Goal: Transaction & Acquisition: Purchase product/service

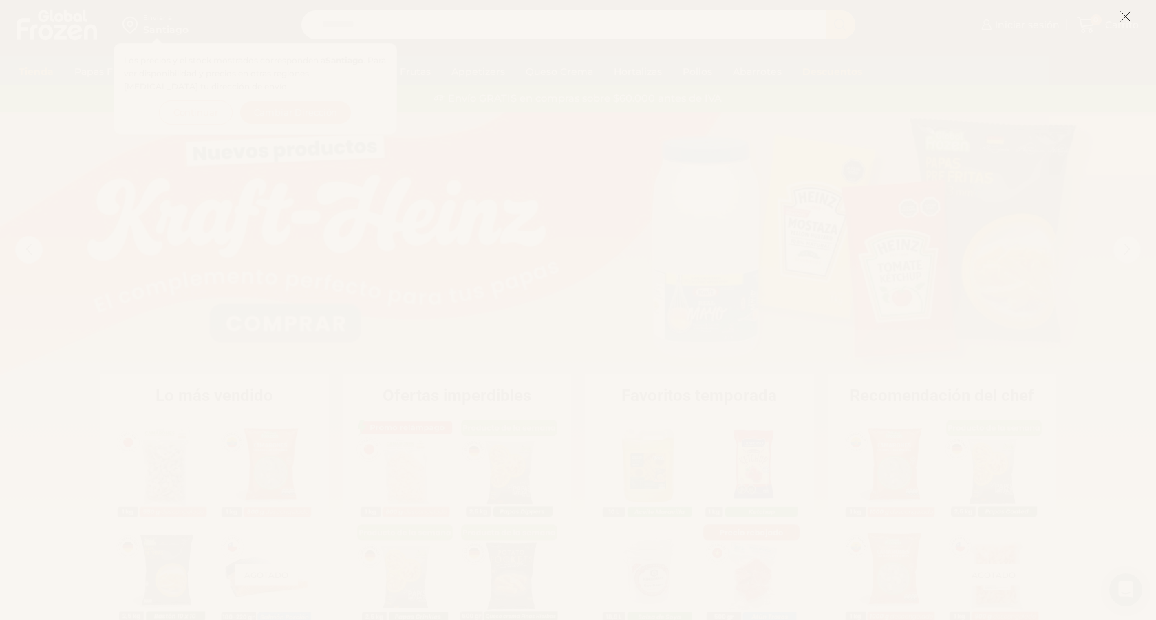
click at [1127, 9] on button at bounding box center [1125, 16] width 12 height 30
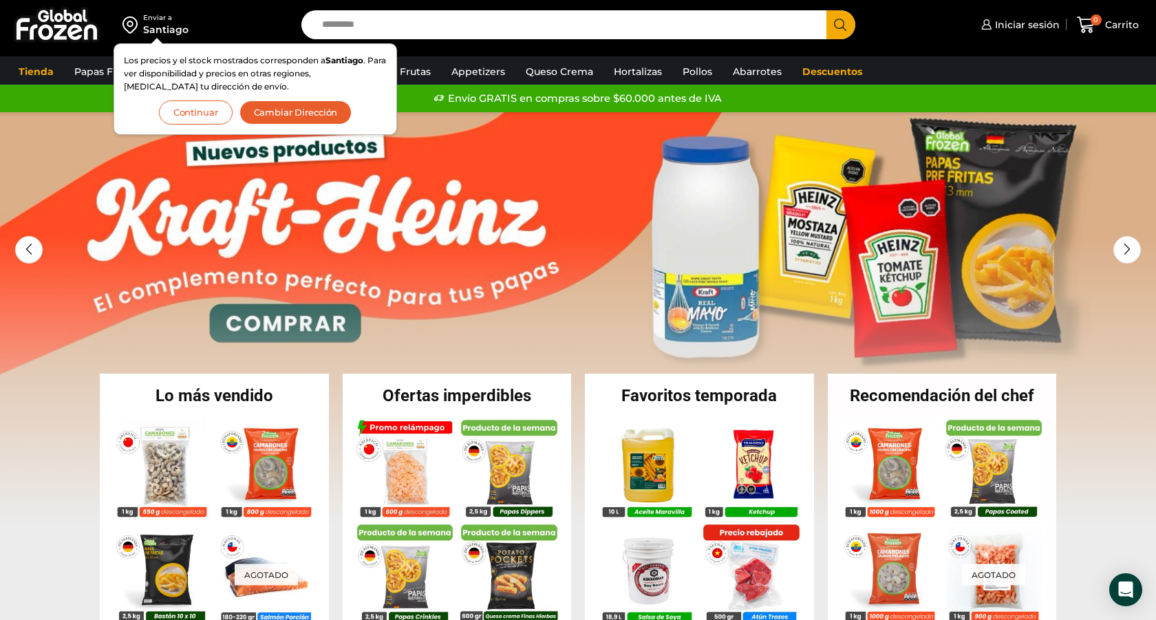
click at [630, 30] on input "Search input" at bounding box center [567, 24] width 504 height 29
paste input "**********"
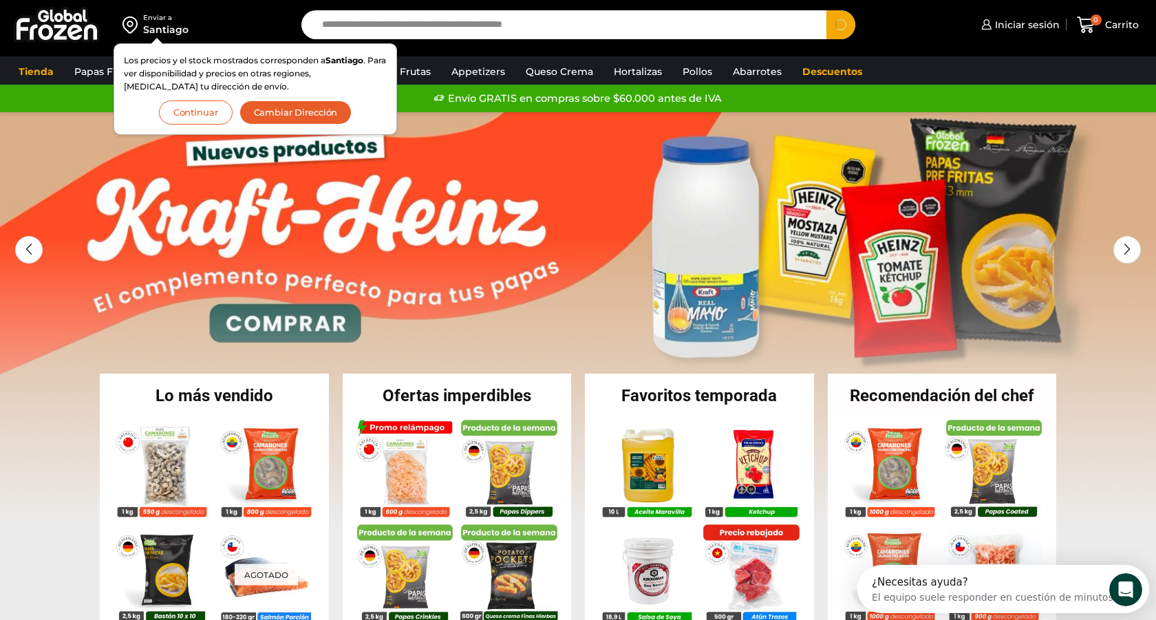
type input "**********"
click at [826, 10] on button "Search" at bounding box center [840, 24] width 29 height 29
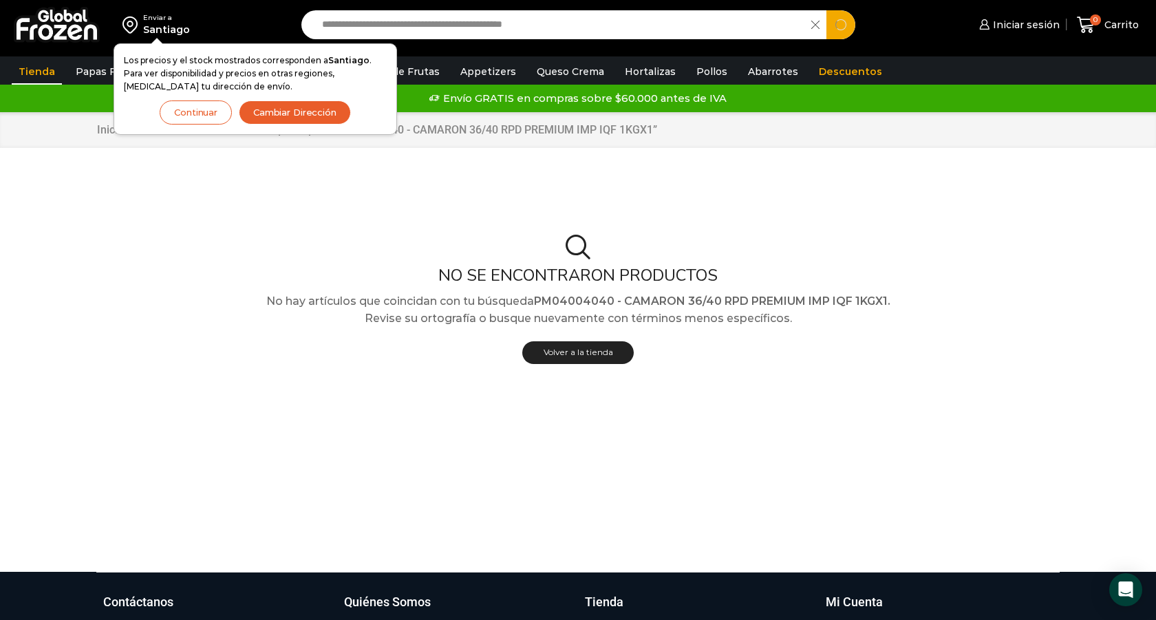
drag, startPoint x: 390, startPoint y: 19, endPoint x: 775, endPoint y: 23, distance: 384.6
click at [779, 24] on input "**********" at bounding box center [559, 24] width 489 height 29
drag, startPoint x: 687, startPoint y: 20, endPoint x: 389, endPoint y: 21, distance: 297.9
click at [389, 21] on input "**********" at bounding box center [559, 24] width 489 height 29
type input "**********"
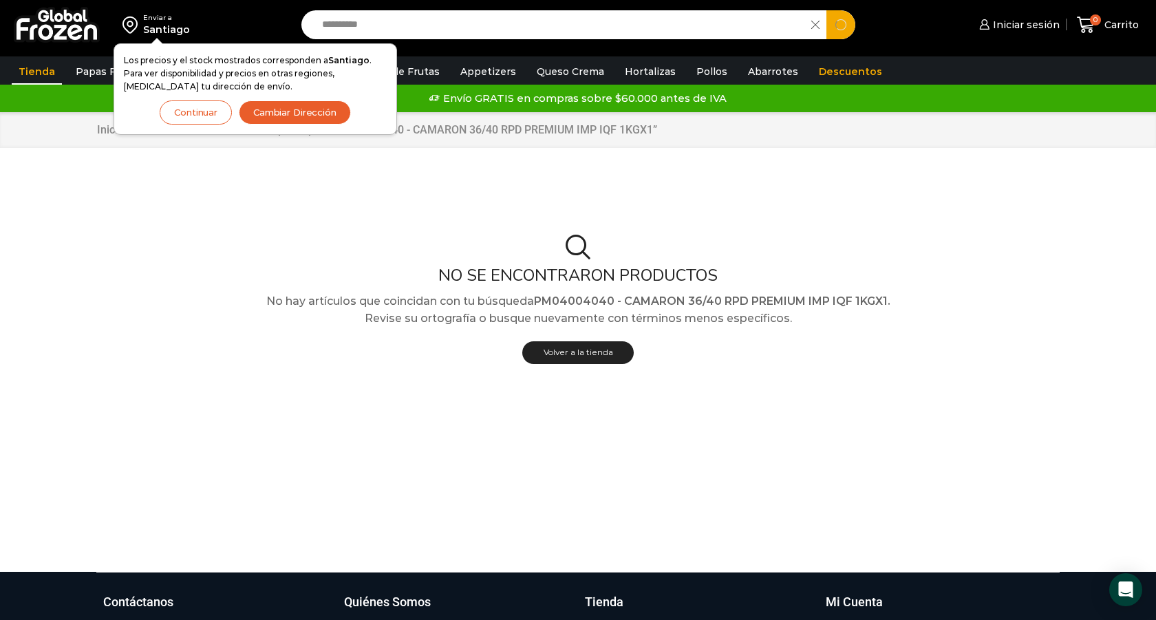
click at [826, 10] on button "Search" at bounding box center [840, 24] width 29 height 29
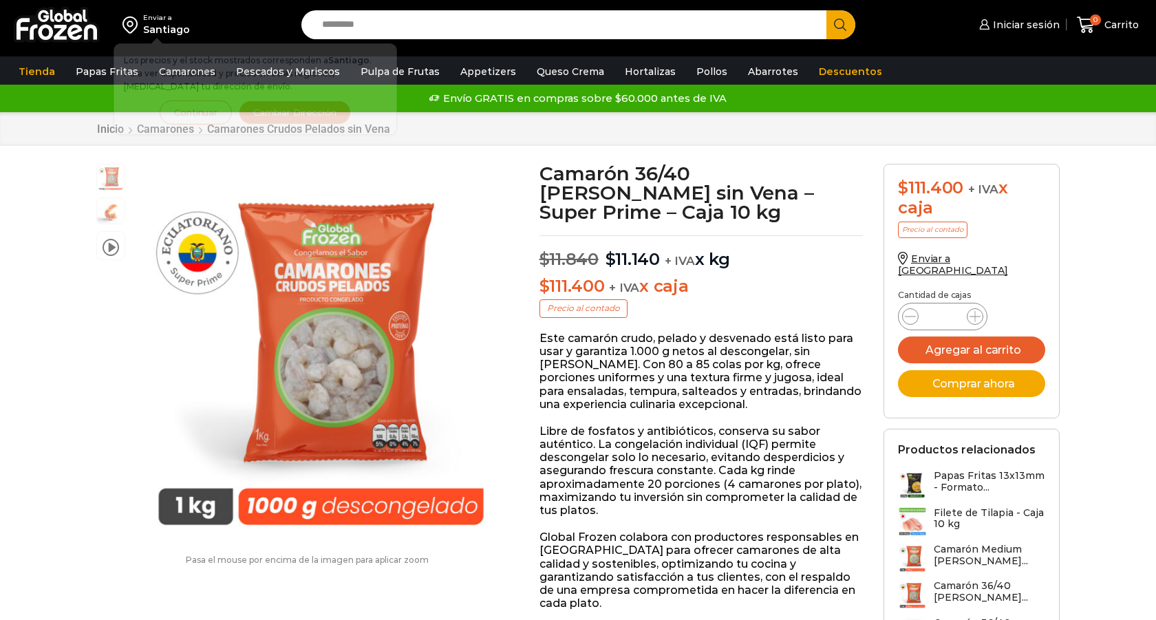
scroll to position [1, 0]
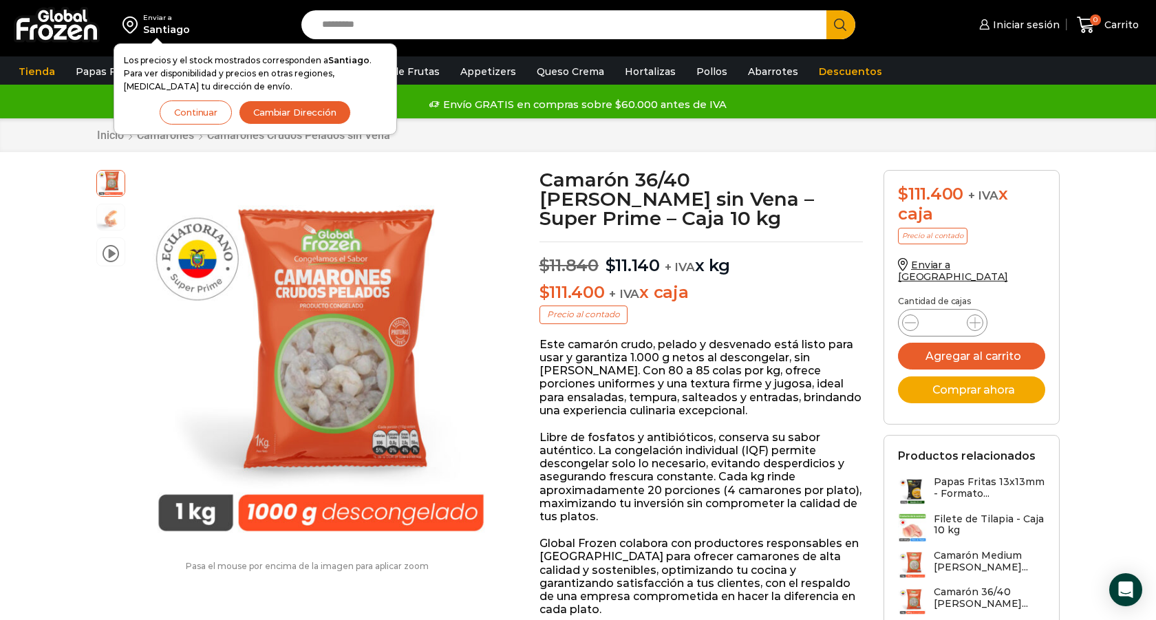
click at [191, 109] on button "Continuar" at bounding box center [196, 112] width 72 height 24
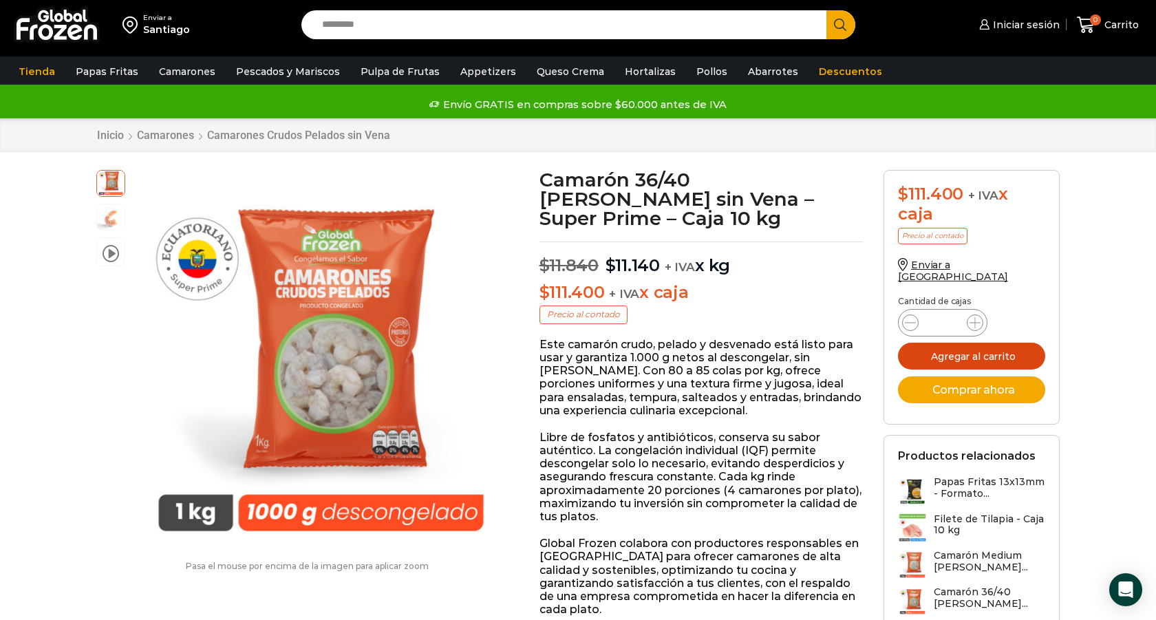
click at [987, 352] on button "Agregar al carrito" at bounding box center [971, 356] width 147 height 27
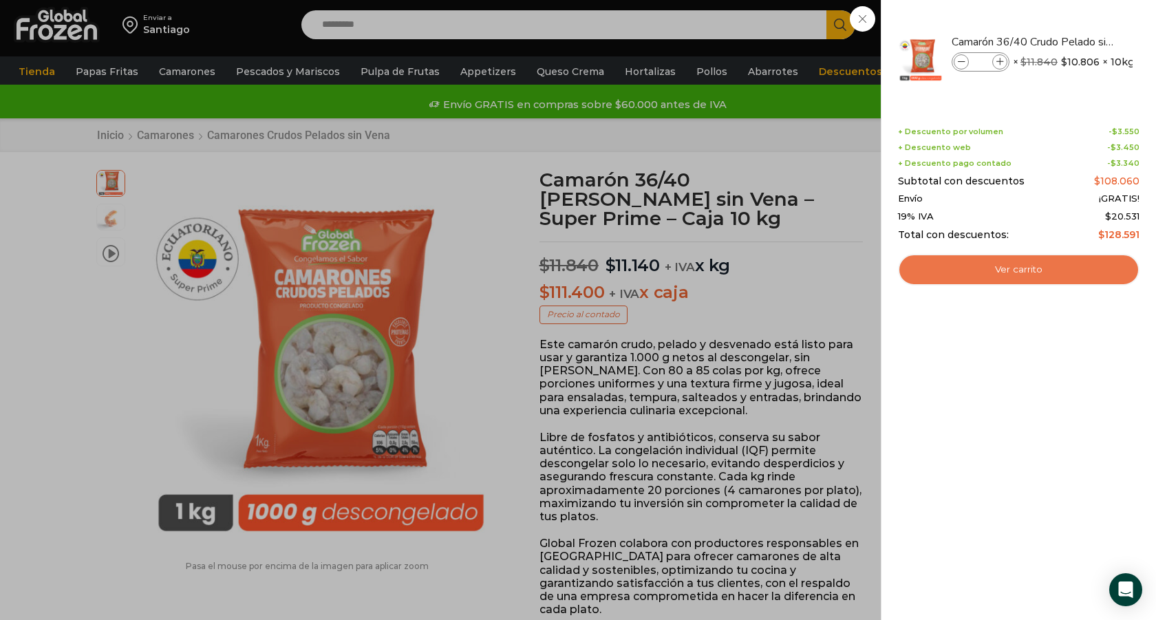
click at [1009, 269] on link "Ver carrito" at bounding box center [1018, 270] width 241 height 32
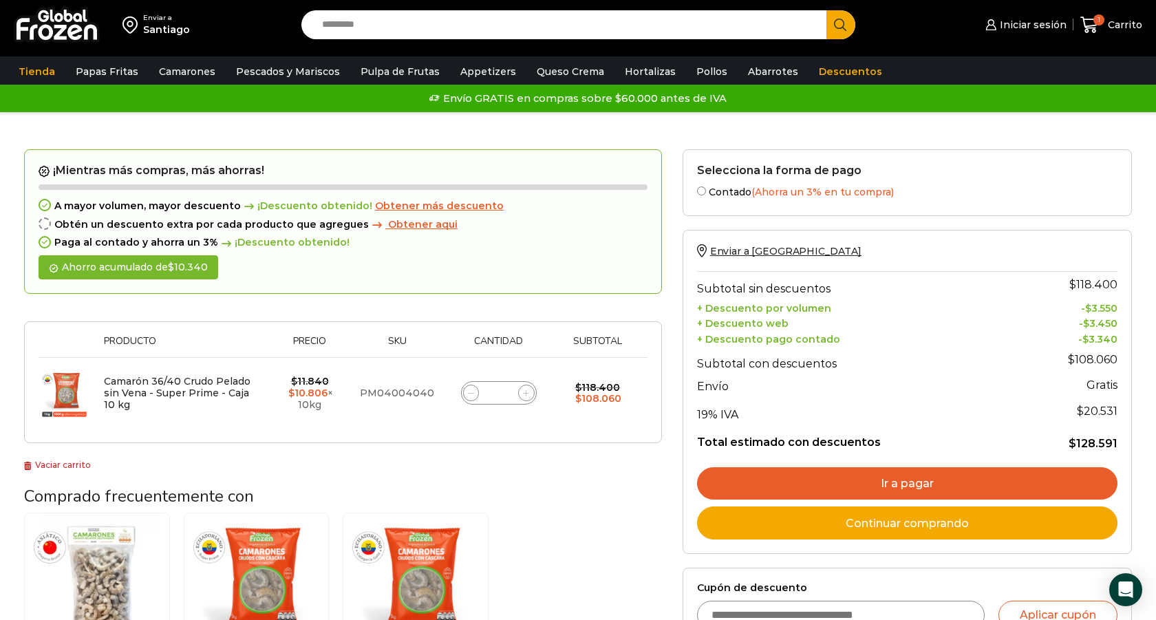
click at [424, 29] on input "Search input" at bounding box center [567, 24] width 504 height 29
paste input "**********"
type input "**********"
click at [826, 10] on button "Search" at bounding box center [840, 24] width 29 height 29
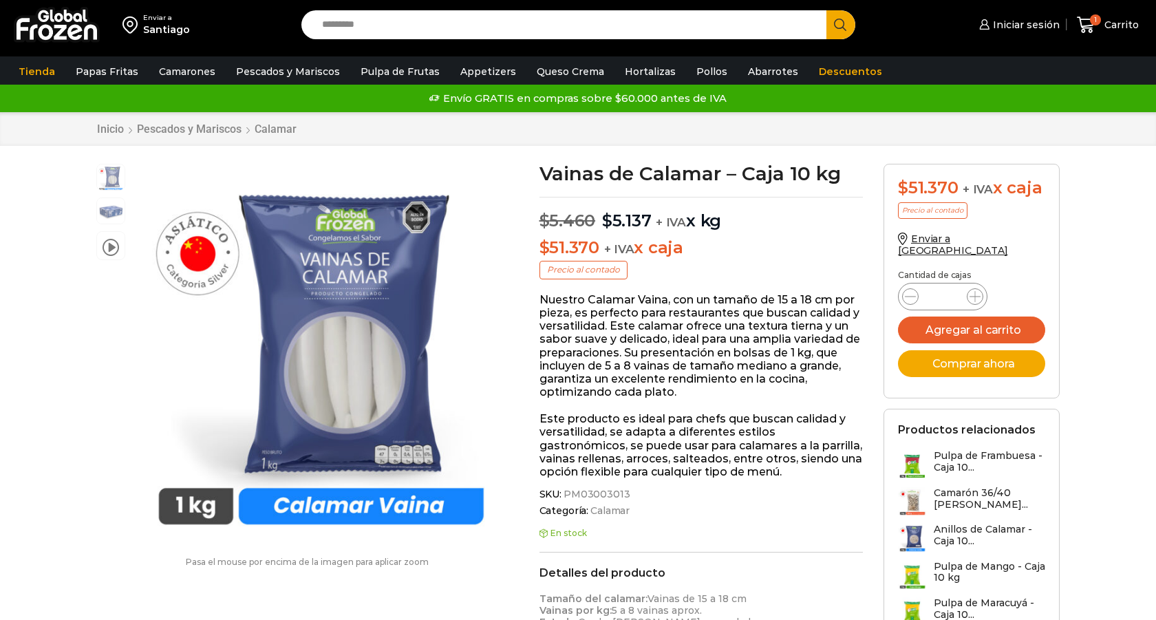
scroll to position [1, 0]
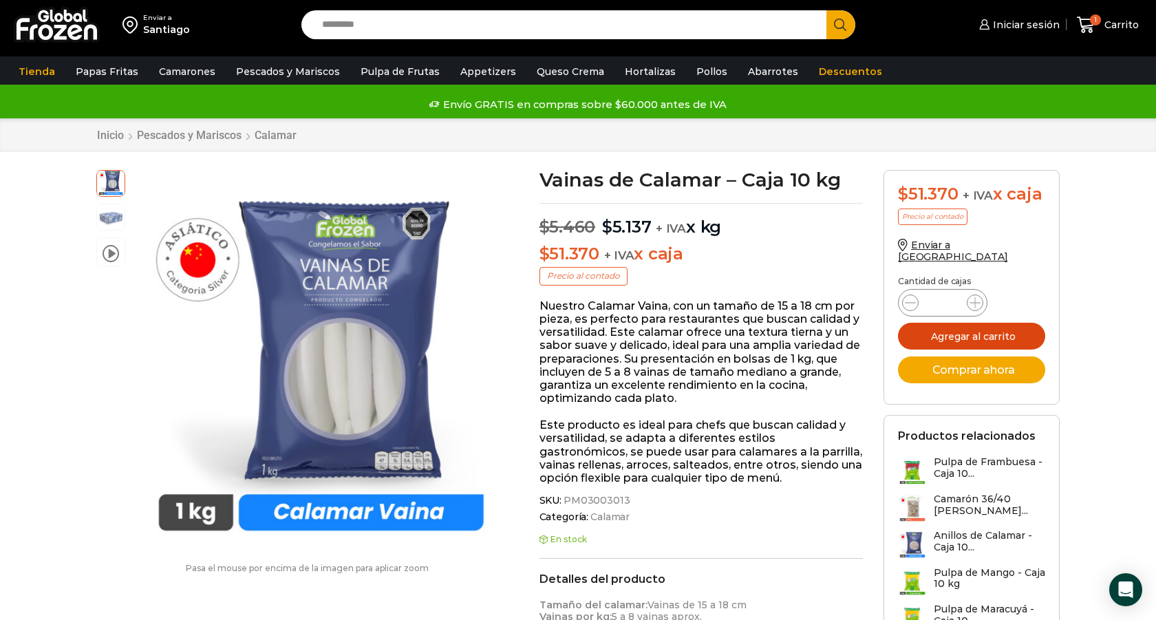
click at [991, 328] on button "Agregar al carrito" at bounding box center [971, 336] width 147 height 27
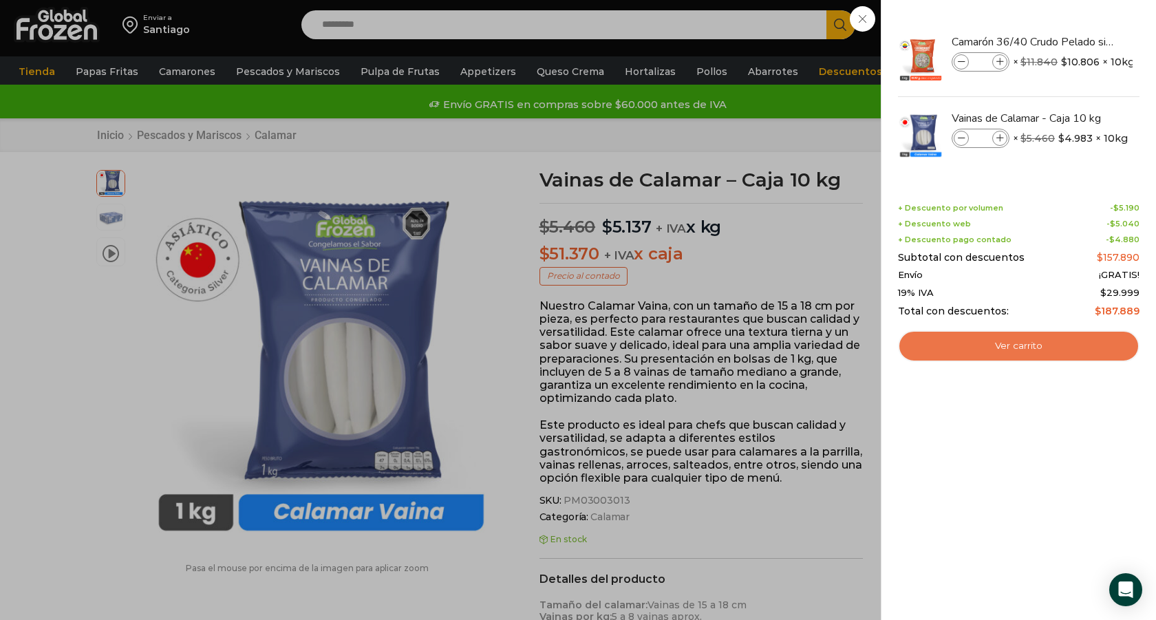
click at [997, 346] on link "Ver carrito" at bounding box center [1018, 346] width 241 height 32
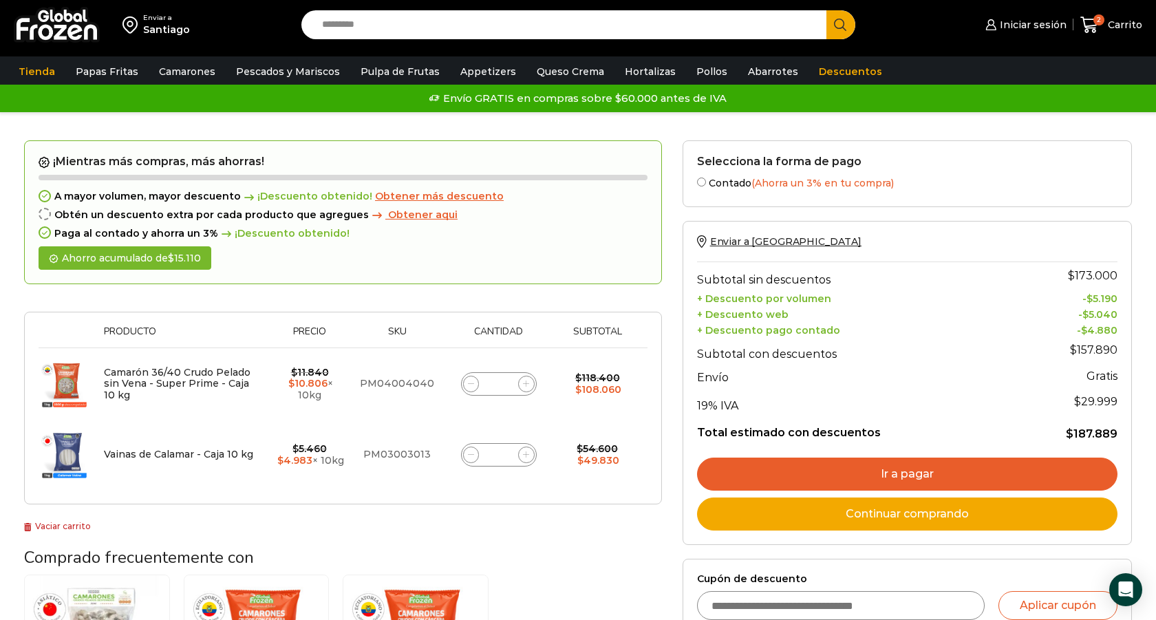
click at [698, 27] on input "Search input" at bounding box center [567, 24] width 504 height 29
paste input "**********"
type input "**********"
click at [826, 10] on button "Search" at bounding box center [840, 24] width 29 height 29
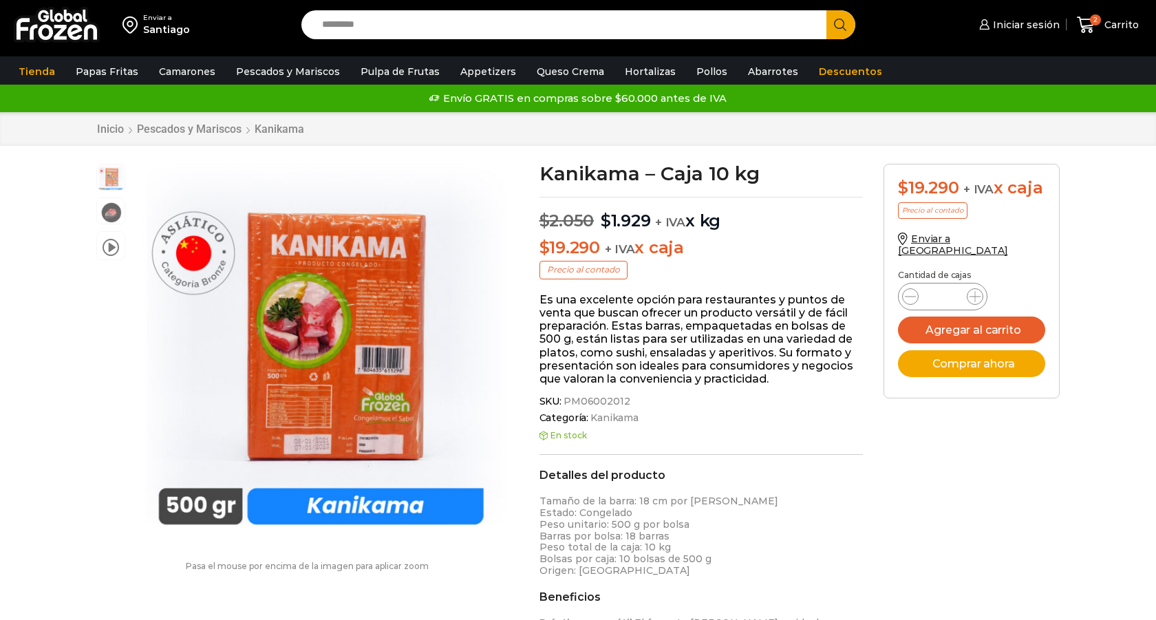
scroll to position [1, 0]
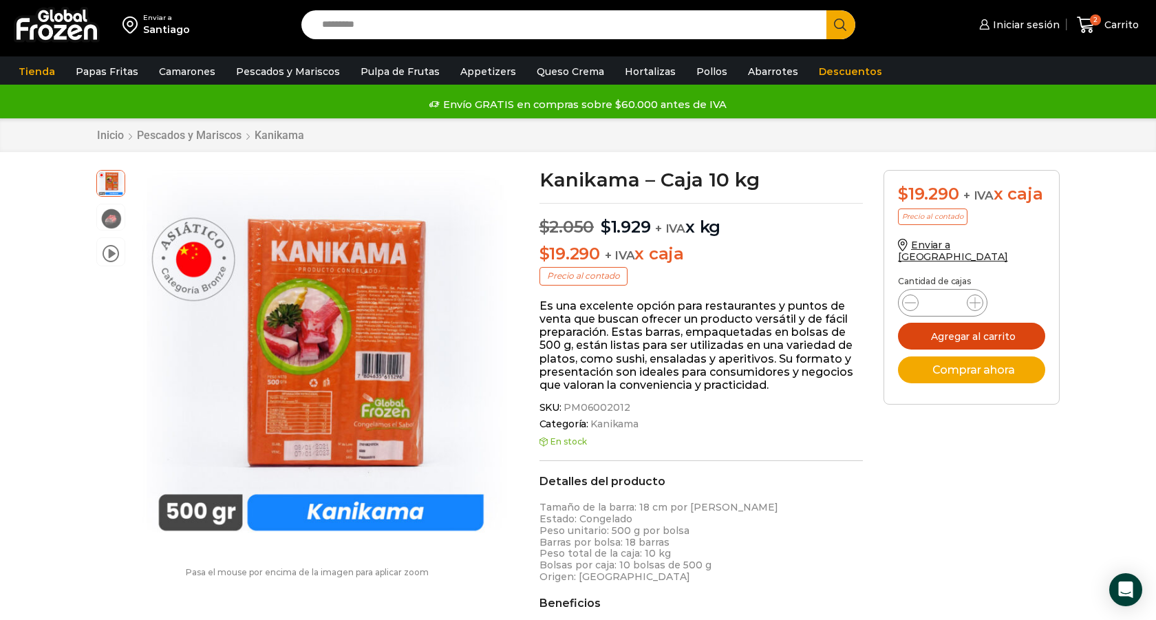
click at [992, 323] on button "Agregar al carrito" at bounding box center [971, 336] width 147 height 27
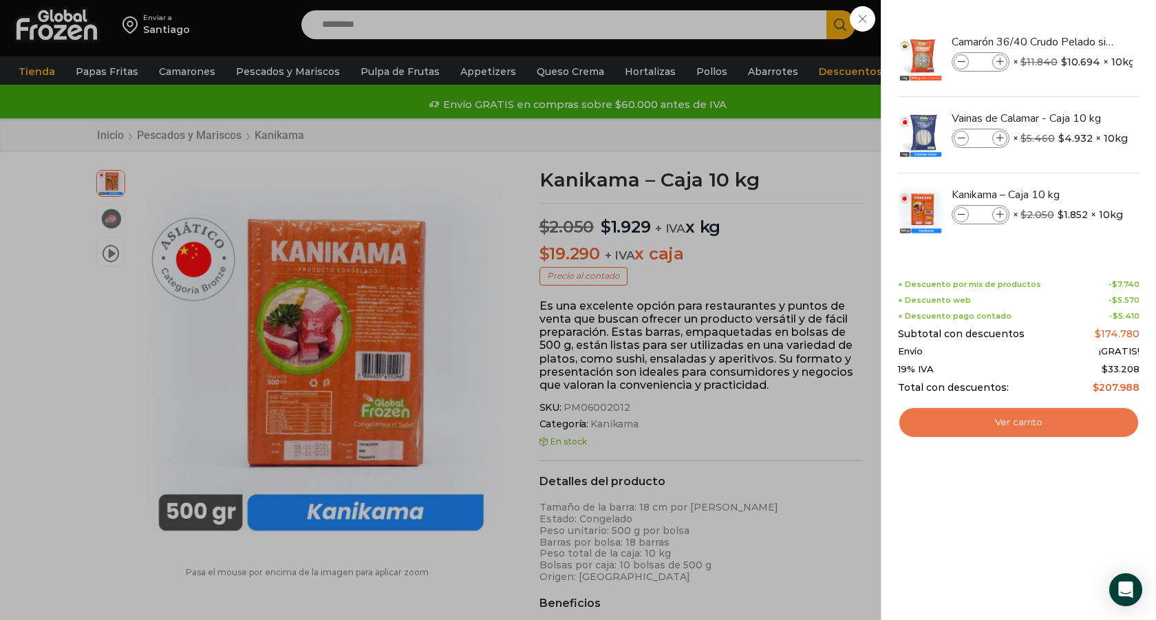
click at [1019, 419] on link "Ver carrito" at bounding box center [1018, 423] width 241 height 32
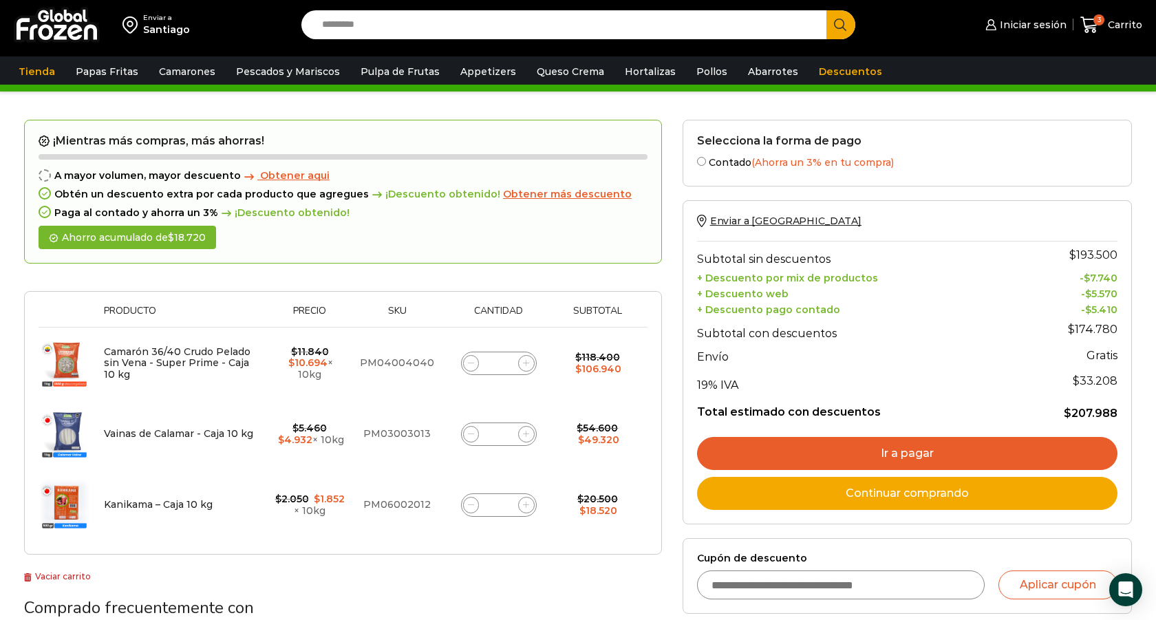
scroll to position [32, 0]
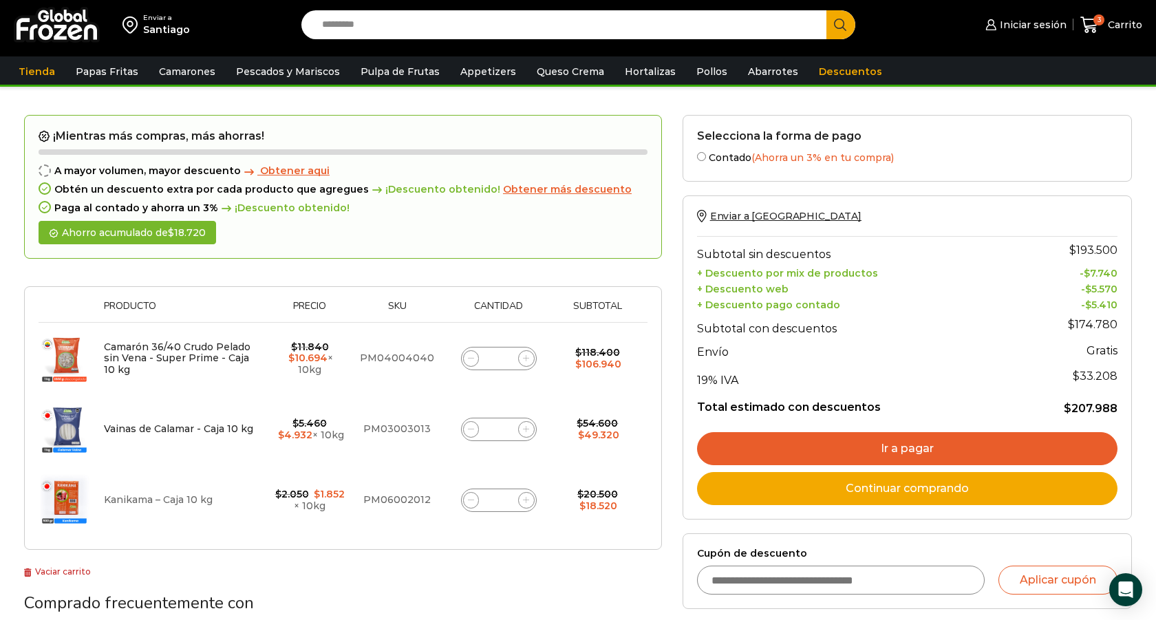
click at [121, 497] on link "Kanikama – Caja 10 kg" at bounding box center [158, 499] width 109 height 12
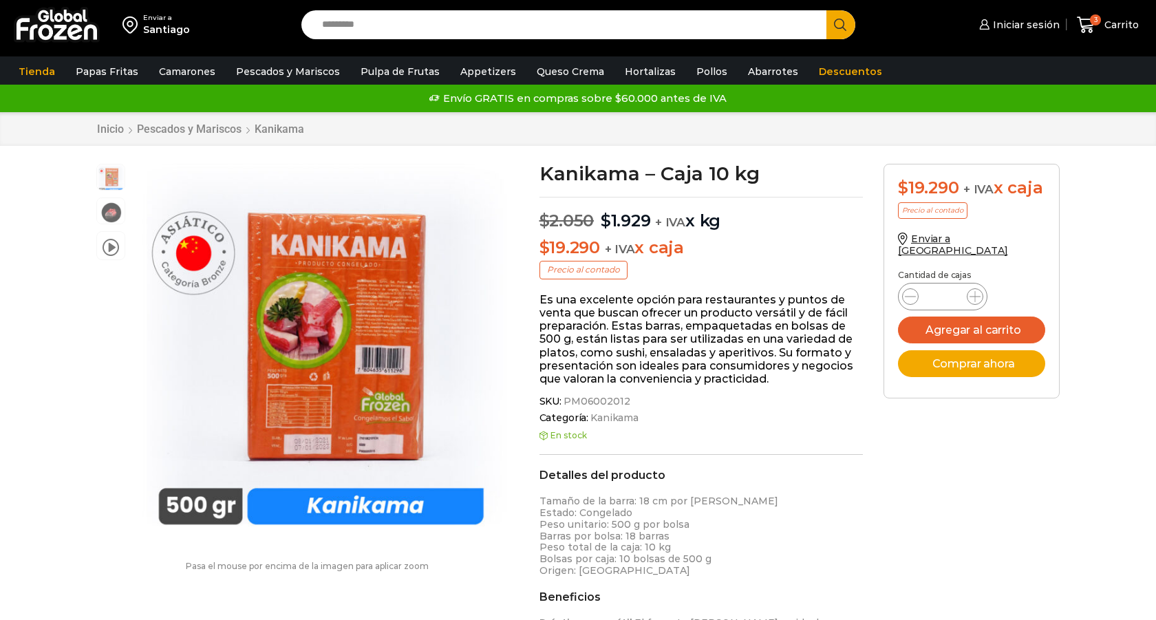
scroll to position [1, 0]
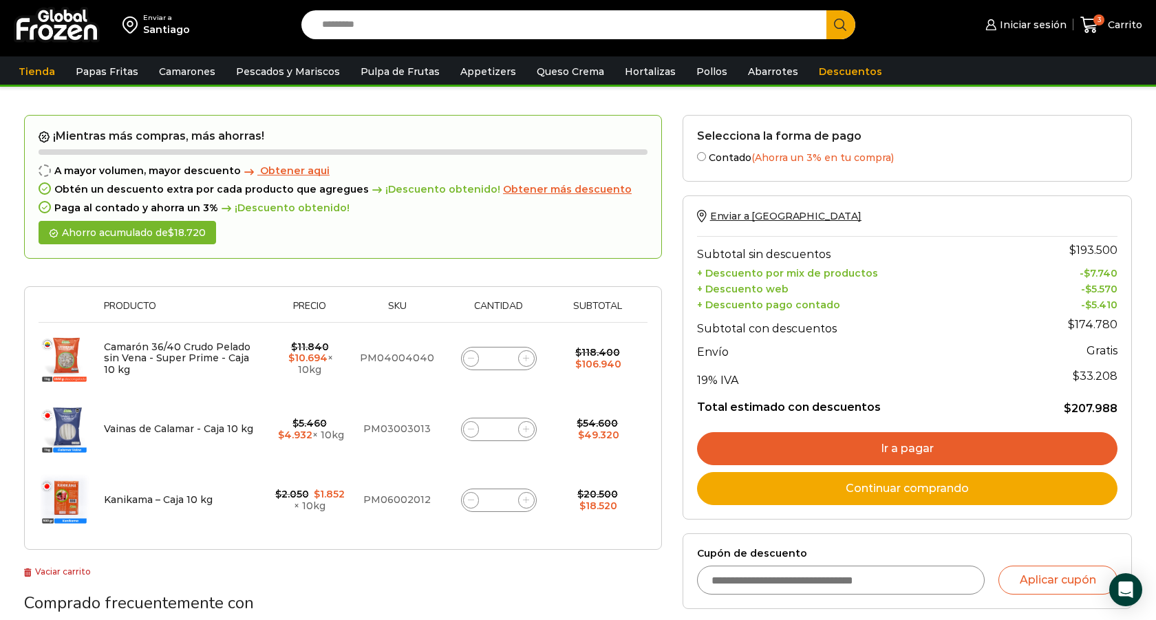
click at [468, 497] on icon at bounding box center [471, 500] width 6 height 6
type input "*"
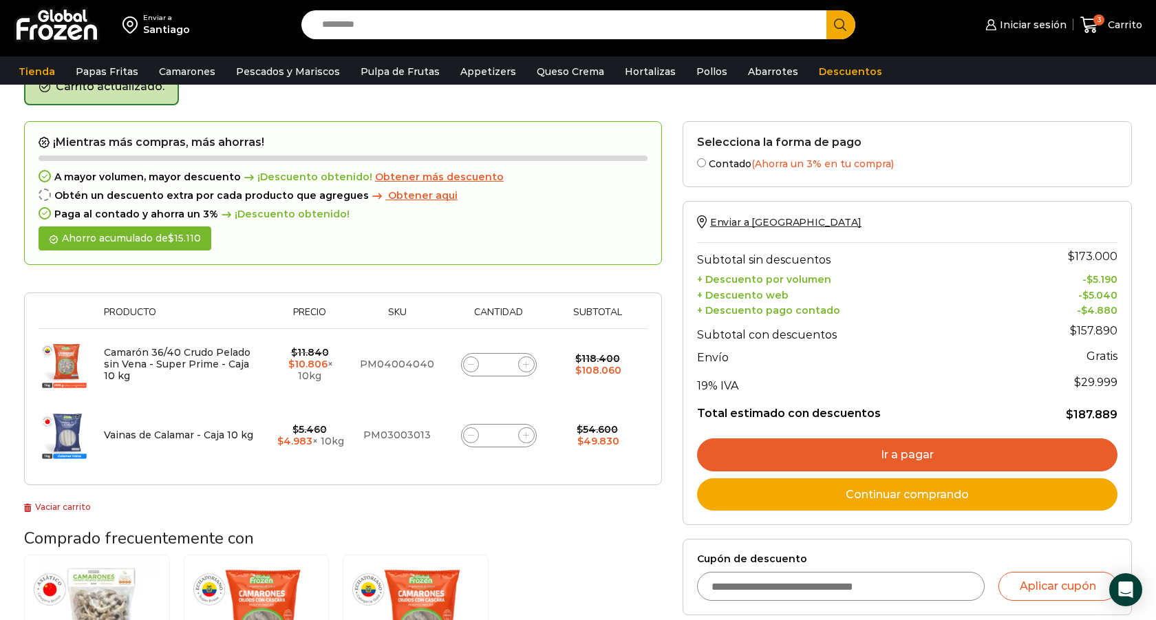
scroll to position [89, 0]
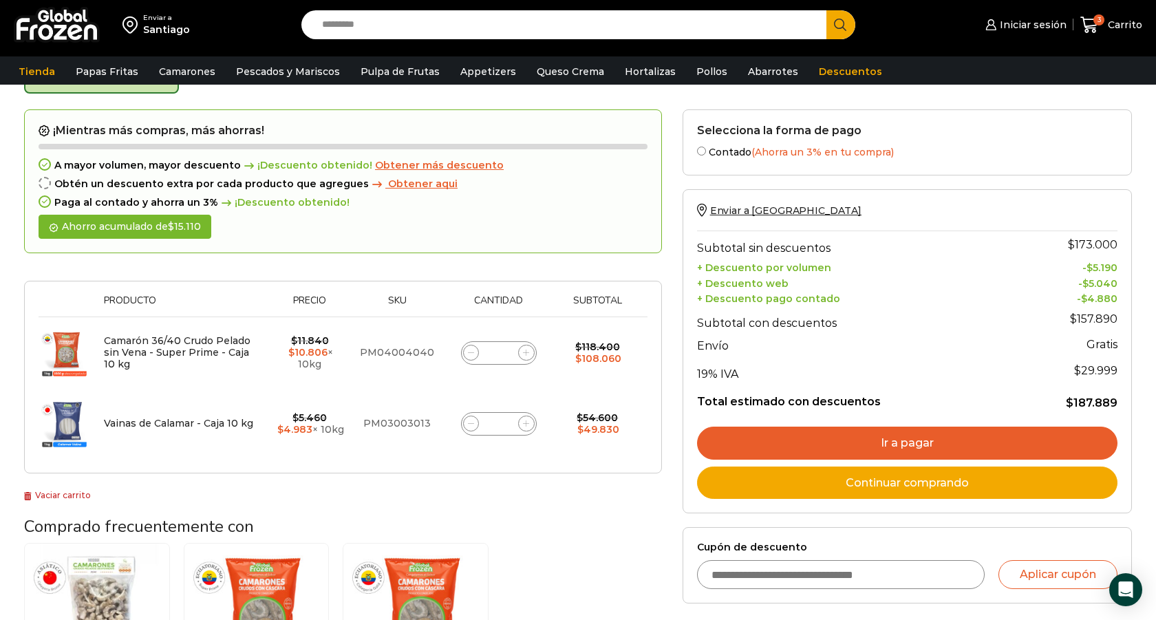
click at [470, 428] on span at bounding box center [471, 424] width 17 height 17
type input "*"
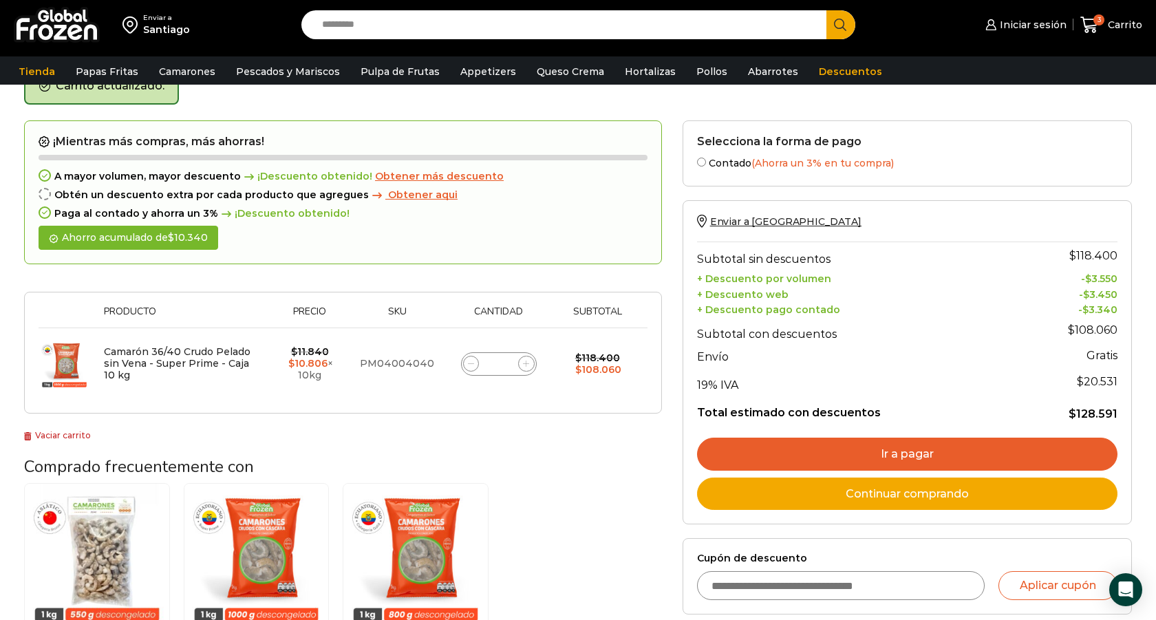
scroll to position [77, 0]
click at [497, 365] on input "*" at bounding box center [498, 364] width 19 height 19
click at [508, 363] on div "Camarón 36/40 Crudo Pelado sin Vena - Super Prime - Caja 10 kg cantidad *" at bounding box center [499, 364] width 76 height 23
type input "*"
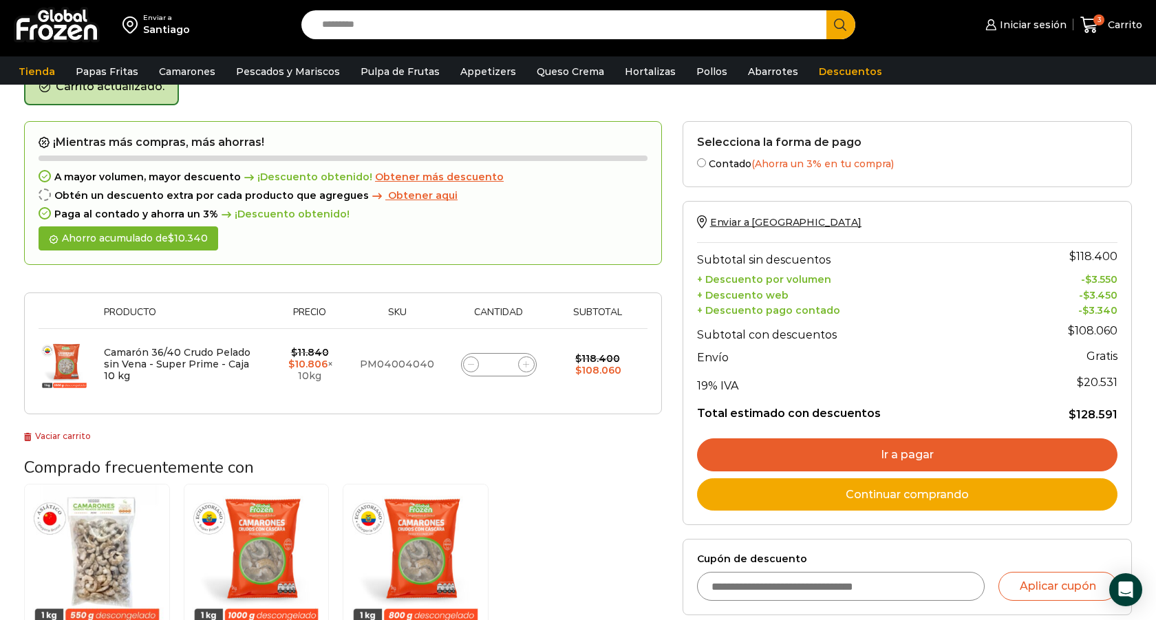
click at [476, 444] on div "¡Mientras más compras, más ahorras! A mayor volumen, mayor descuento ¡Descuento…" at bounding box center [343, 421] width 658 height 601
click at [334, 25] on input "Search input" at bounding box center [567, 24] width 504 height 29
paste input "**********"
type input "**********"
click at [826, 10] on button "Search" at bounding box center [840, 24] width 29 height 29
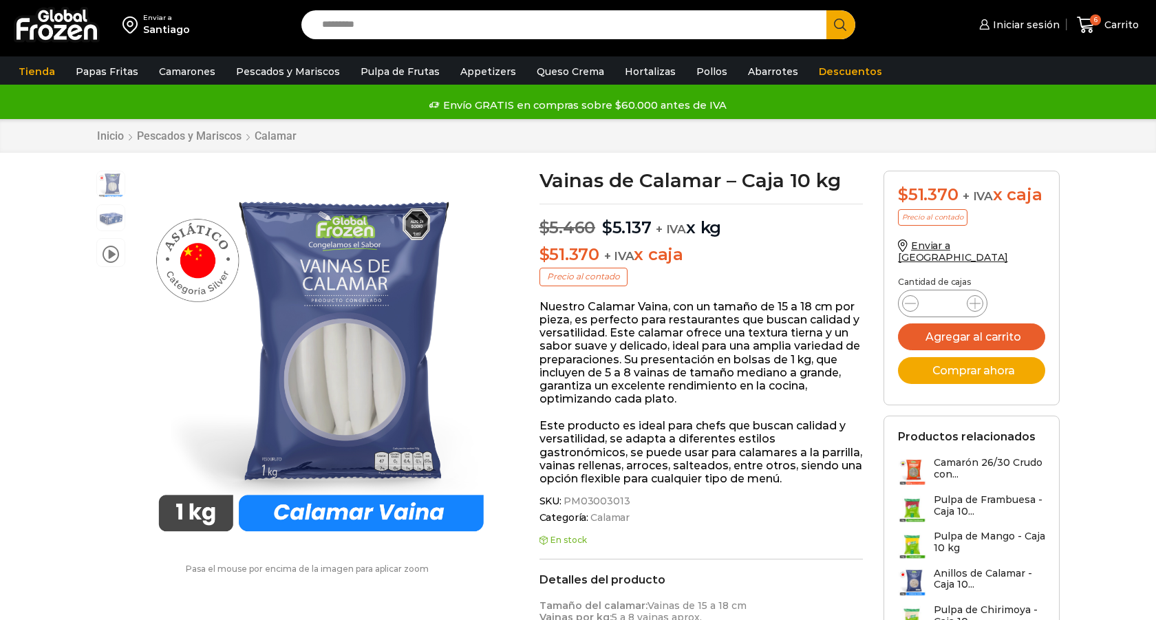
scroll to position [1, 0]
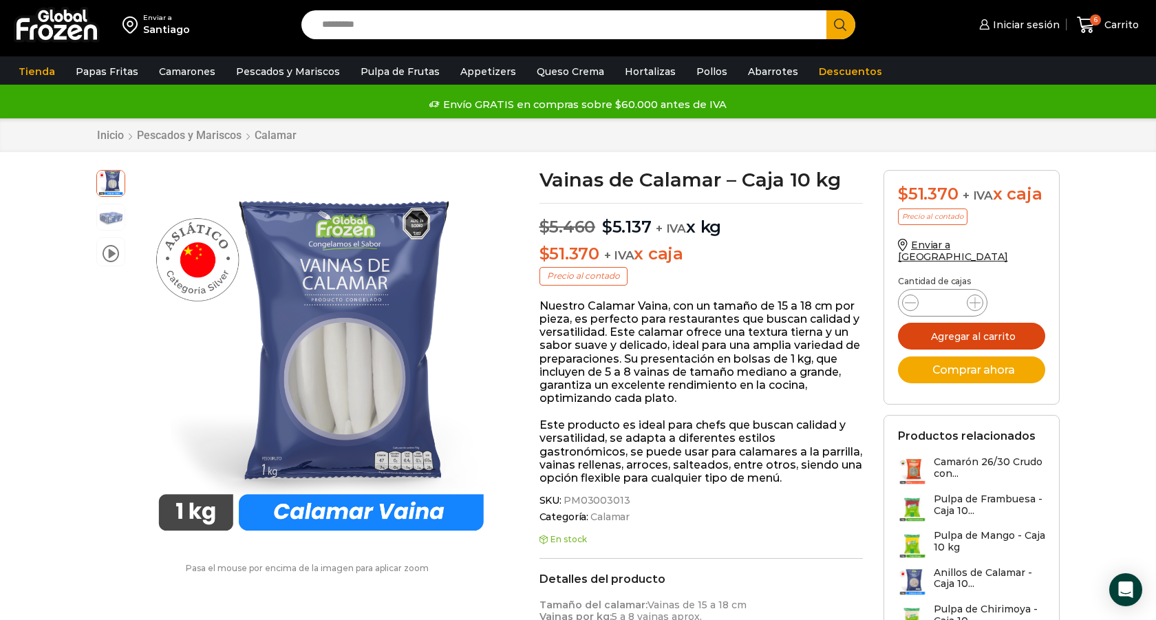
click at [993, 327] on button "Agregar al carrito" at bounding box center [971, 336] width 147 height 27
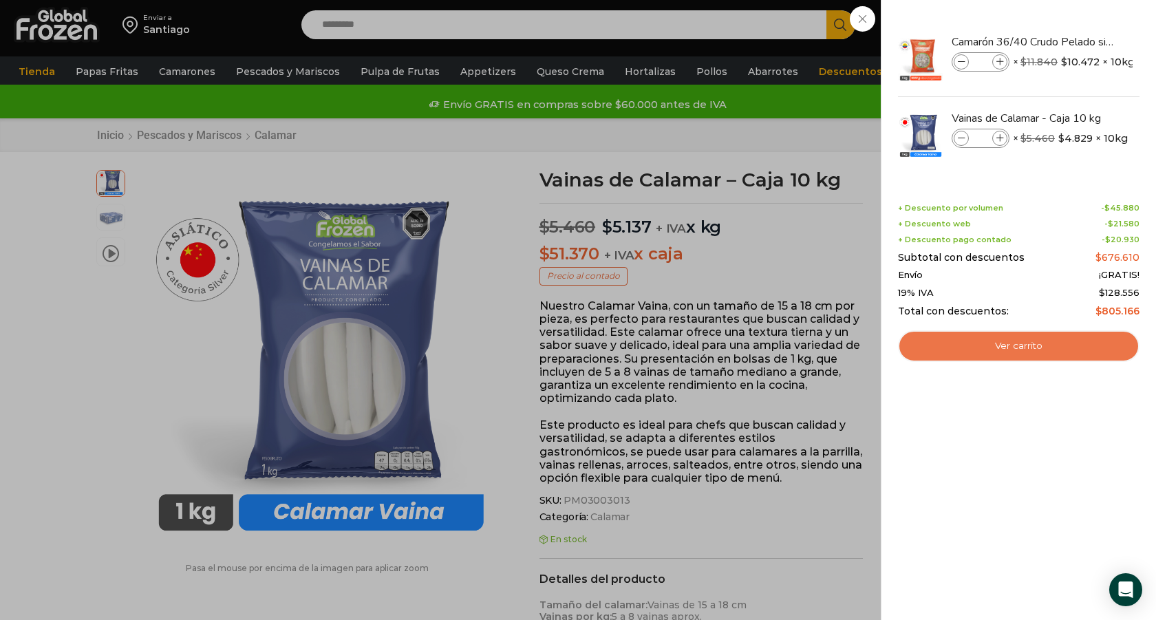
click at [1014, 357] on link "Ver carrito" at bounding box center [1018, 346] width 241 height 32
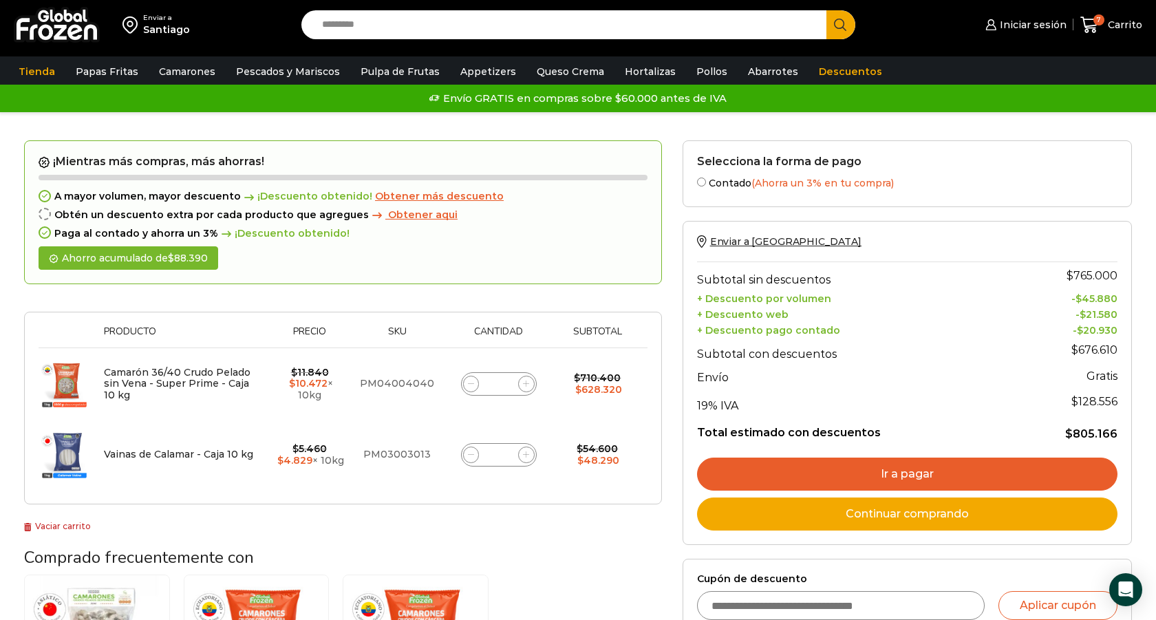
click at [527, 456] on icon at bounding box center [526, 454] width 6 height 6
type input "*"
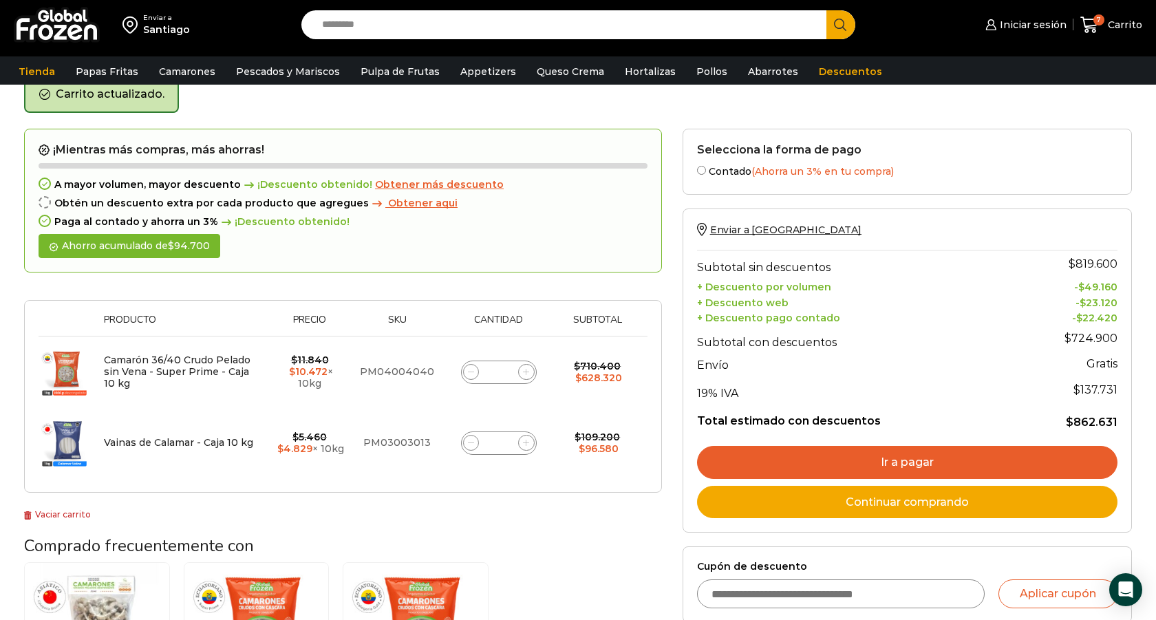
scroll to position [70, 0]
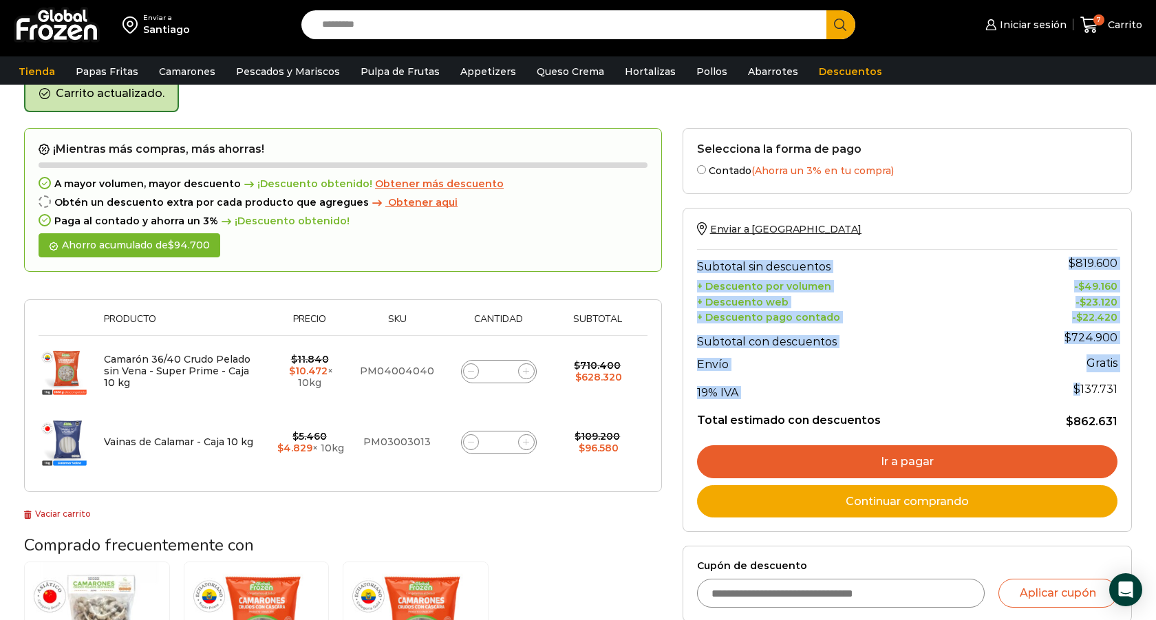
drag, startPoint x: 1083, startPoint y: 388, endPoint x: 1130, endPoint y: 388, distance: 47.5
click at [1130, 388] on div "Enviar a [GEOGRAPHIC_DATA] Subtotal sin descuentos $ 819.600 + Descuento por vo…" at bounding box center [906, 370] width 449 height 324
click at [1113, 385] on span "$ 137.731" at bounding box center [1095, 388] width 44 height 13
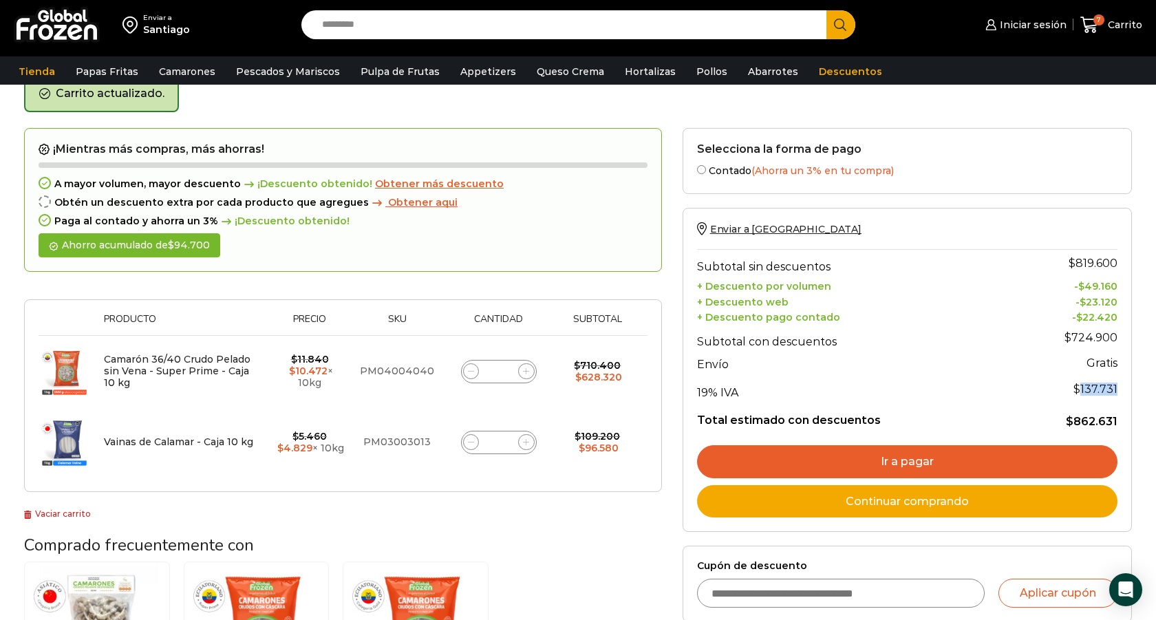
drag, startPoint x: 1084, startPoint y: 385, endPoint x: 1117, endPoint y: 387, distance: 33.0
click at [1117, 387] on span "$ 137.731" at bounding box center [1095, 388] width 44 height 13
copy span "137.731"
drag, startPoint x: 1077, startPoint y: 422, endPoint x: 1117, endPoint y: 422, distance: 39.2
click at [1117, 422] on bdi "$ 862.631" at bounding box center [1092, 421] width 52 height 13
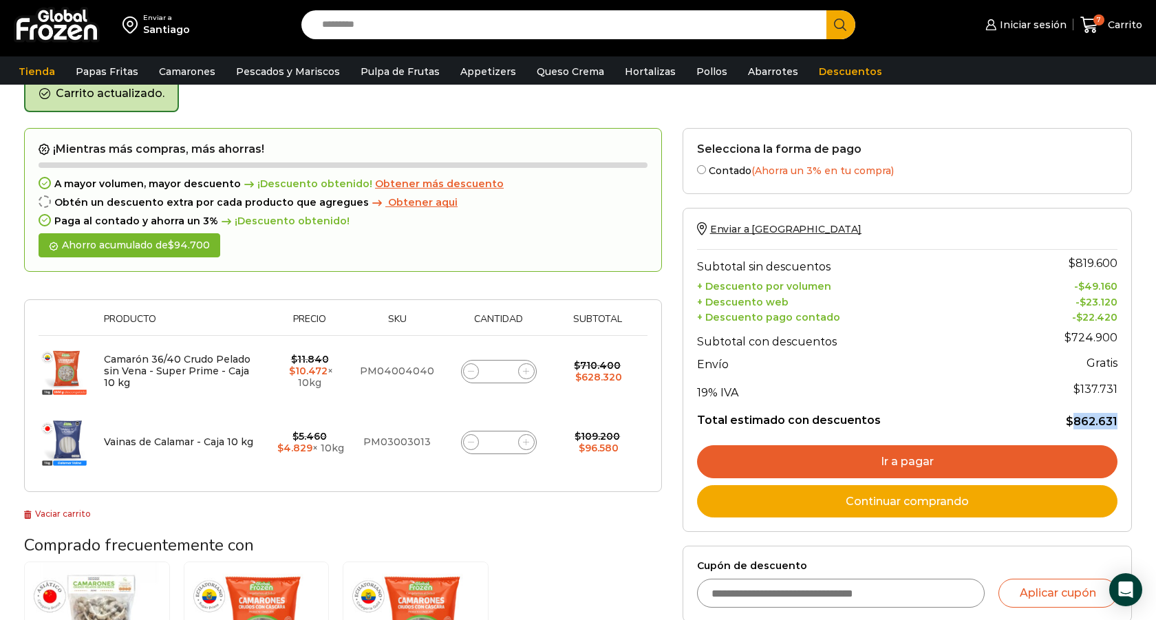
copy bdi "862.631"
click at [365, 21] on input "Search input" at bounding box center [567, 24] width 504 height 29
paste input "**********"
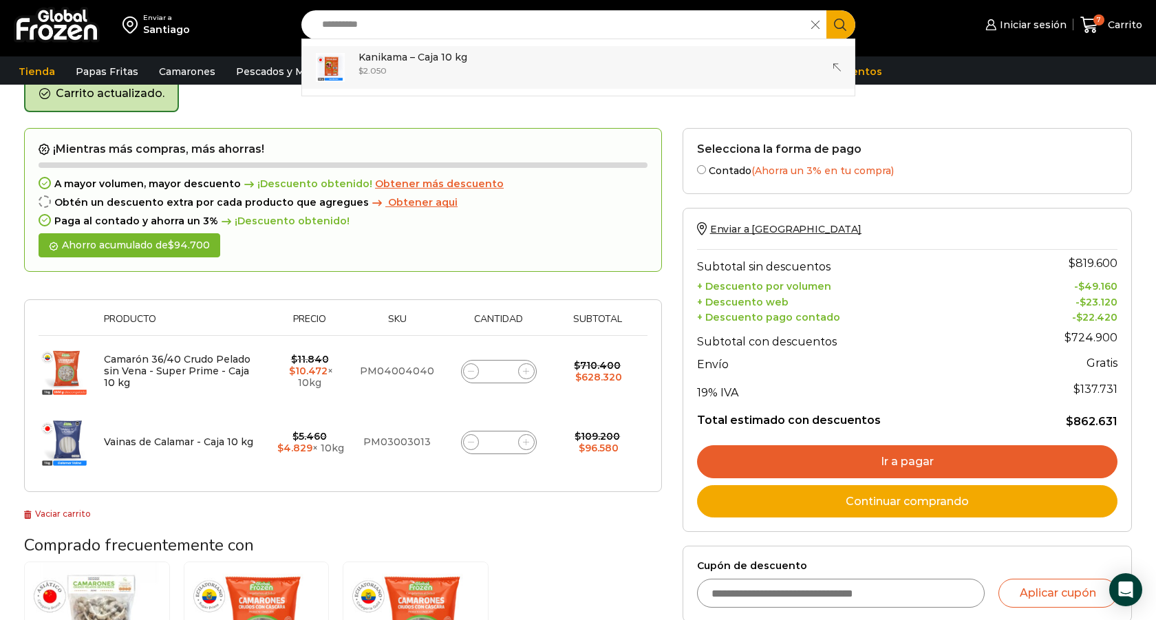
click at [381, 75] on bdi "$ 2.050" at bounding box center [372, 70] width 28 height 10
type input "**********"
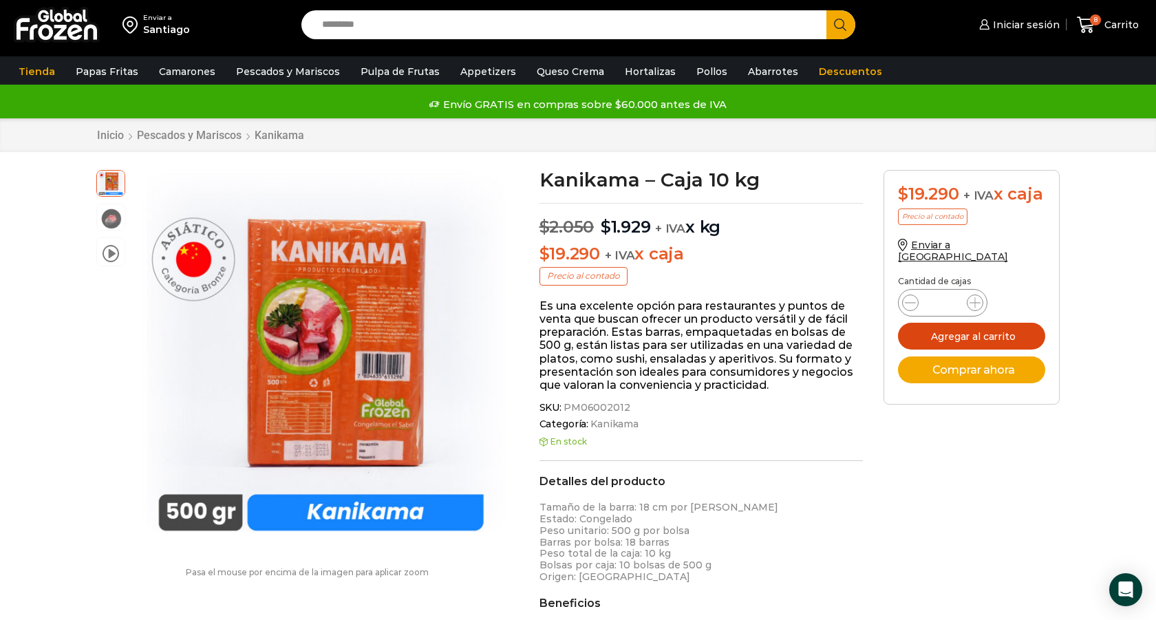
click at [970, 327] on button "Agregar al carrito" at bounding box center [971, 336] width 147 height 27
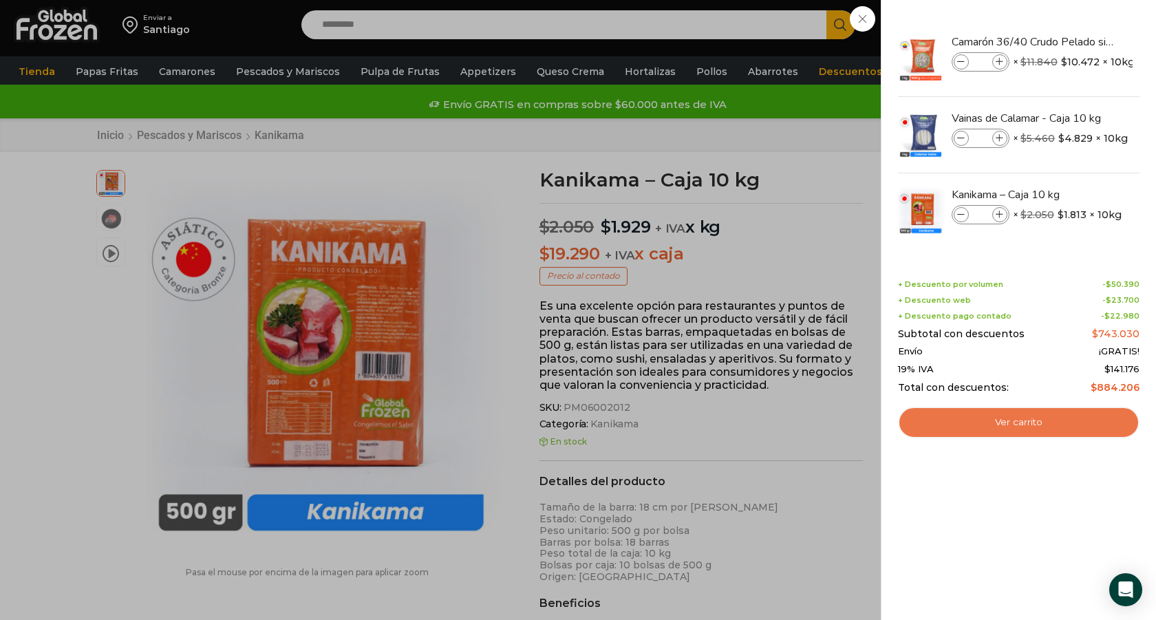
click at [1061, 429] on link "Ver carrito" at bounding box center [1018, 423] width 241 height 32
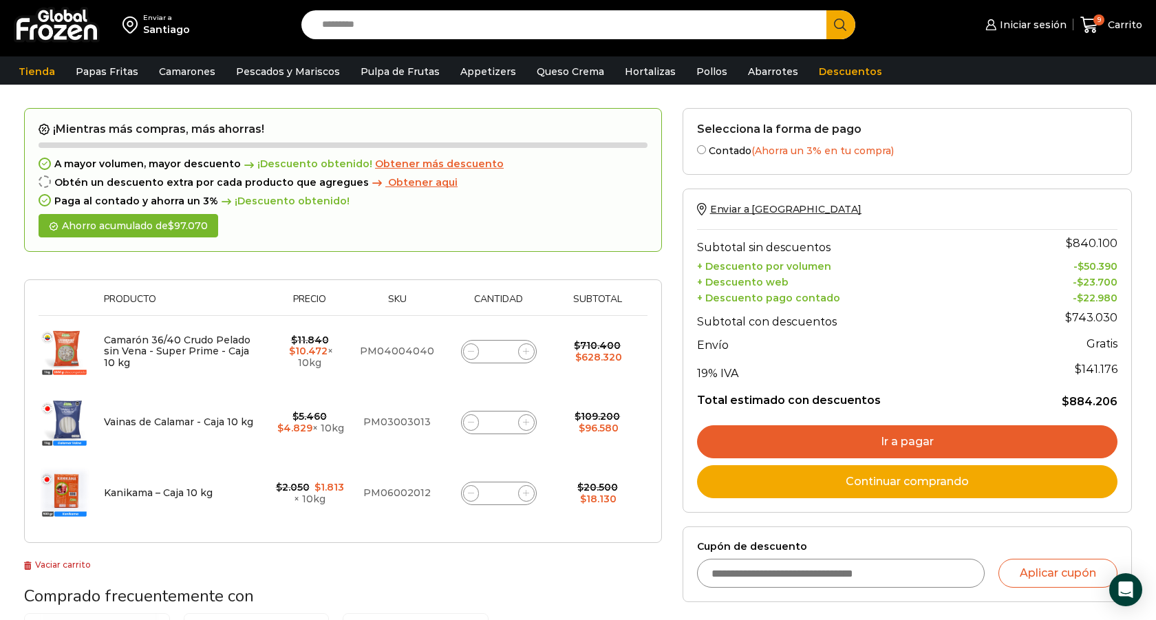
scroll to position [40, 0]
click at [391, 32] on input "Search input" at bounding box center [567, 24] width 504 height 29
paste input "**********"
type input "**********"
click at [826, 10] on button "Search" at bounding box center [840, 24] width 29 height 29
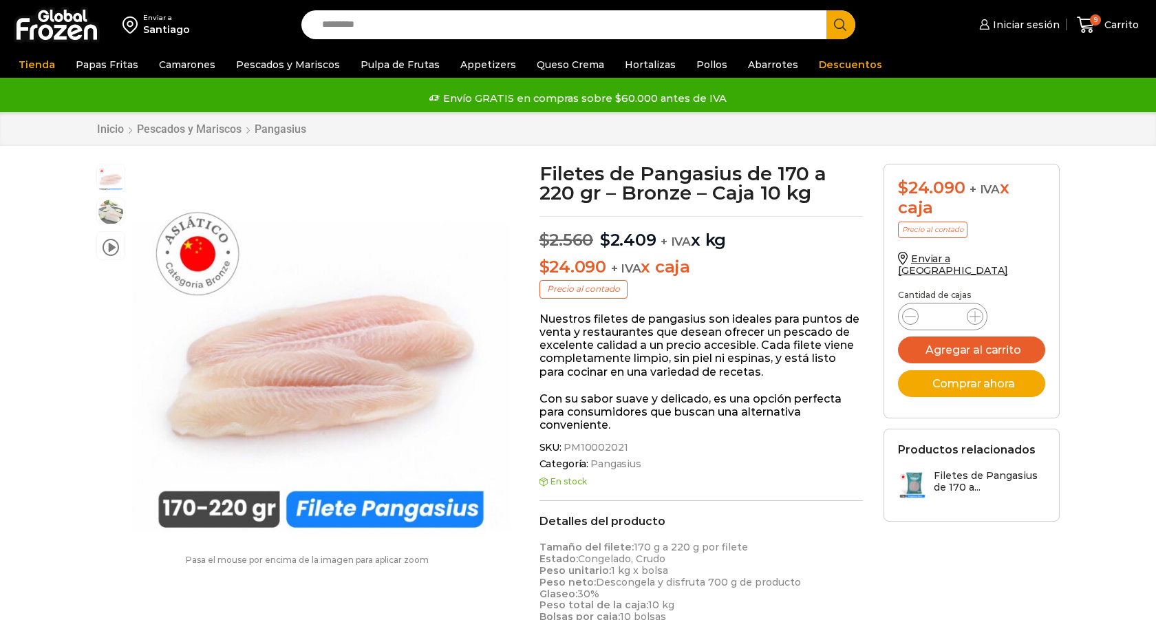
scroll to position [1, 0]
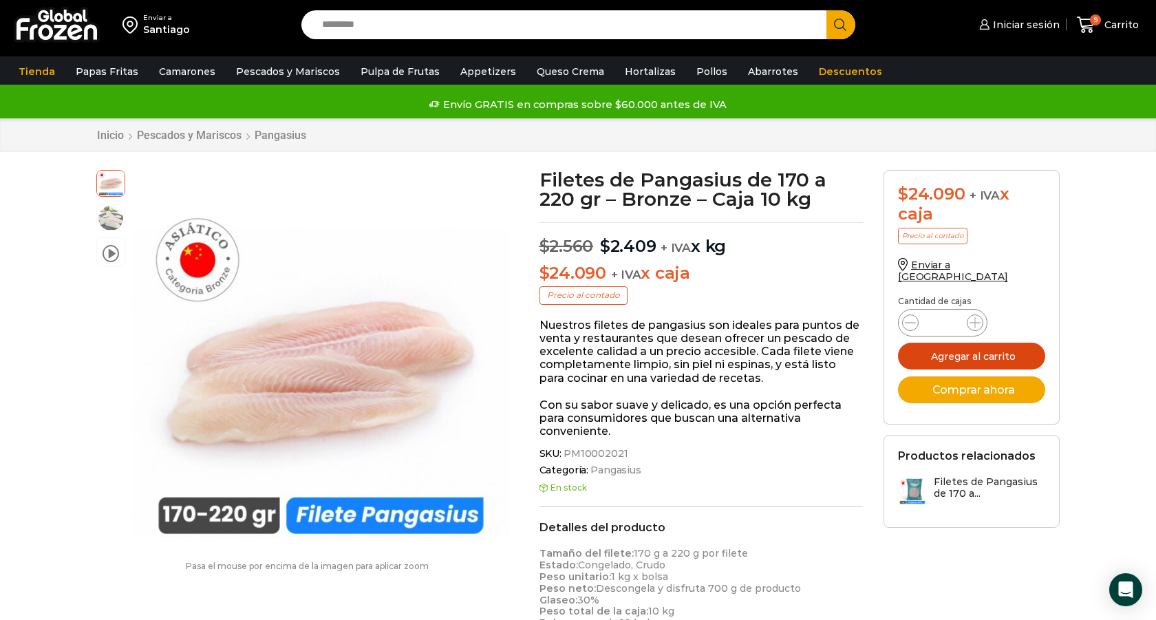
click at [1022, 343] on button "Agregar al carrito" at bounding box center [971, 356] width 147 height 27
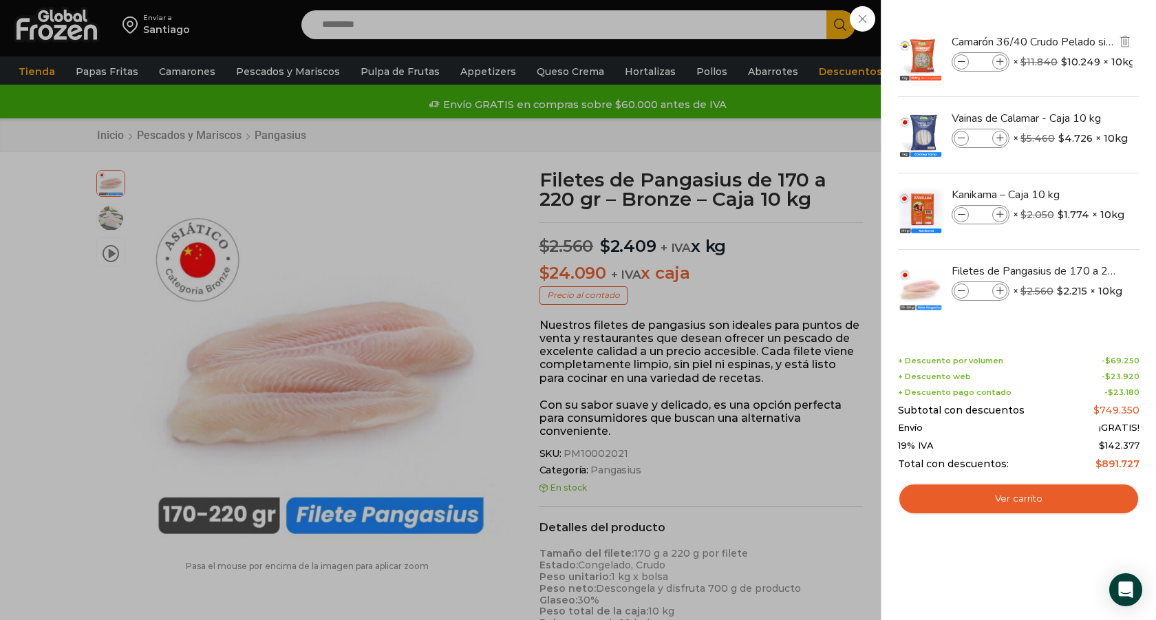
click at [979, 62] on input "*" at bounding box center [980, 61] width 21 height 15
type input "*"
click at [1062, 101] on li "Vainas de Calamar - Caja 10 kg Vainas de Calamar - Caja 10 kg cantidad * × $ 5.…" at bounding box center [1018, 135] width 244 height 76
click at [1025, 504] on link "Ver carrito" at bounding box center [1018, 499] width 241 height 32
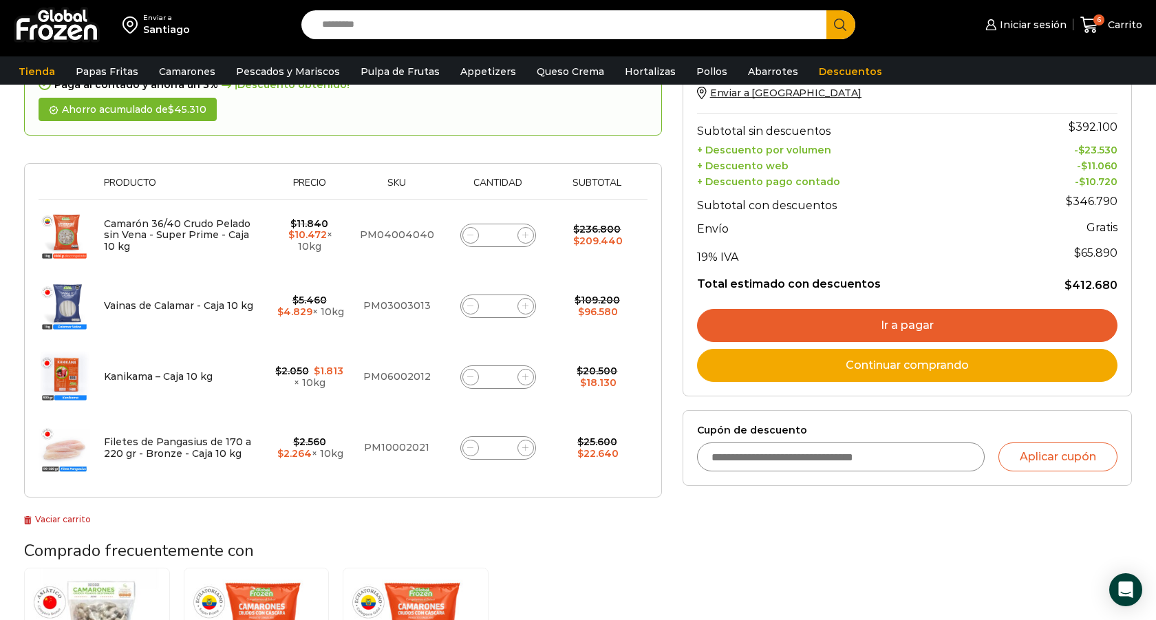
scroll to position [157, 0]
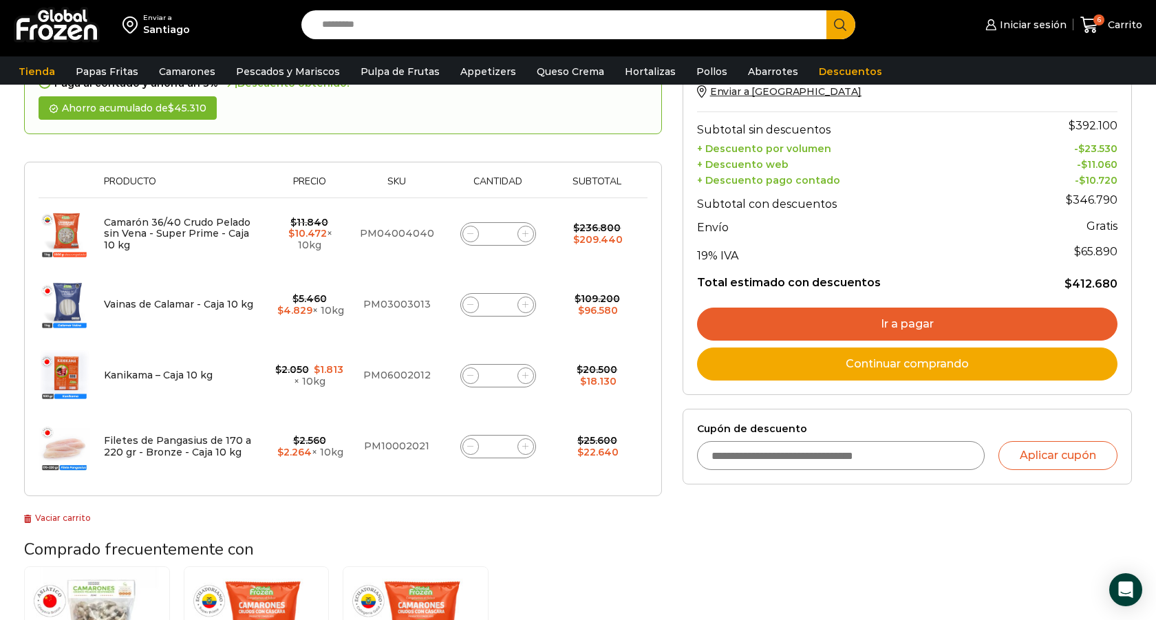
click at [500, 451] on input "*" at bounding box center [497, 446] width 19 height 19
type input "*"
click at [554, 488] on div "Thumbnail image Producto Precio Sku Cantidad Subtotal Eliminar artículo Camarón…" at bounding box center [343, 329] width 638 height 334
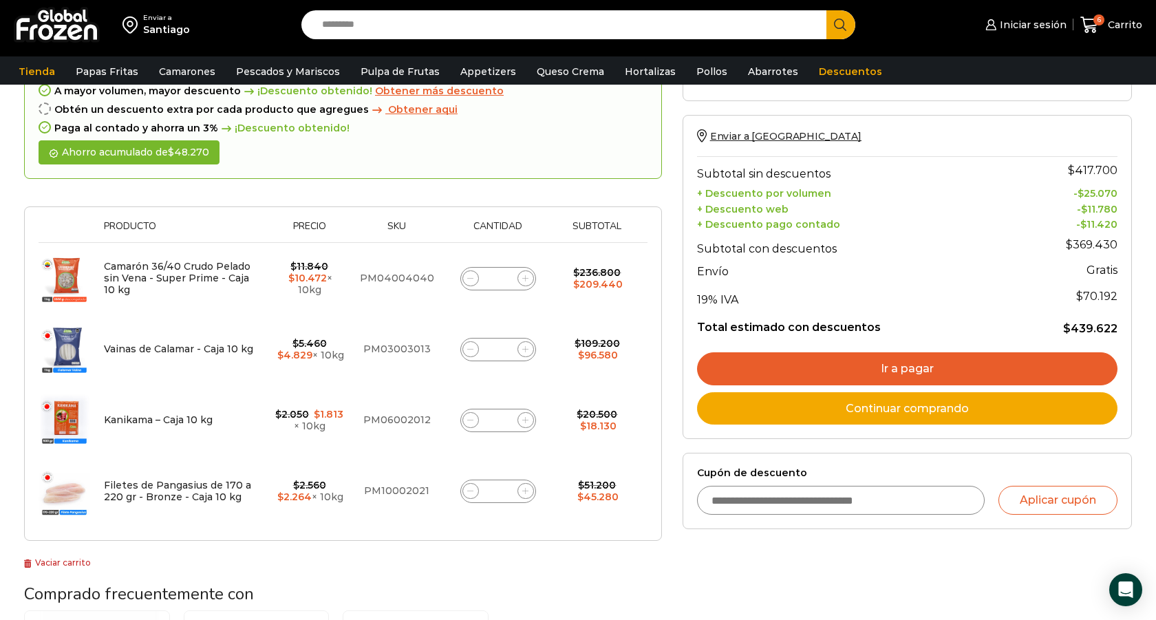
scroll to position [185, 0]
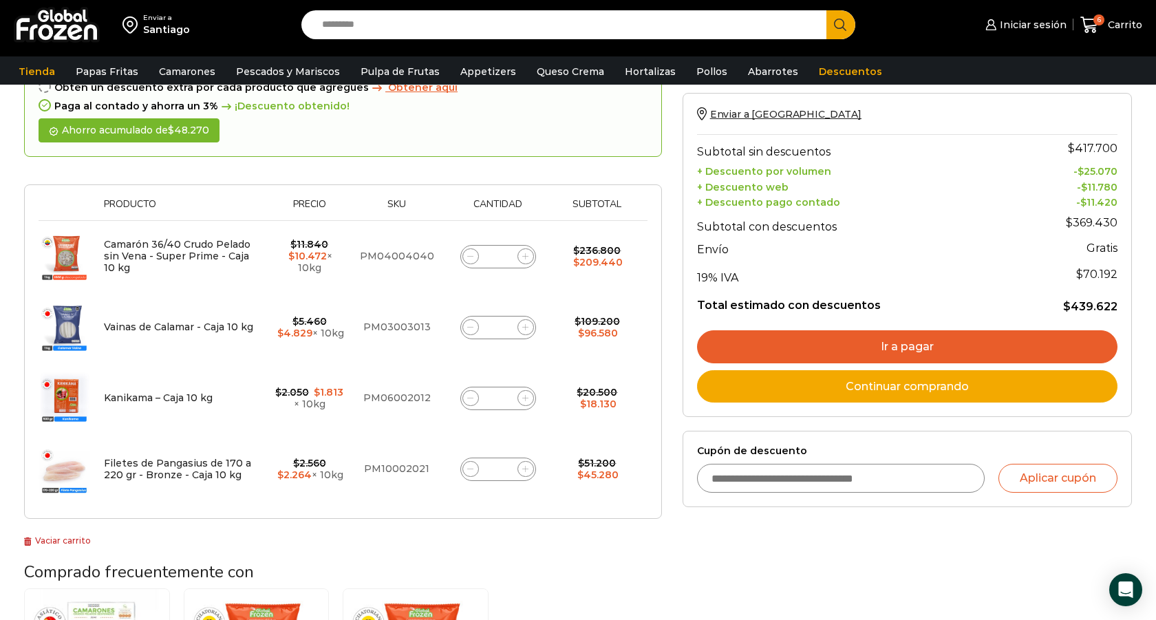
click at [365, 29] on input "Search input" at bounding box center [567, 24] width 504 height 29
paste input "*********"
type input "*********"
click at [826, 10] on button "Search" at bounding box center [840, 24] width 29 height 29
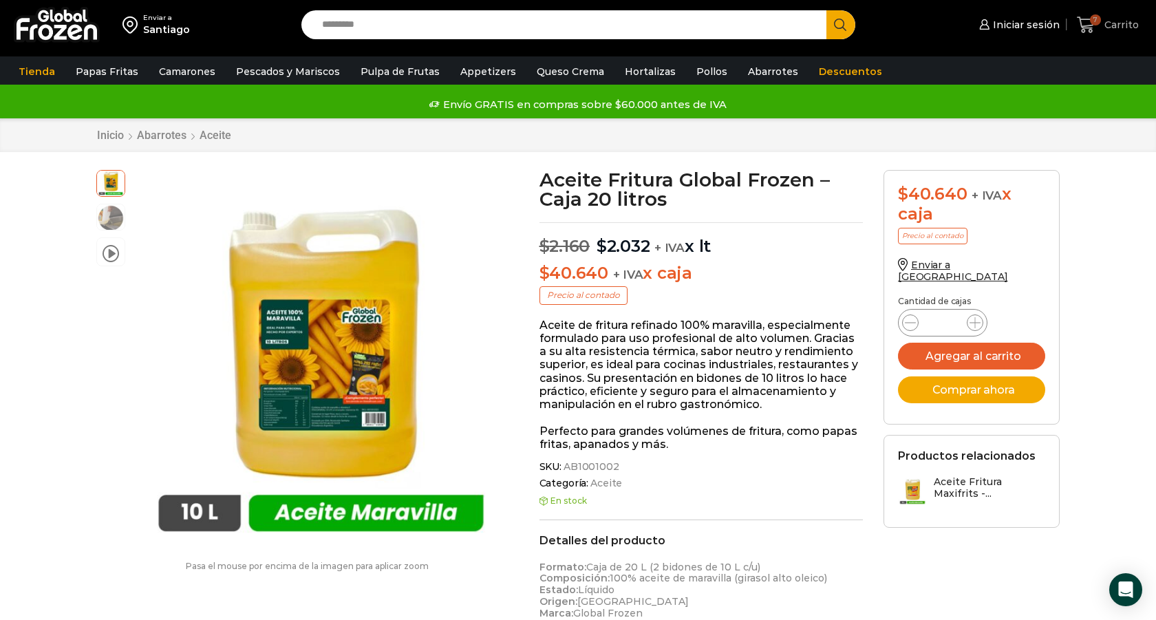
click at [1093, 30] on icon at bounding box center [1086, 25] width 19 height 19
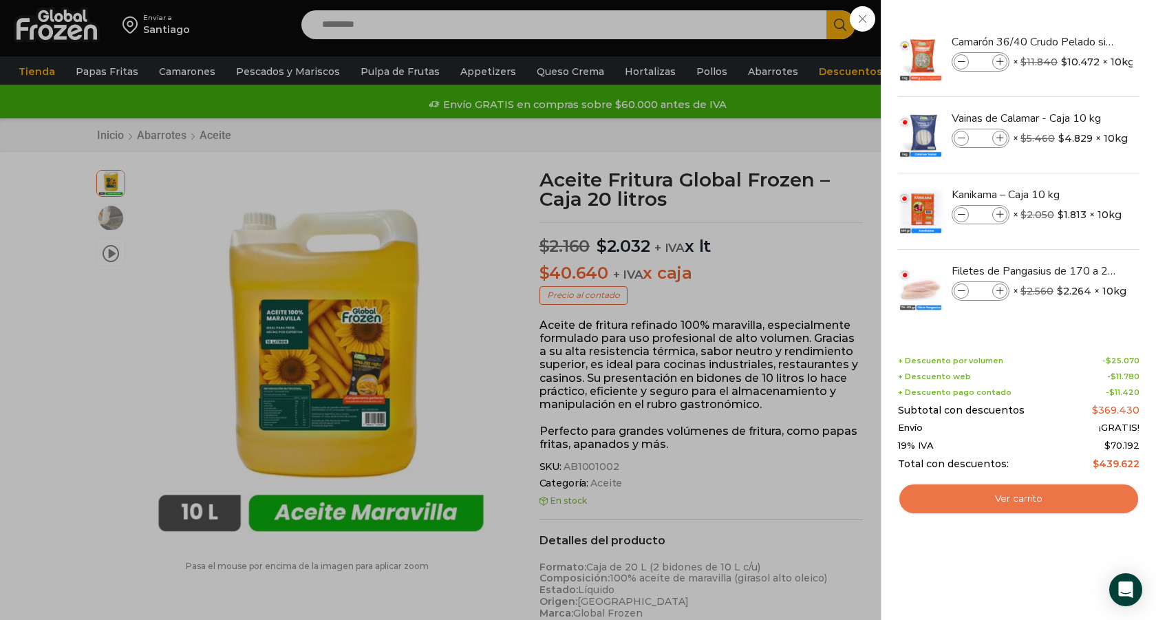
click at [1002, 506] on link "Ver carrito" at bounding box center [1018, 499] width 241 height 32
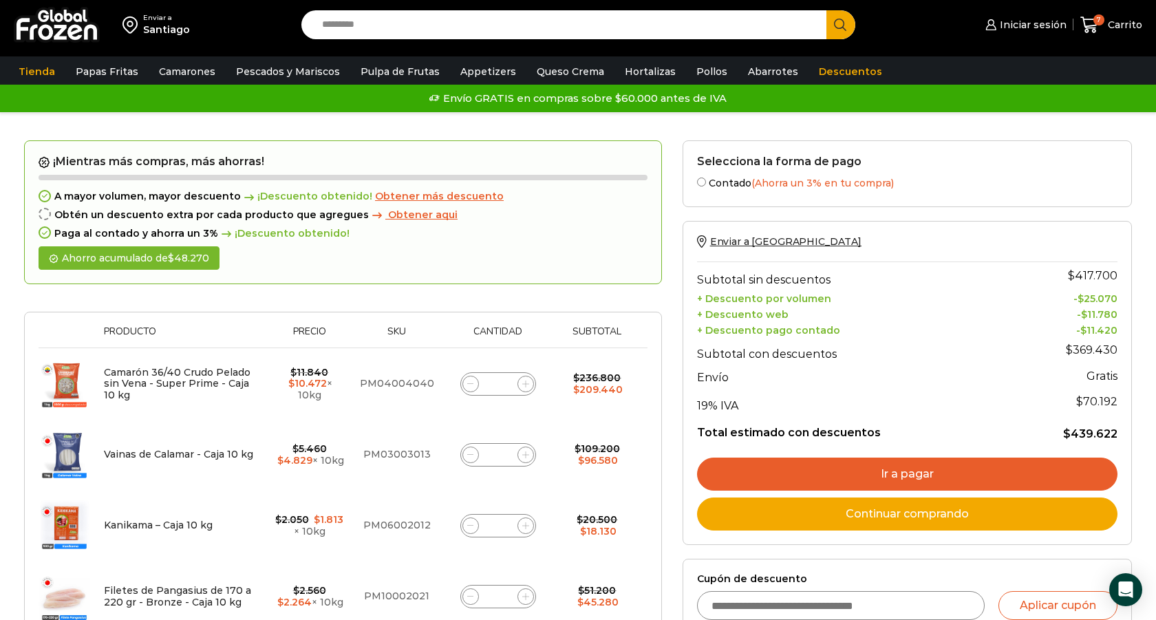
click at [361, 34] on input "Search input" at bounding box center [567, 24] width 504 height 29
paste input "*********"
type input "*********"
click at [826, 10] on button "Search" at bounding box center [840, 24] width 29 height 29
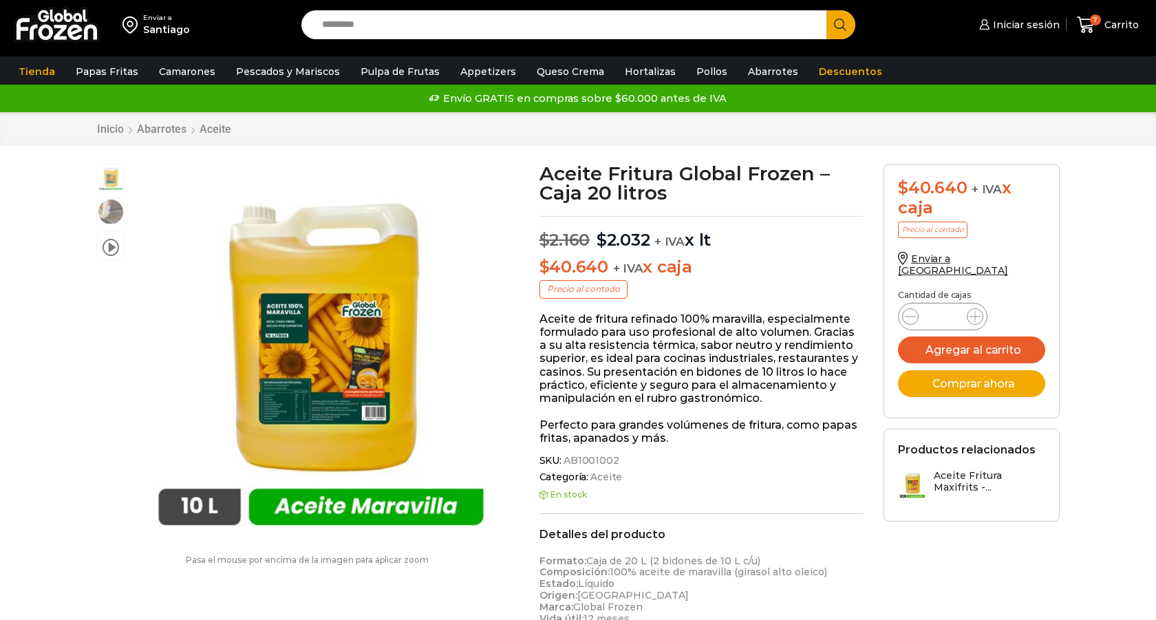
scroll to position [1, 0]
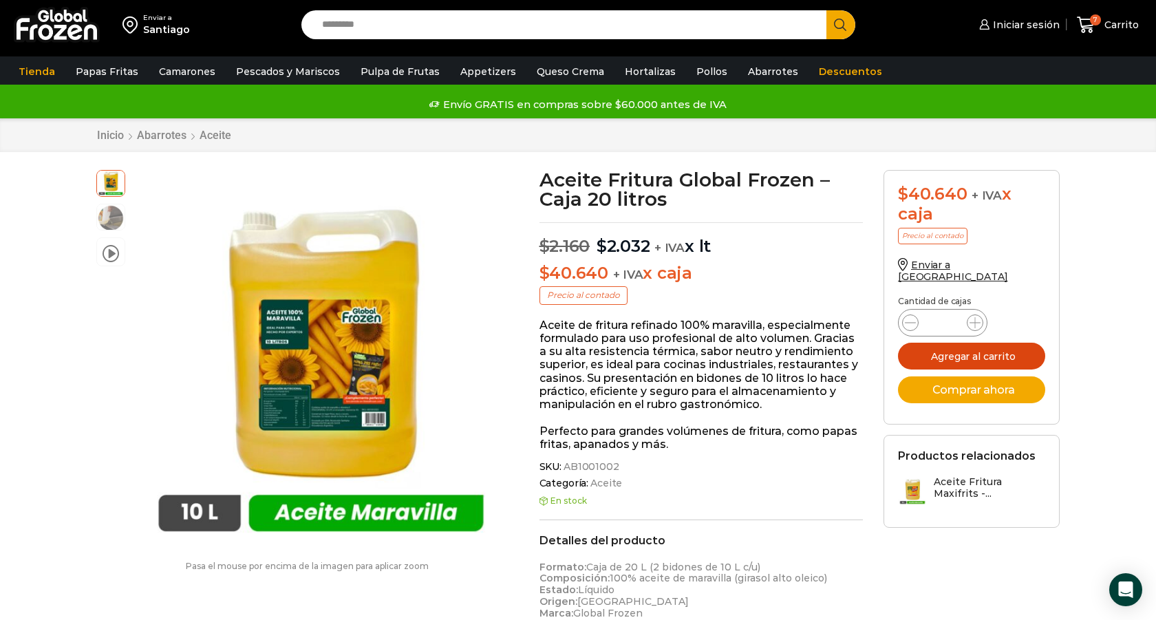
click at [975, 343] on button "Agregar al carrito" at bounding box center [971, 356] width 147 height 27
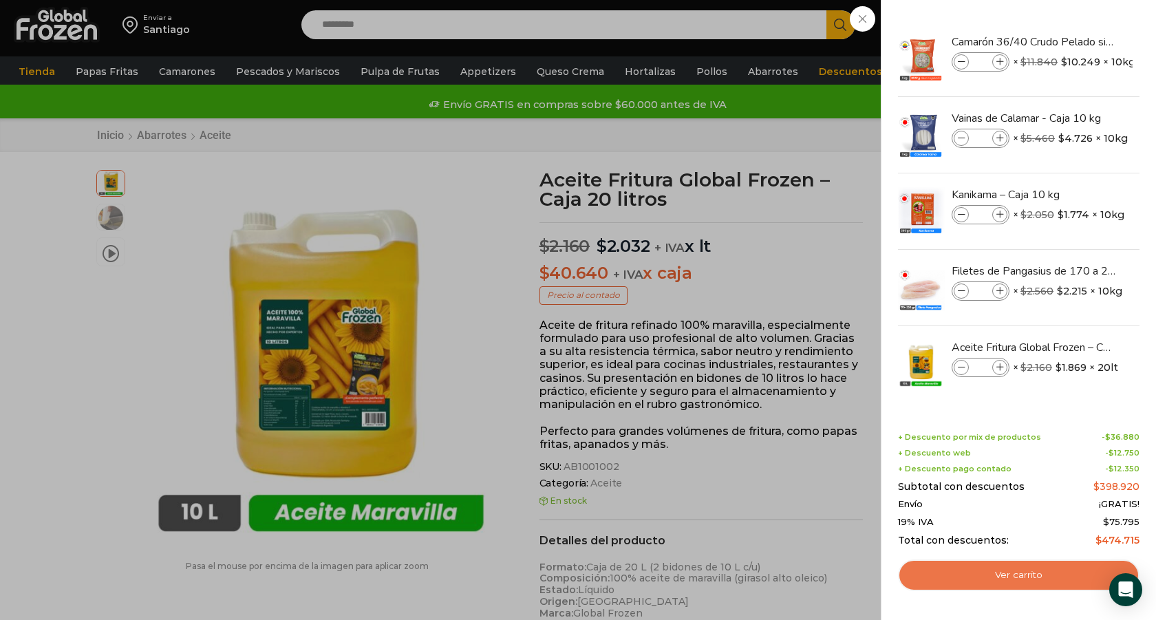
click at [990, 578] on link "Ver carrito" at bounding box center [1018, 575] width 241 height 32
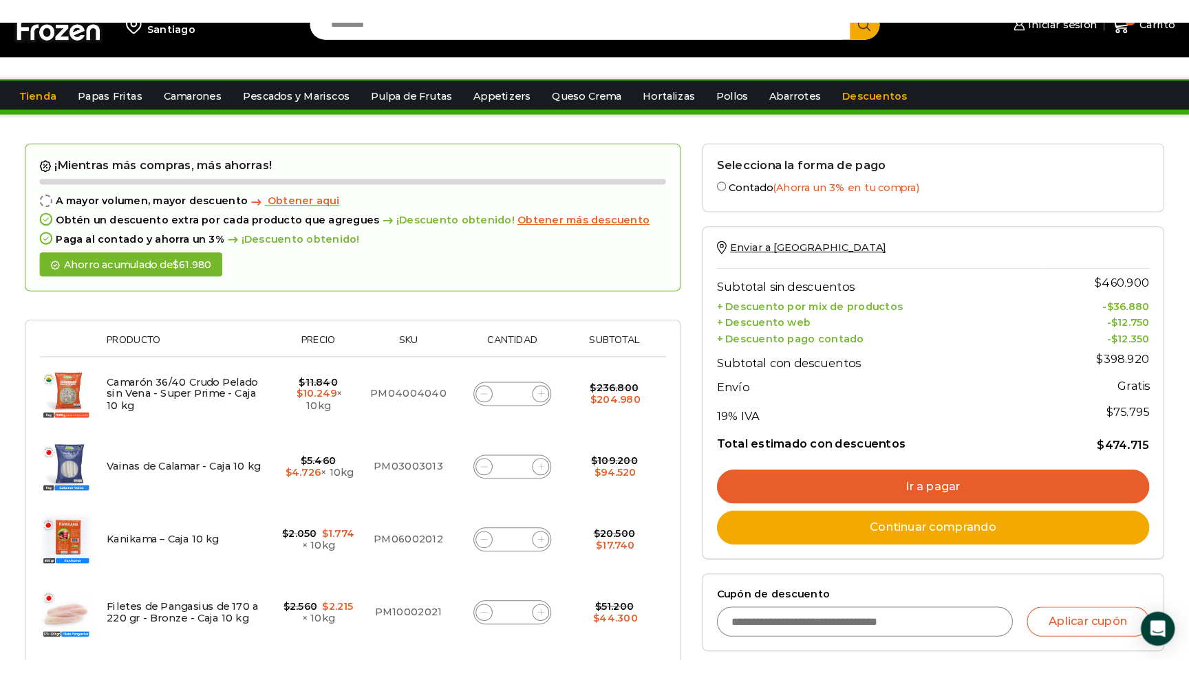
scroll to position [149, 0]
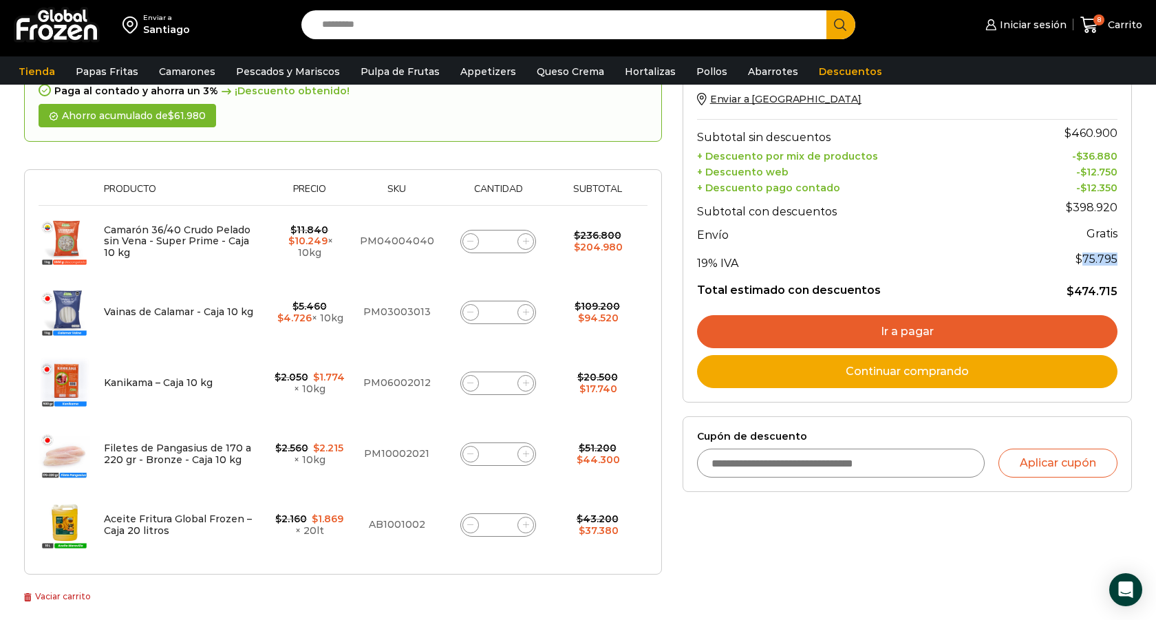
drag, startPoint x: 1085, startPoint y: 259, endPoint x: 1116, endPoint y: 259, distance: 31.0
click at [1116, 259] on span "$ 75.795" at bounding box center [1096, 258] width 42 height 13
copy span "75.795"
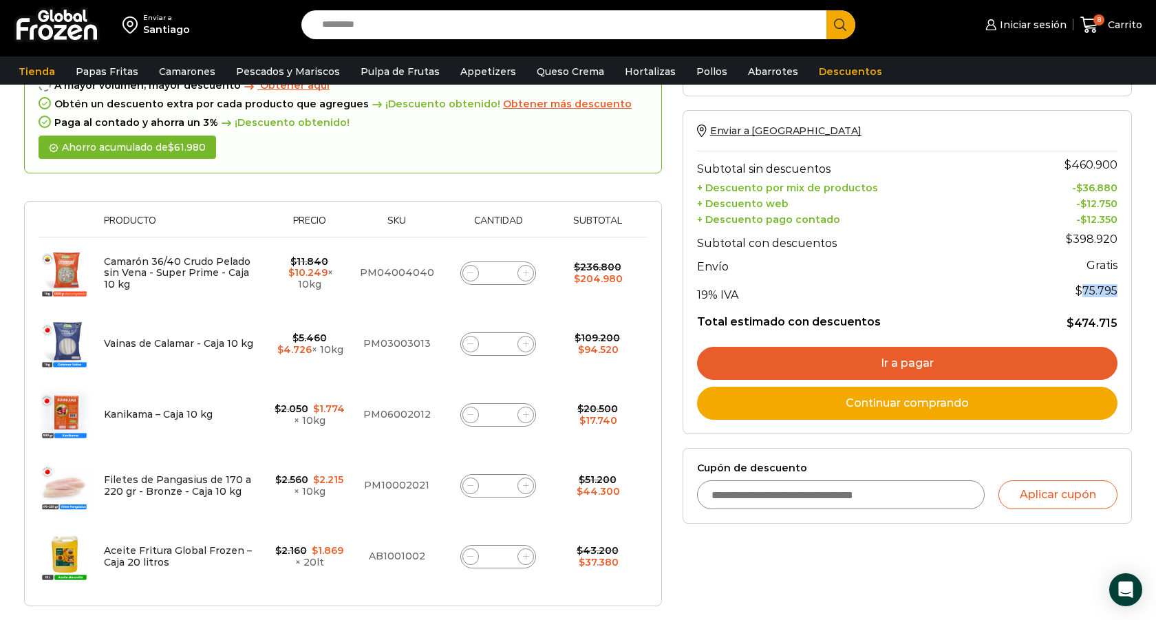
scroll to position [156, 0]
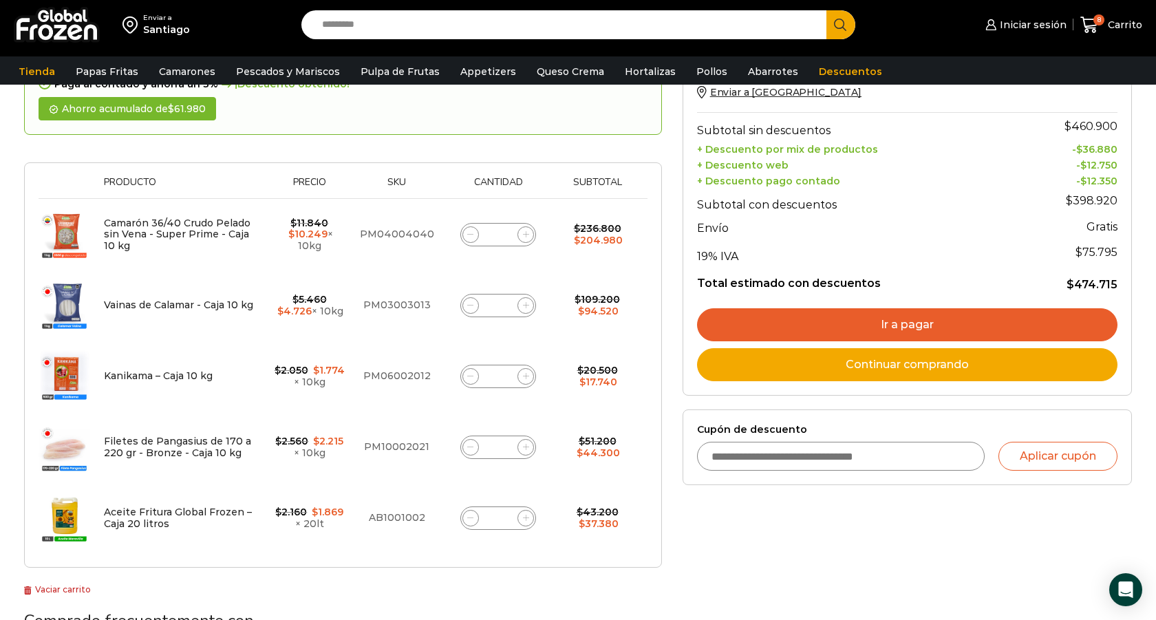
click at [471, 309] on span at bounding box center [470, 305] width 17 height 17
type input "*"
click at [470, 380] on span at bounding box center [470, 376] width 17 height 17
type input "*"
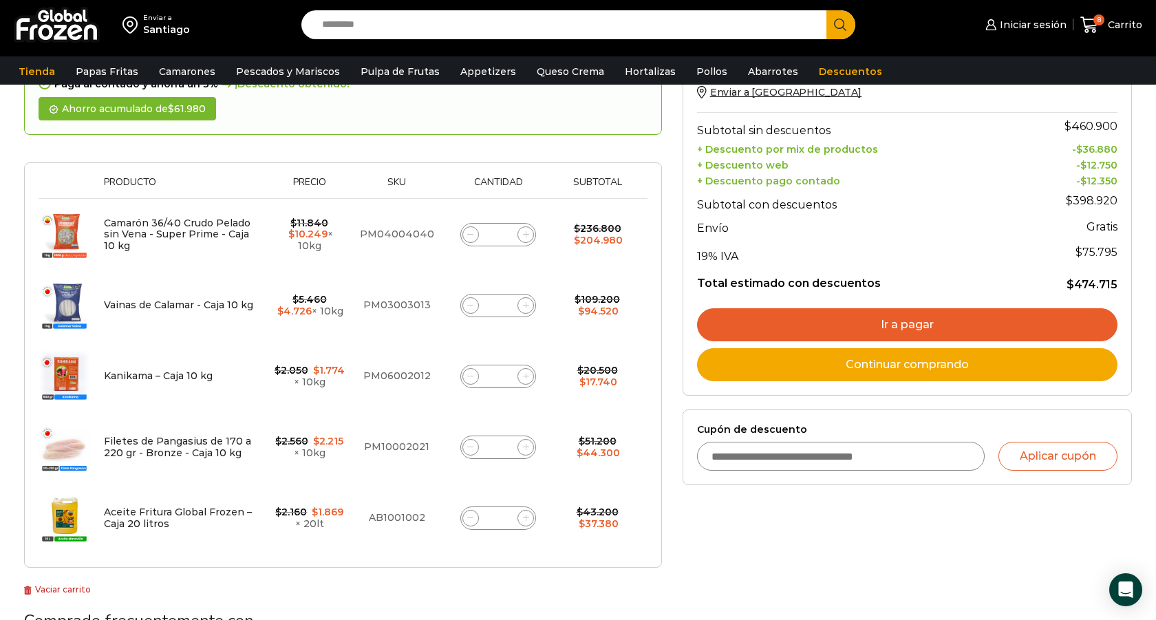
click at [470, 380] on span at bounding box center [470, 376] width 17 height 17
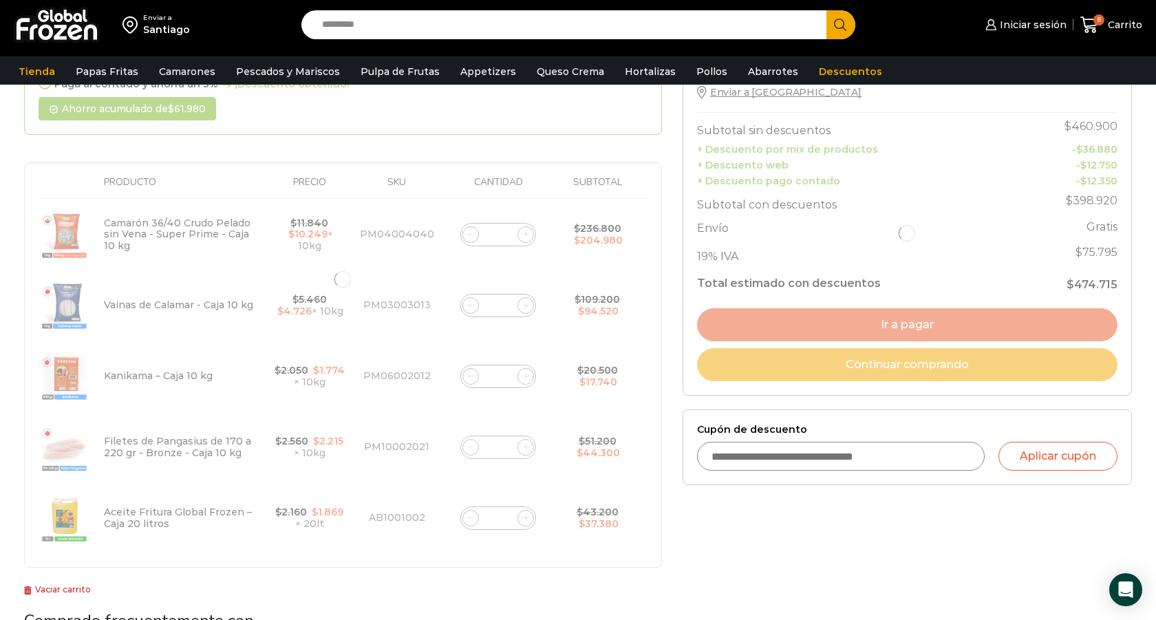
click at [475, 448] on div at bounding box center [343, 279] width 638 height 577
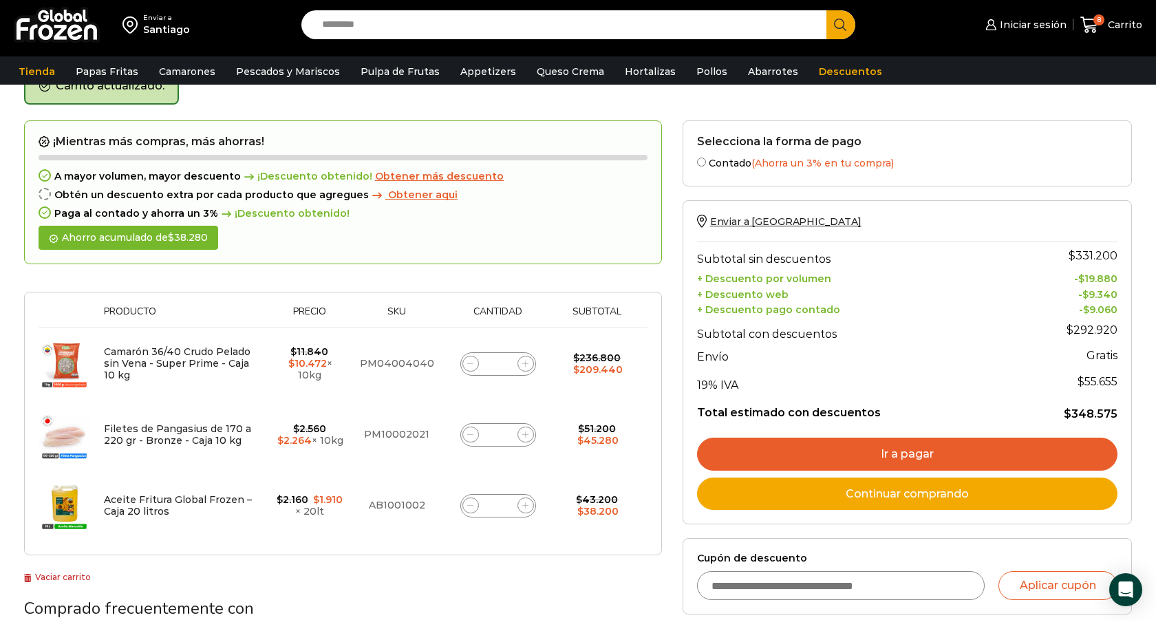
scroll to position [77, 0]
click at [475, 447] on td "Filetes de Pangasius de 170 a 220 gr - Bronze - Caja 10 kg cantidad *" at bounding box center [498, 435] width 112 height 71
click at [474, 434] on span at bounding box center [470, 435] width 17 height 17
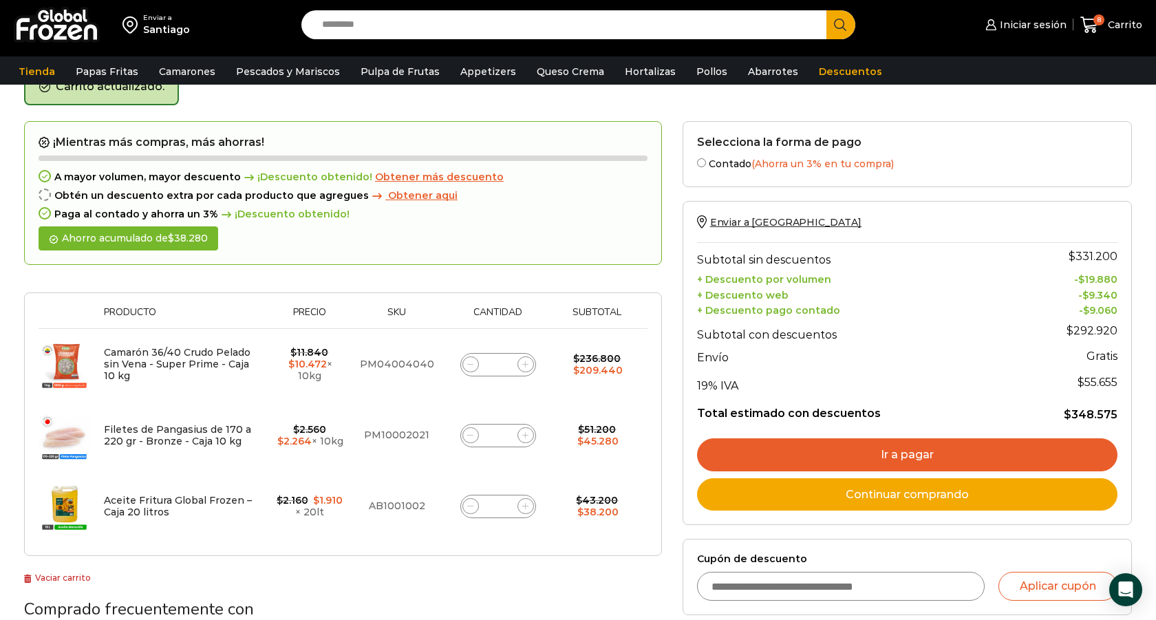
type input "*"
click at [474, 496] on div "Aceite Fritura Global Frozen – Caja 20 litros cantidad *" at bounding box center [498, 506] width 76 height 23
click at [474, 507] on form "¡Mientras más compras, más ahorras! A mayor volumen, mayor descuento ¡Descuento…" at bounding box center [343, 338] width 638 height 435
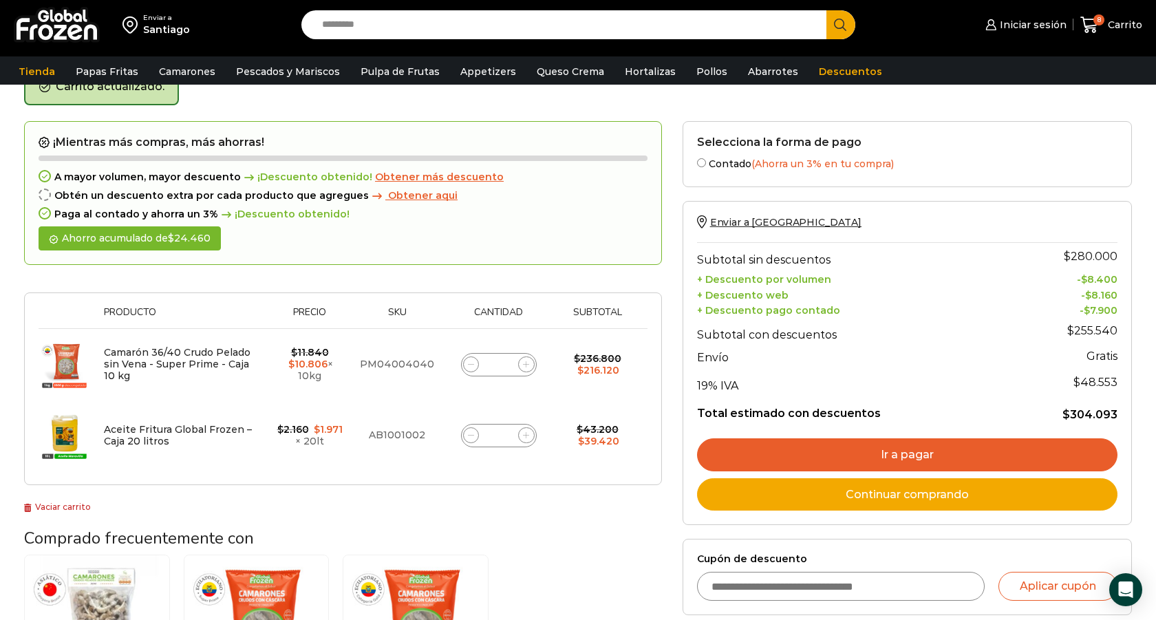
click at [469, 433] on icon at bounding box center [471, 435] width 6 height 6
type input "*"
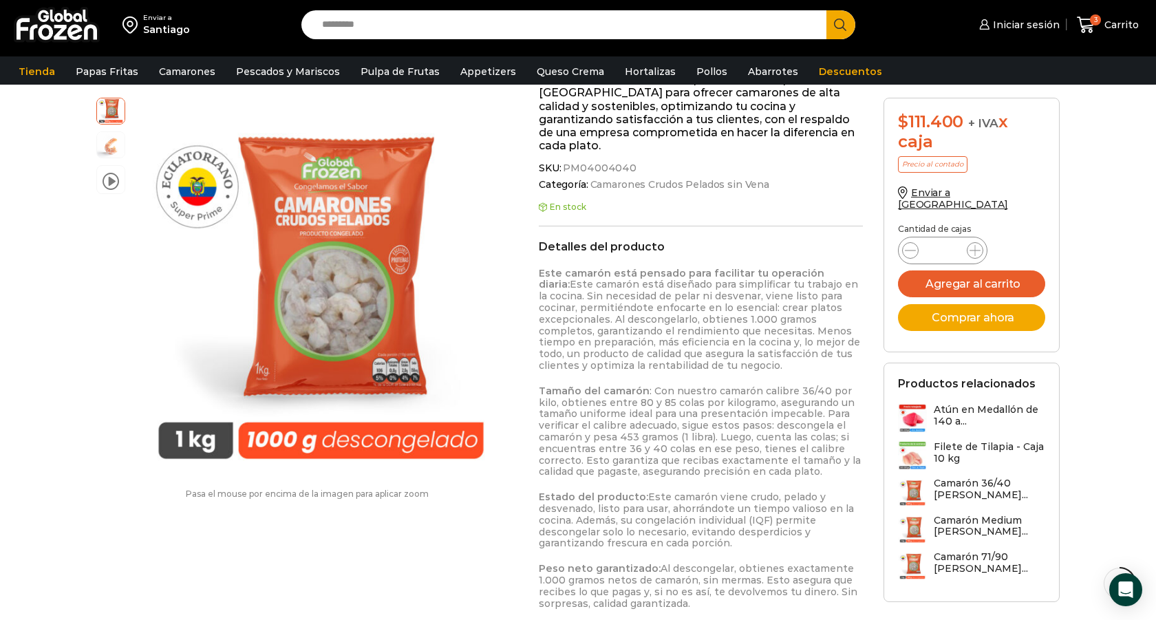
scroll to position [464, 0]
click at [1093, 30] on icon at bounding box center [1086, 25] width 19 height 19
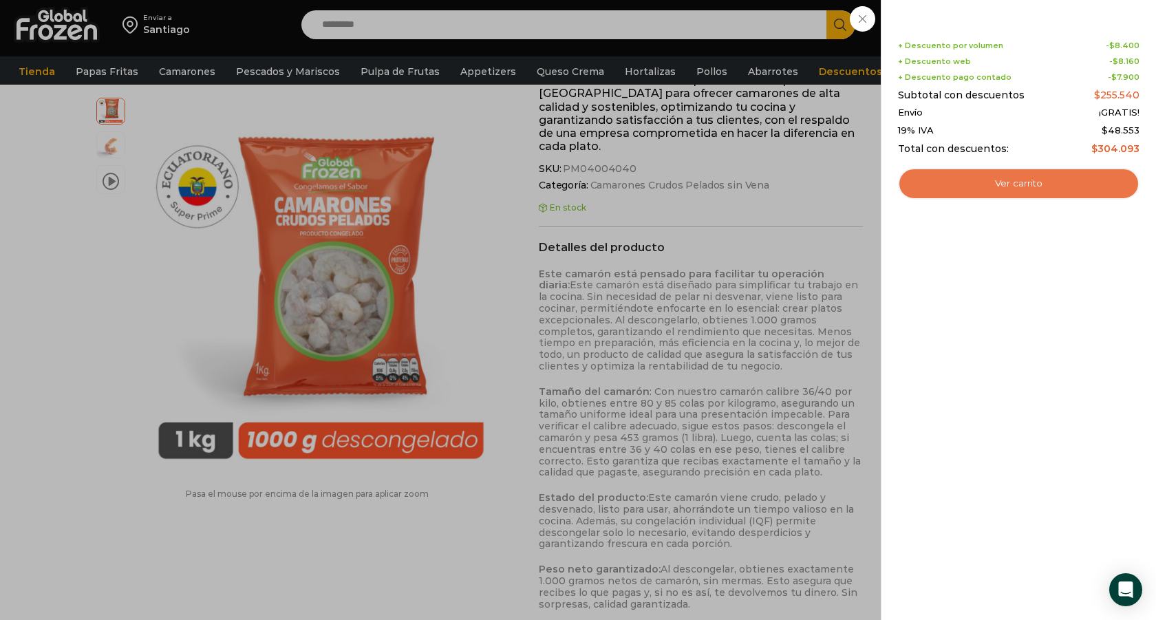
click at [1051, 191] on link "Ver carrito" at bounding box center [1018, 184] width 241 height 32
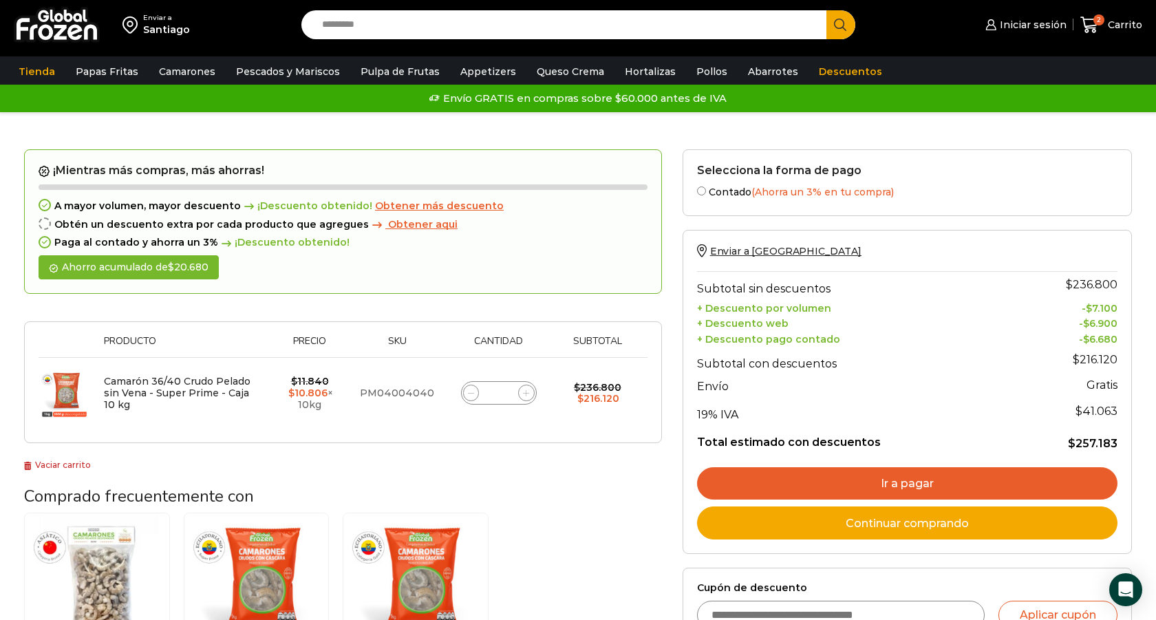
drag, startPoint x: 504, startPoint y: 391, endPoint x: 493, endPoint y: 391, distance: 11.7
click at [493, 391] on input "*" at bounding box center [498, 392] width 19 height 19
type input "**"
click at [518, 353] on th "Cantidad" at bounding box center [498, 346] width 112 height 21
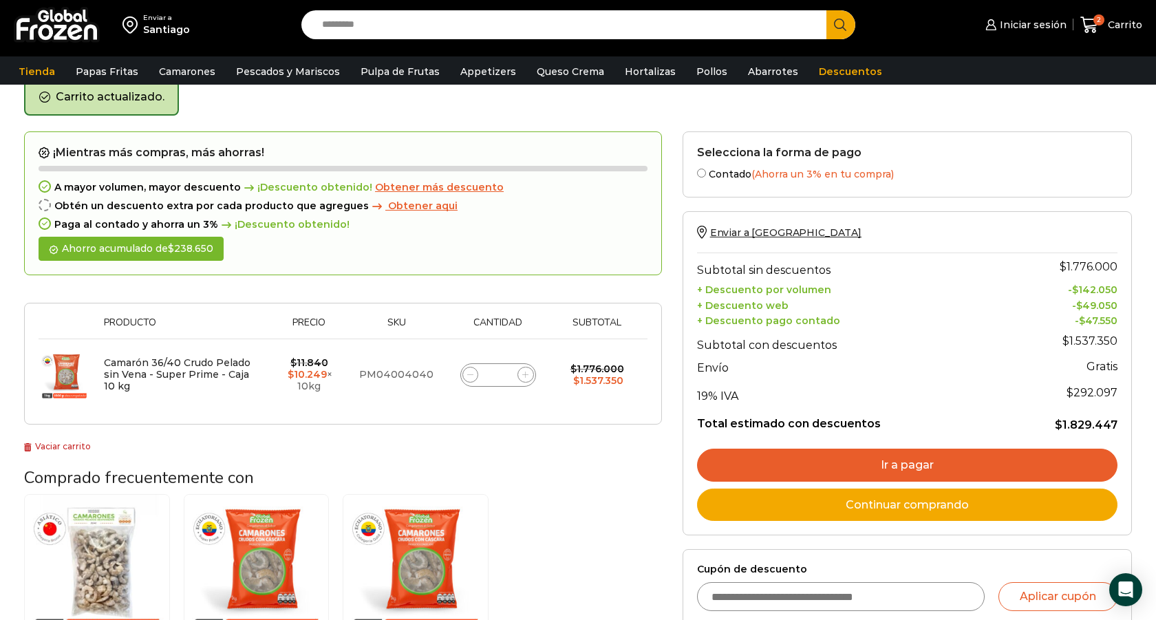
scroll to position [70, 0]
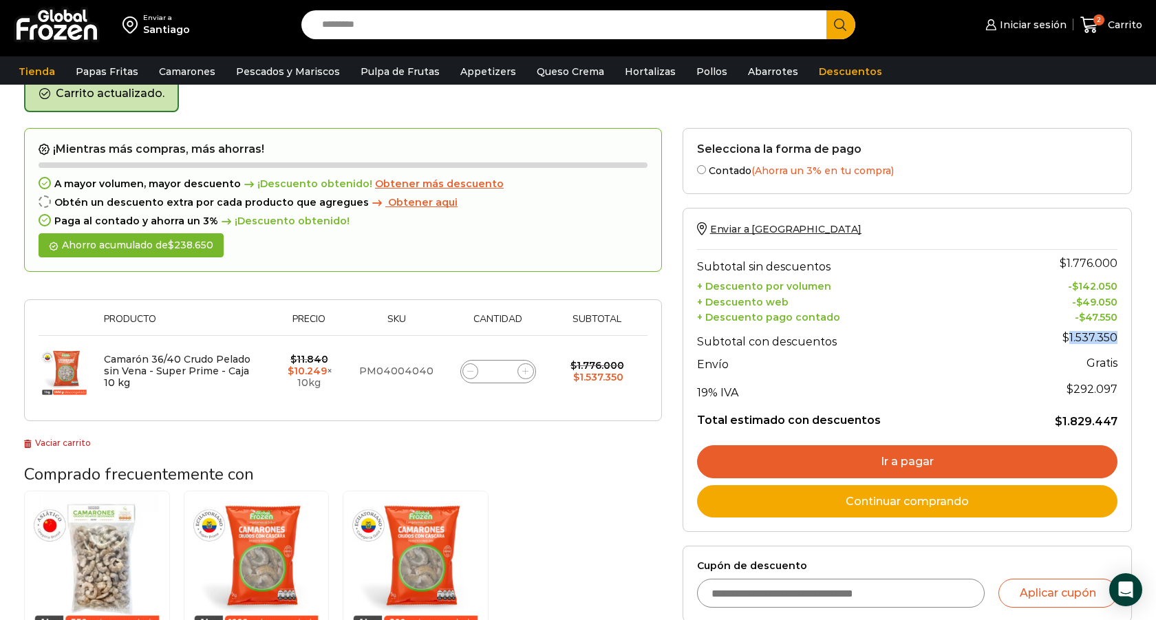
drag, startPoint x: 1069, startPoint y: 338, endPoint x: 1115, endPoint y: 338, distance: 46.1
click at [1115, 338] on bdi "$ 1.537.350" at bounding box center [1089, 337] width 55 height 13
copy bdi "1.537.350"
drag, startPoint x: 1076, startPoint y: 388, endPoint x: 1114, endPoint y: 388, distance: 38.5
click at [1114, 388] on span "$ 292.097" at bounding box center [1091, 388] width 51 height 13
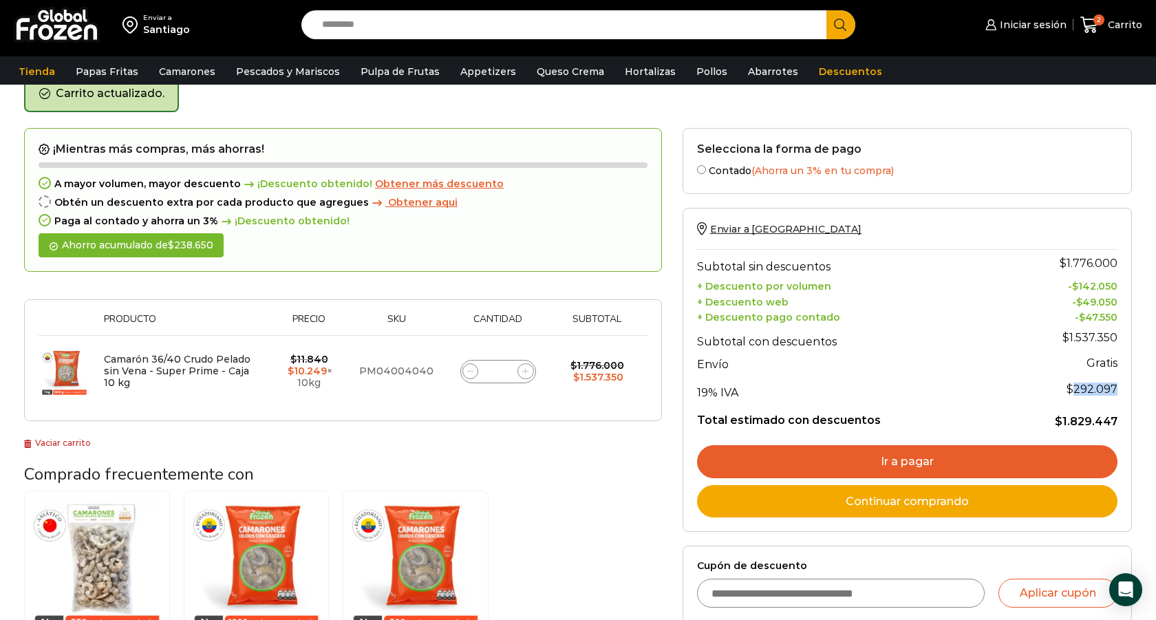
copy span "292.097"
click at [349, 22] on input "Search input" at bounding box center [567, 24] width 504 height 29
paste input "**********"
type input "**********"
click at [826, 10] on button "Search" at bounding box center [840, 24] width 29 height 29
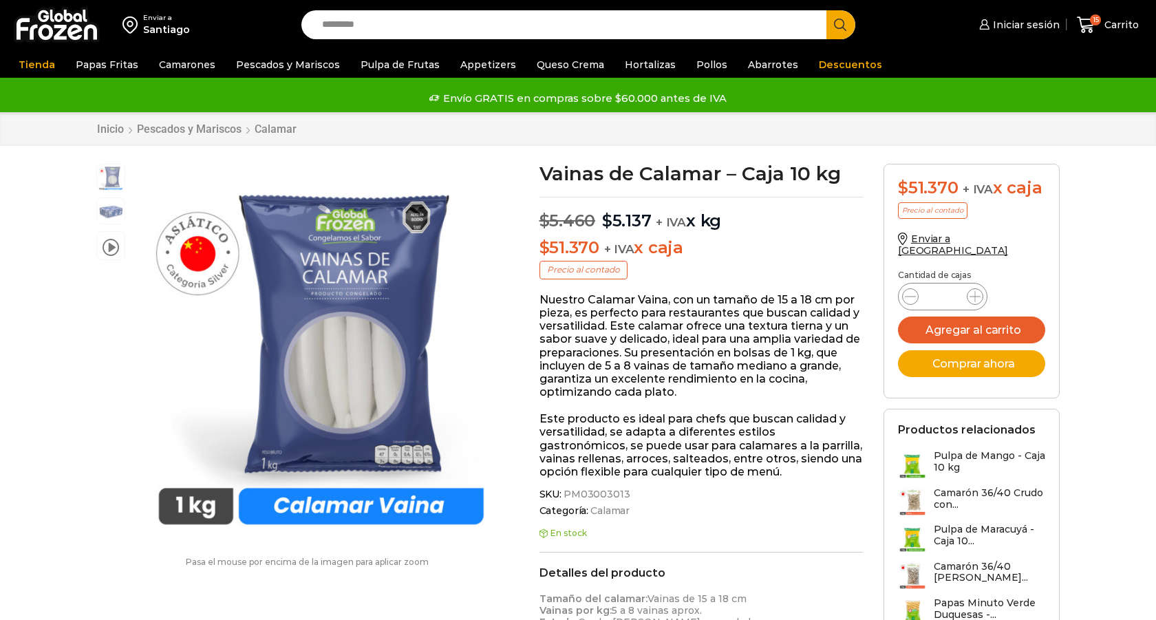
scroll to position [1, 0]
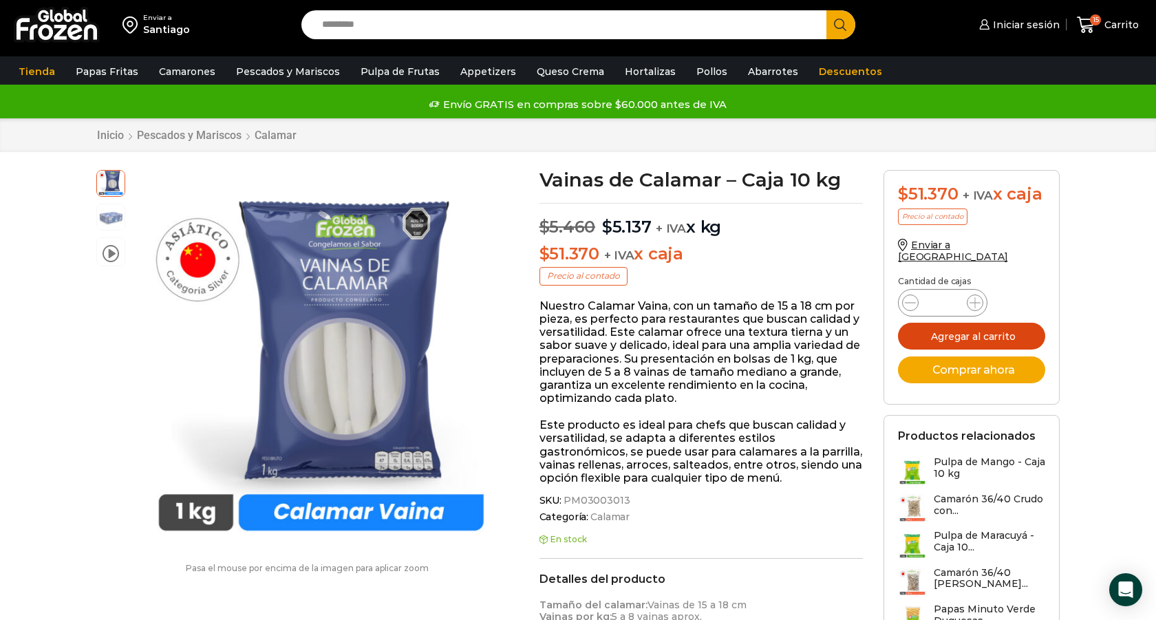
click at [931, 323] on button "Agregar al carrito" at bounding box center [971, 336] width 147 height 27
click at [1110, 26] on span "Carrito" at bounding box center [1120, 25] width 38 height 14
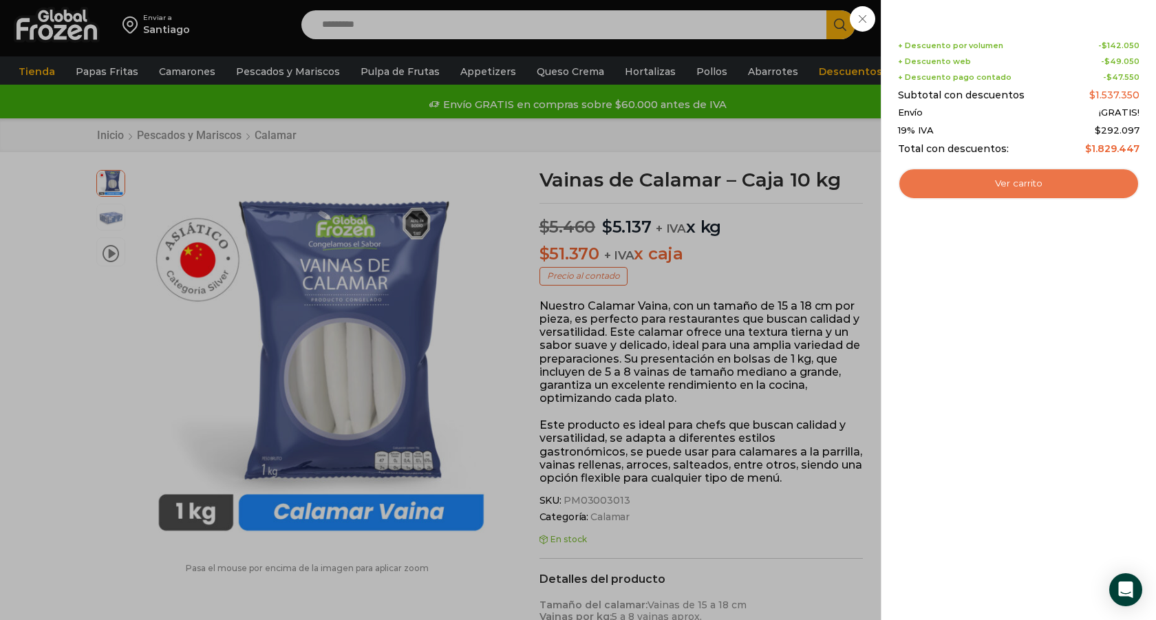
click at [1054, 186] on link "Ver carrito" at bounding box center [1018, 184] width 241 height 32
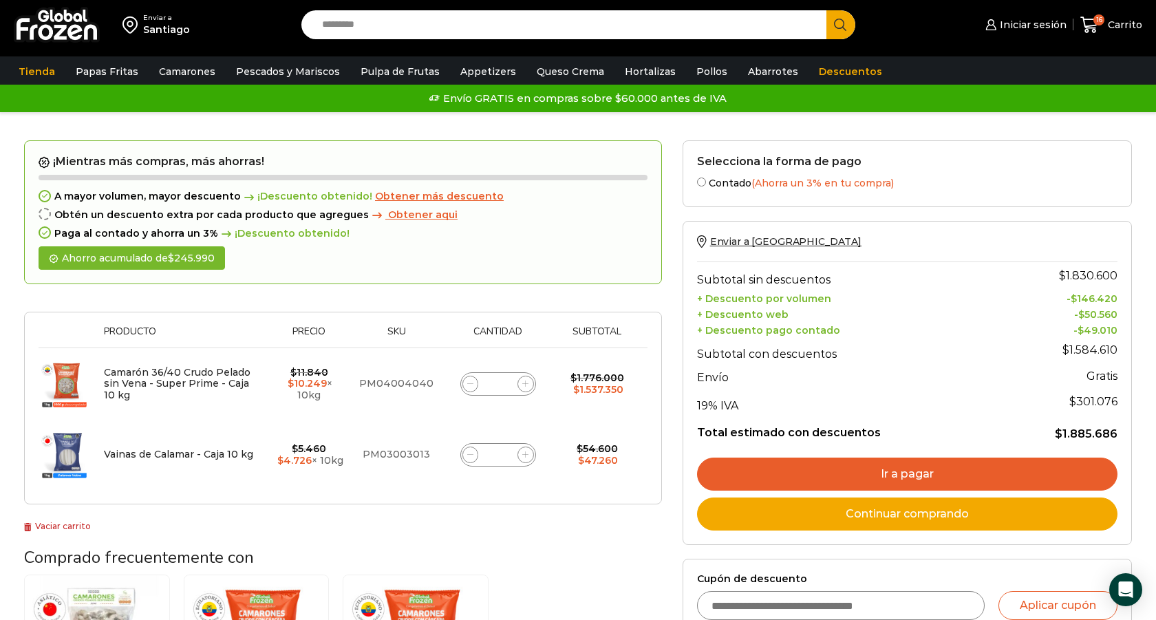
click at [502, 455] on input "*" at bounding box center [497, 454] width 19 height 19
type input "**"
click at [506, 526] on div "¡Mientras más compras, más ahorras! A mayor volumen, mayor descuento ¡Descuento…" at bounding box center [343, 336] width 638 height 393
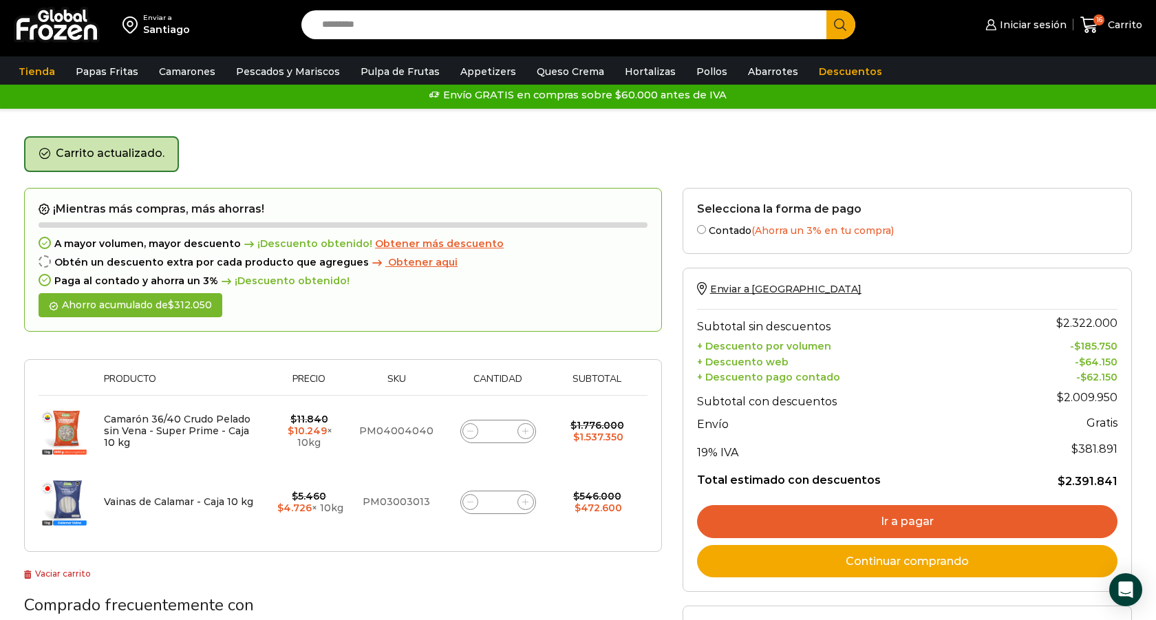
scroll to position [1, 0]
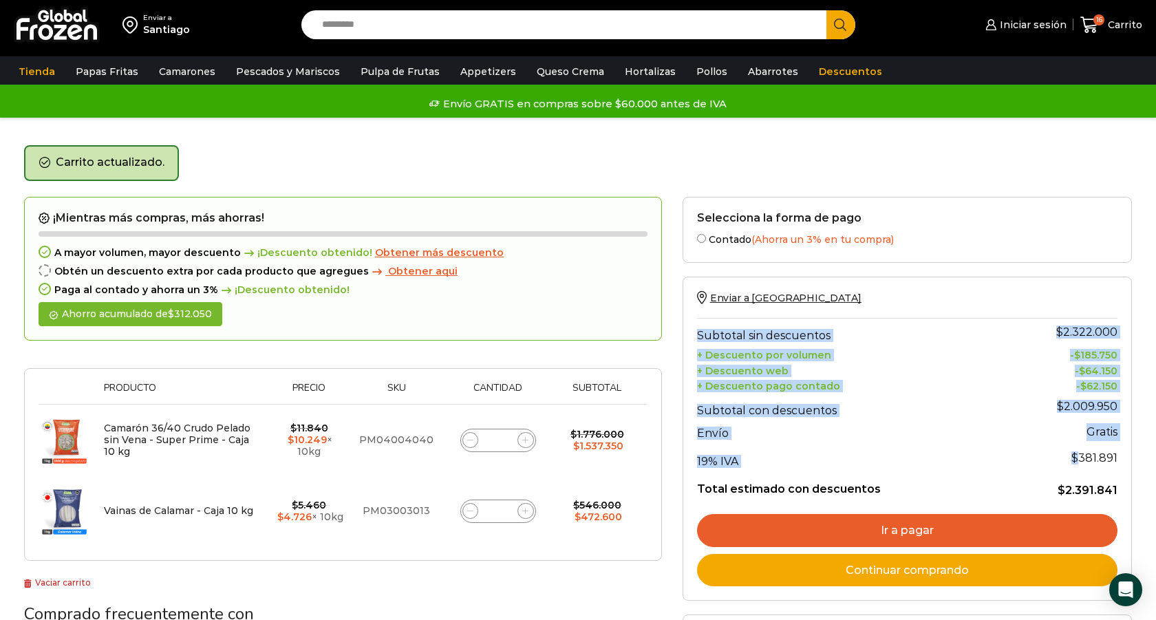
drag, startPoint x: 1081, startPoint y: 456, endPoint x: 1117, endPoint y: 456, distance: 36.5
click at [1117, 456] on div "Enviar a [GEOGRAPHIC_DATA] Subtotal sin descuentos $ 2.322.000 + Descuento por …" at bounding box center [906, 439] width 449 height 324
click at [1114, 456] on span "$ 381.891" at bounding box center [1094, 457] width 46 height 13
drag, startPoint x: 1081, startPoint y: 457, endPoint x: 1117, endPoint y: 457, distance: 35.8
click at [1117, 457] on div "Enviar a [GEOGRAPHIC_DATA] Subtotal sin descuentos $ 2.322.000 + Descuento por …" at bounding box center [906, 439] width 449 height 324
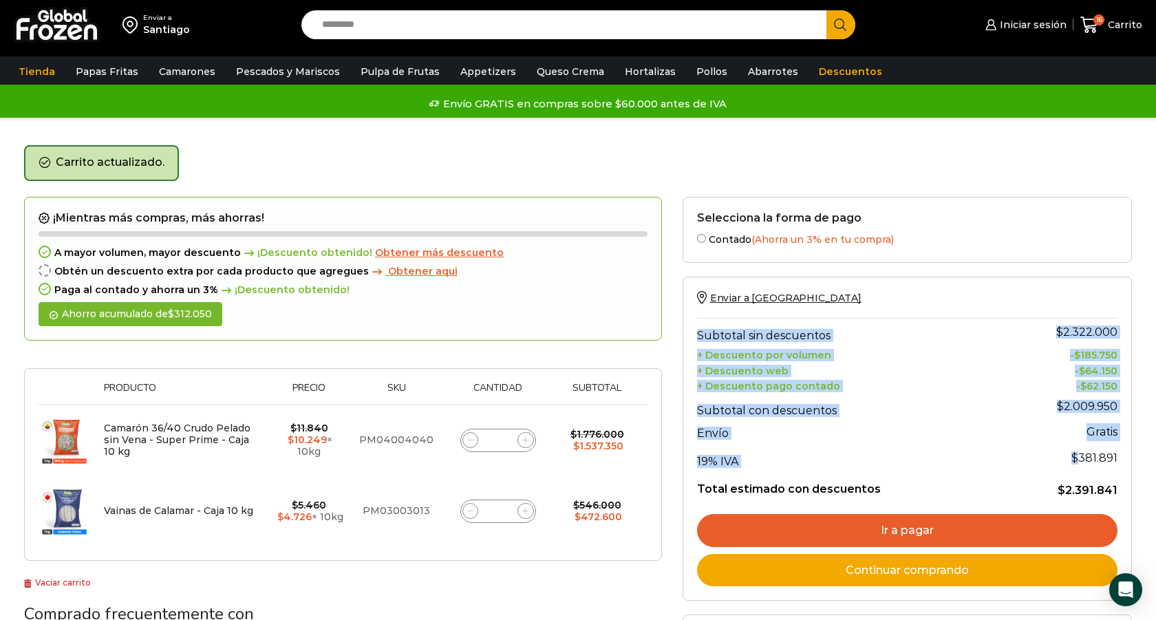
click at [1102, 457] on span "$ 381.891" at bounding box center [1094, 457] width 46 height 13
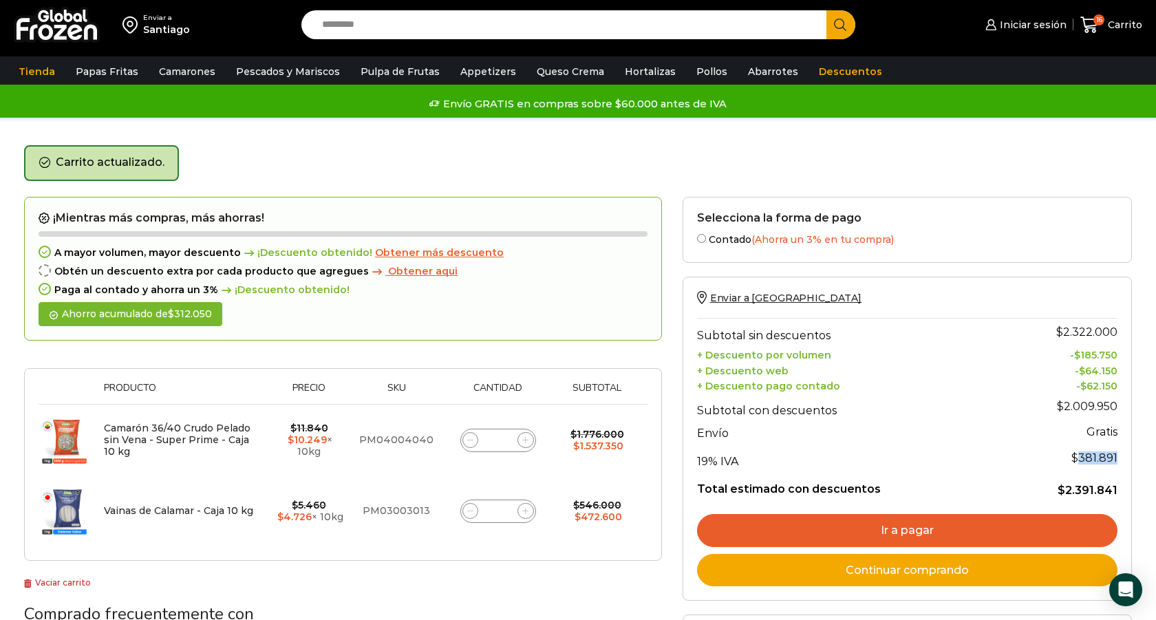
drag, startPoint x: 1080, startPoint y: 457, endPoint x: 1117, endPoint y: 455, distance: 36.5
click at [1117, 455] on span "$ 381.891" at bounding box center [1094, 457] width 46 height 13
copy span "381.891"
click at [1045, 224] on form "Selecciona la forma de pago Contado (Ahorra un 3% en tu compra) Seleccionar" at bounding box center [906, 230] width 449 height 67
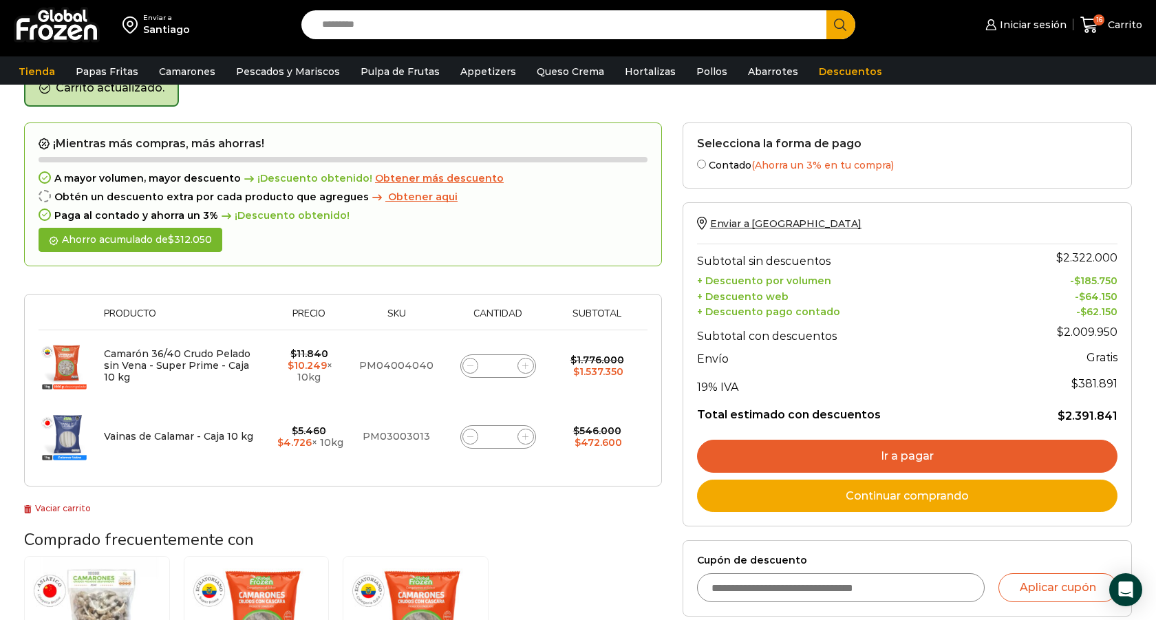
scroll to position [83, 0]
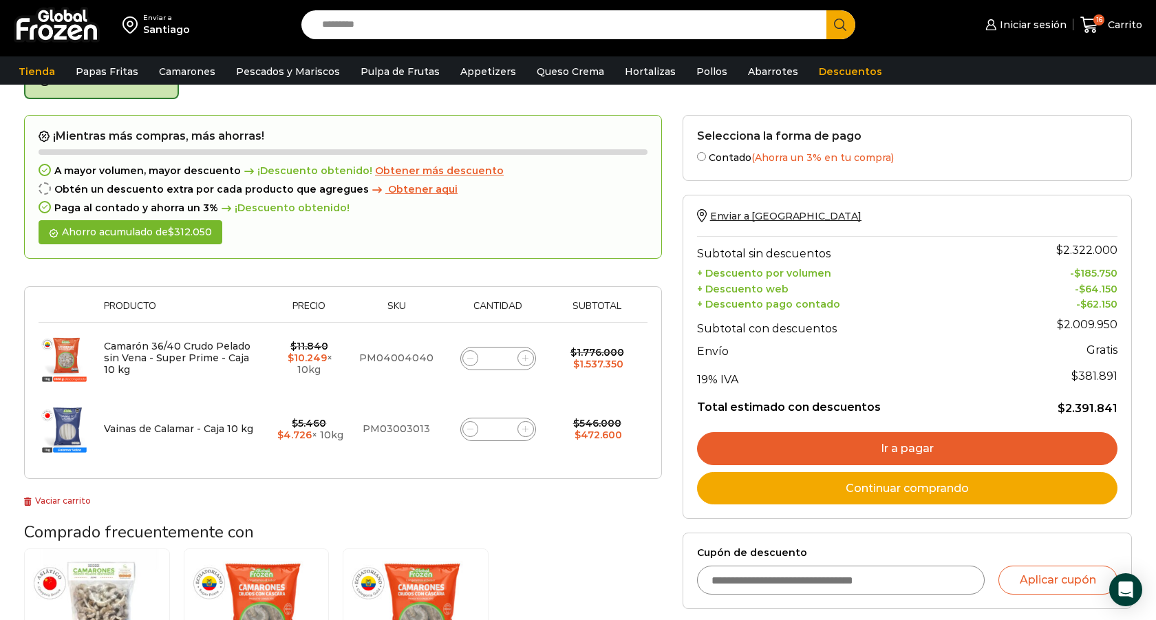
click at [334, 43] on div "Enviar a Santiago Search input Search Iniciar sesión *" at bounding box center [577, 25] width 1149 height 50
click at [335, 28] on input "Search input" at bounding box center [567, 24] width 504 height 29
paste input "**********"
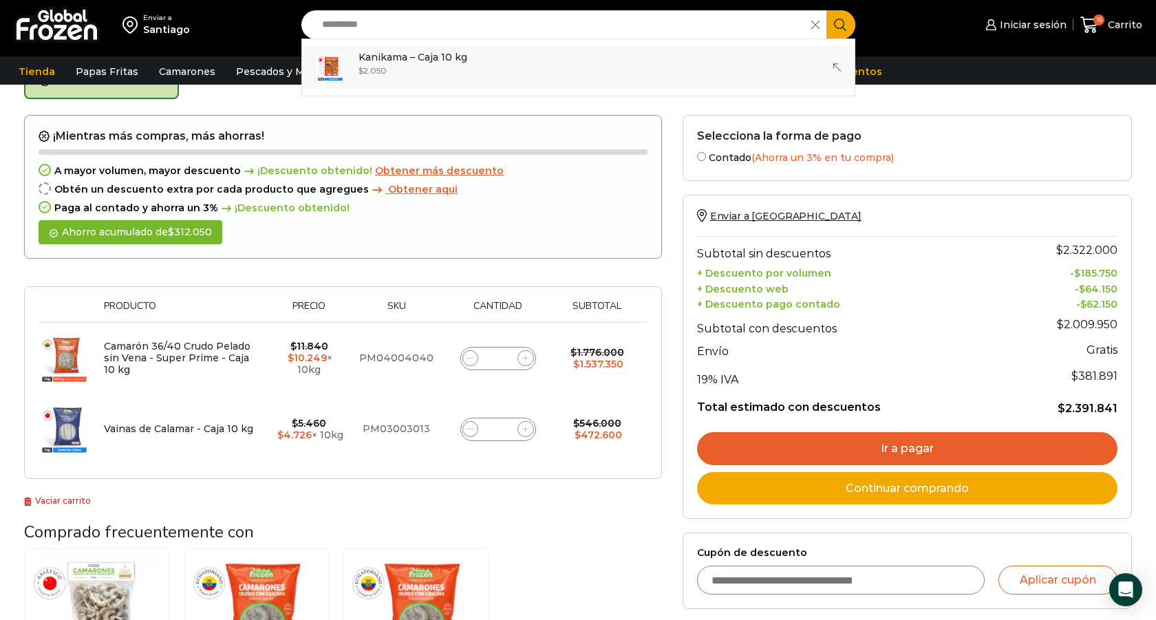
click at [356, 60] on link "Kanikama – Caja 10 kg In stock $ 2.050" at bounding box center [578, 67] width 552 height 43
type input "**********"
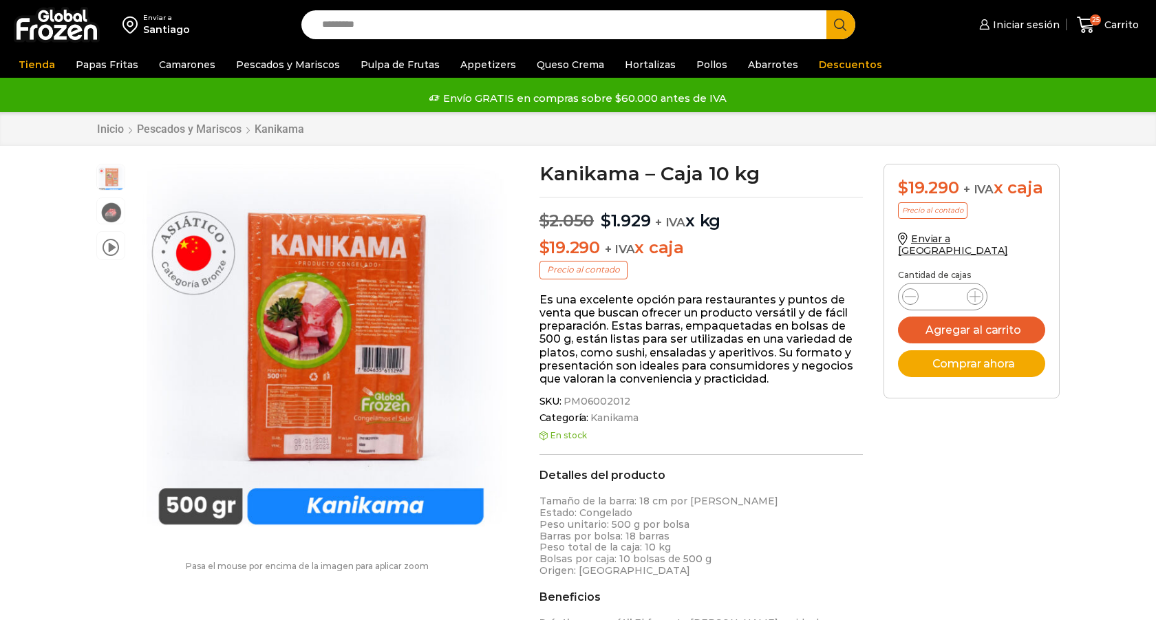
scroll to position [1, 0]
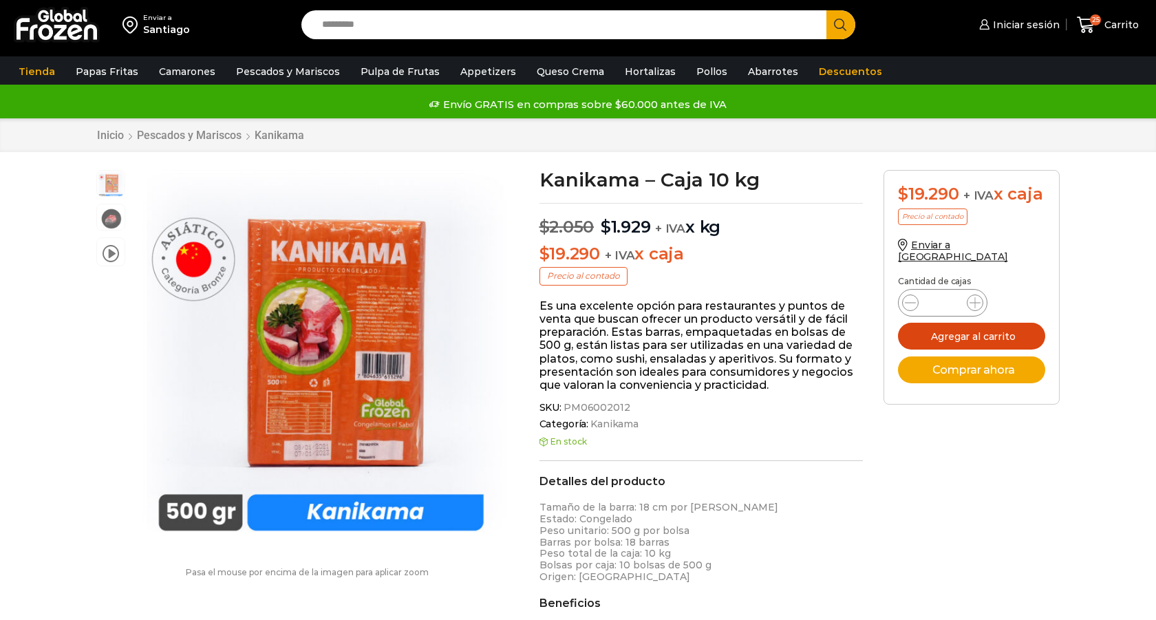
click at [995, 324] on button "Agregar al carrito" at bounding box center [971, 336] width 147 height 27
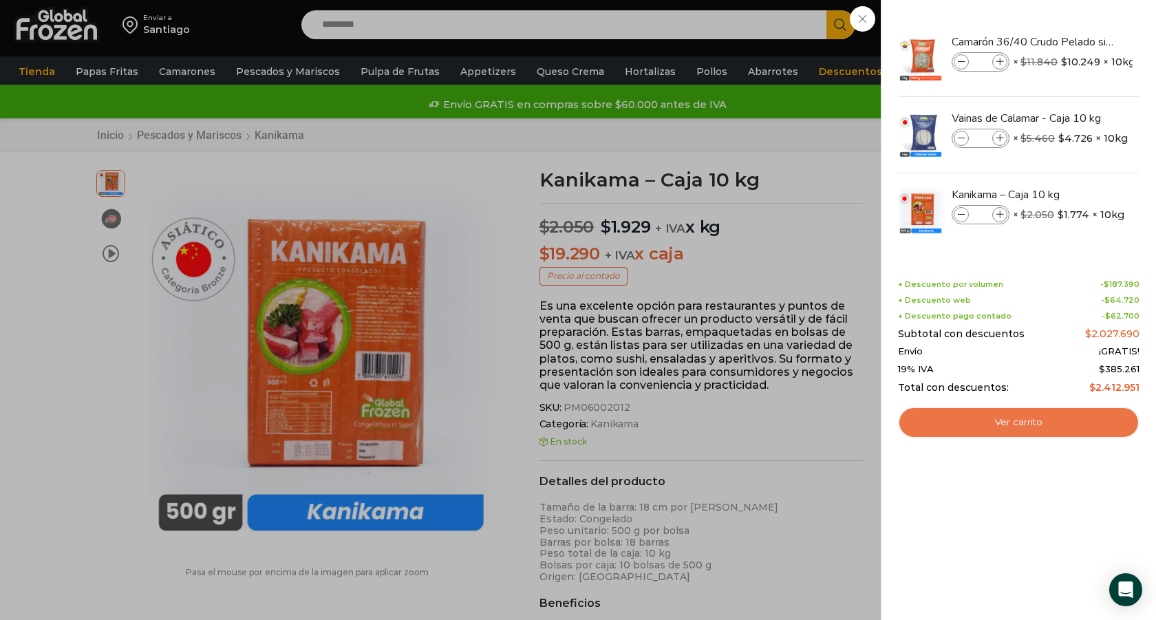
click at [1022, 422] on link "Ver carrito" at bounding box center [1018, 423] width 241 height 32
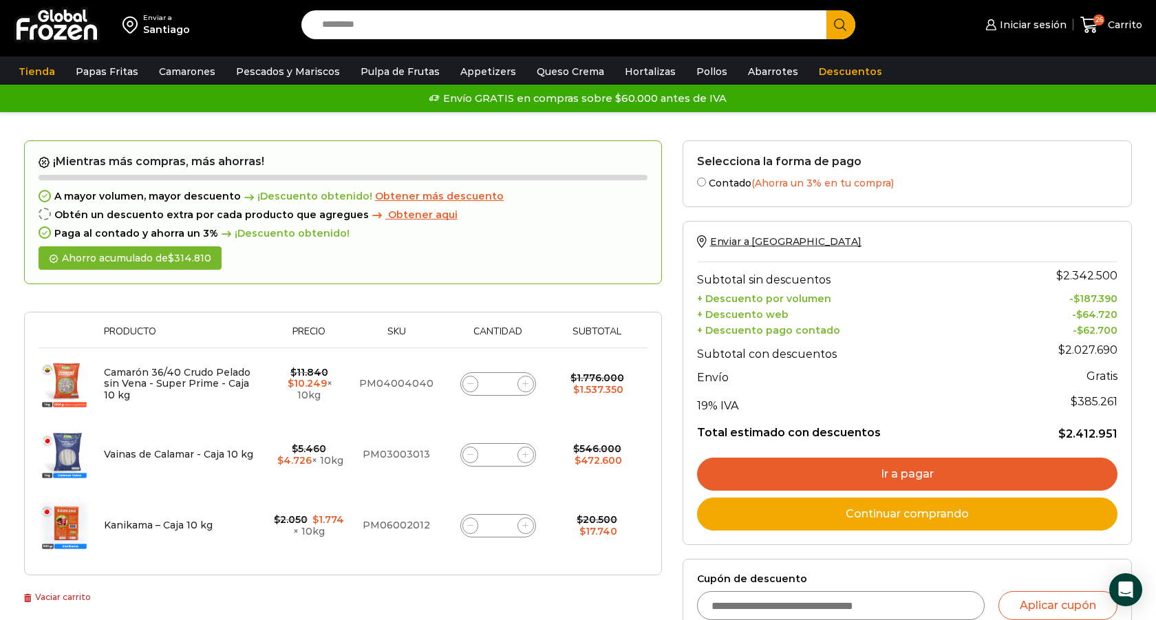
click at [500, 526] on input "*" at bounding box center [497, 525] width 19 height 19
type input "*"
click at [581, 503] on td "$ 20.500 Original price was: $20.500. $ 17.740 Current price is: $17.740." at bounding box center [597, 525] width 87 height 71
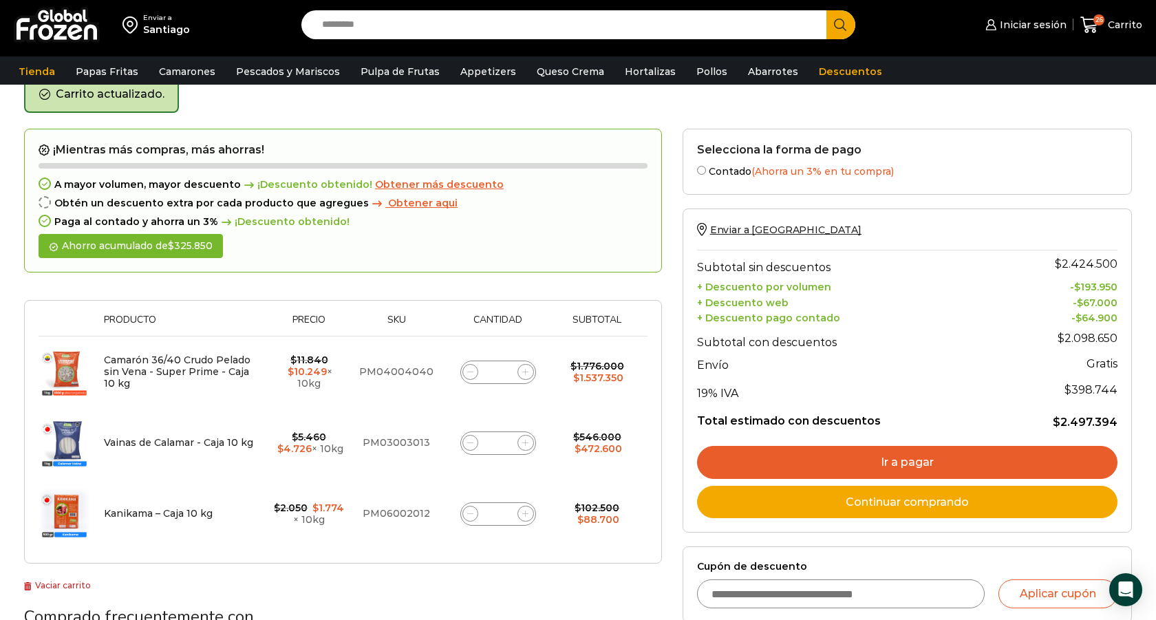
scroll to position [70, 0]
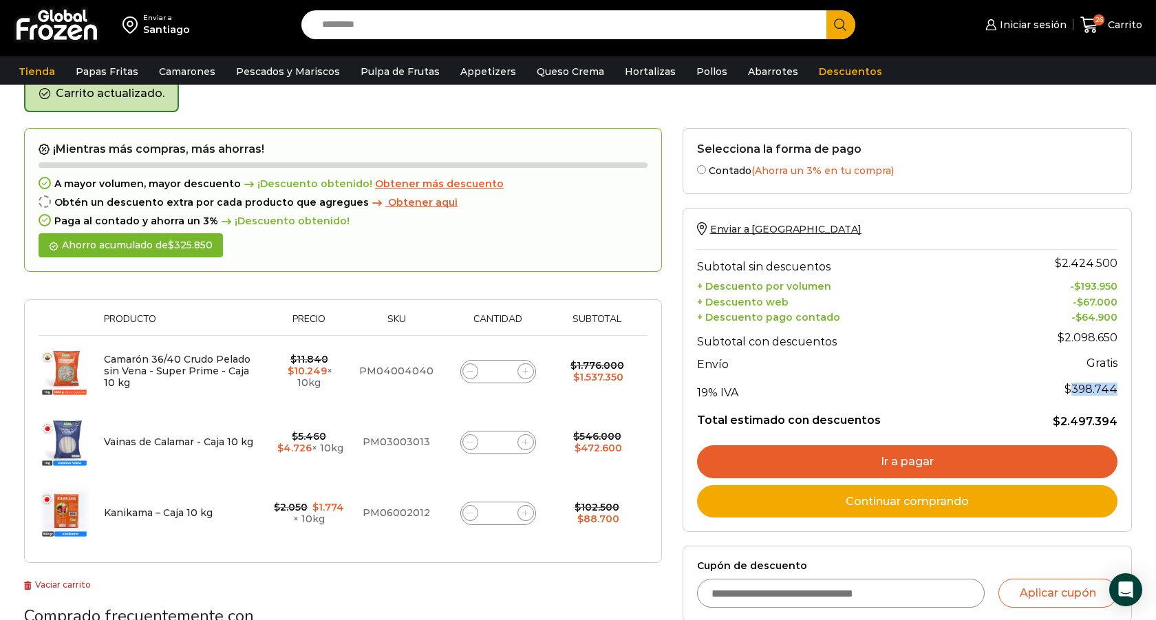
drag, startPoint x: 1077, startPoint y: 389, endPoint x: 1114, endPoint y: 387, distance: 37.9
click at [1114, 387] on span "$ 398.744" at bounding box center [1090, 388] width 53 height 13
copy span "398.744"
drag, startPoint x: 1065, startPoint y: 421, endPoint x: 1114, endPoint y: 421, distance: 49.5
click at [1114, 421] on bdi "$ 2.497.394" at bounding box center [1085, 421] width 65 height 13
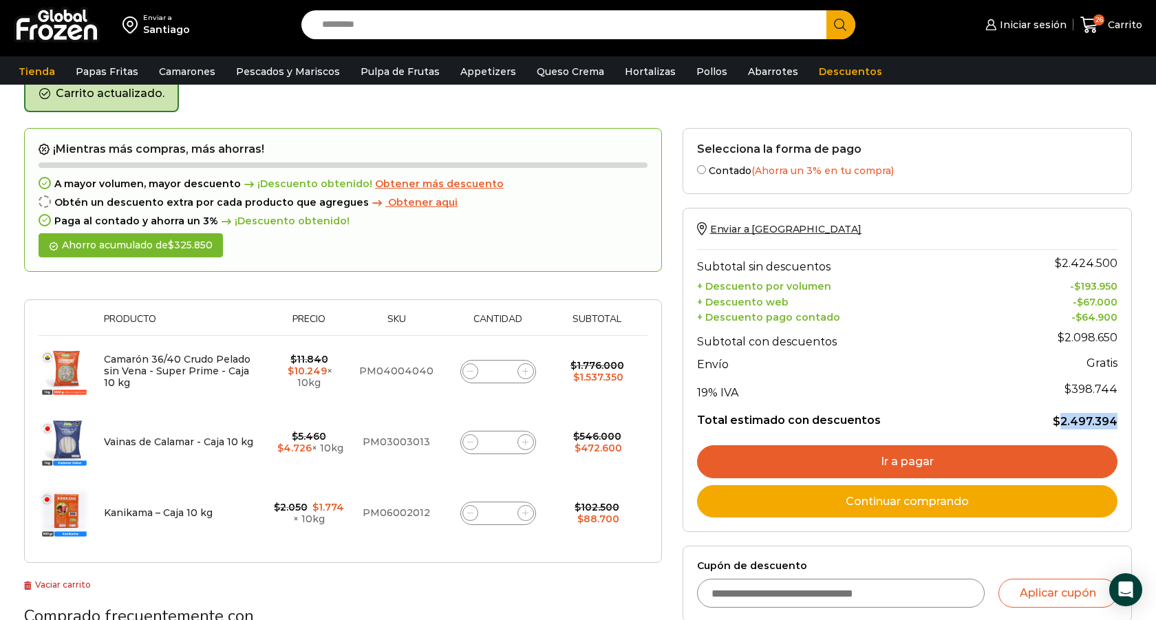
copy bdi "2.497.394"
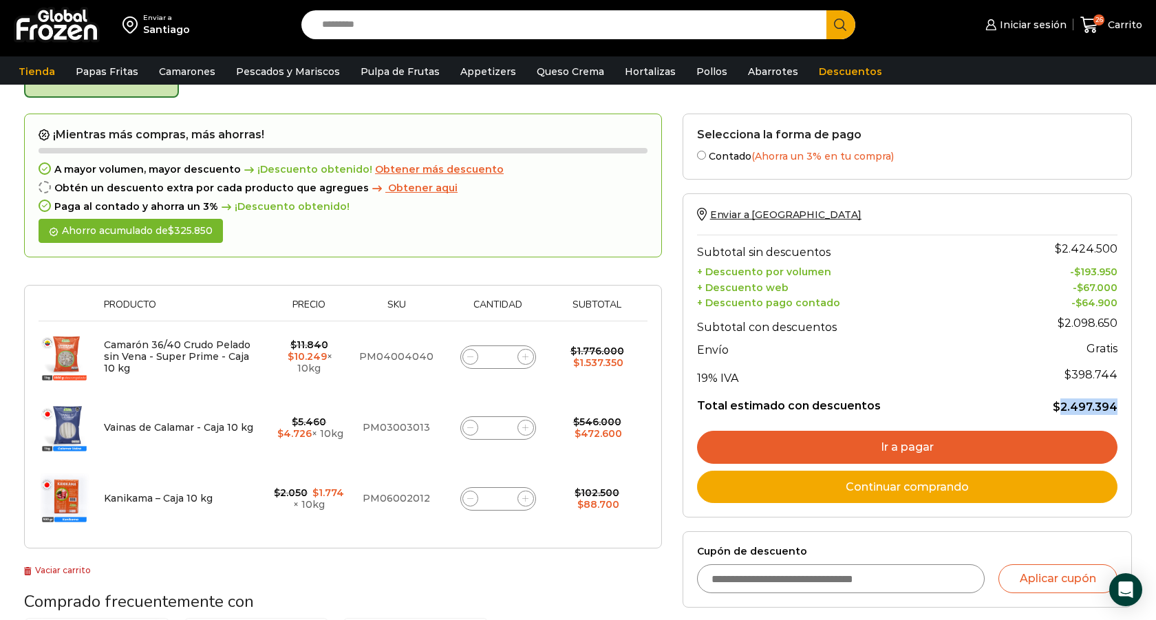
scroll to position [91, 0]
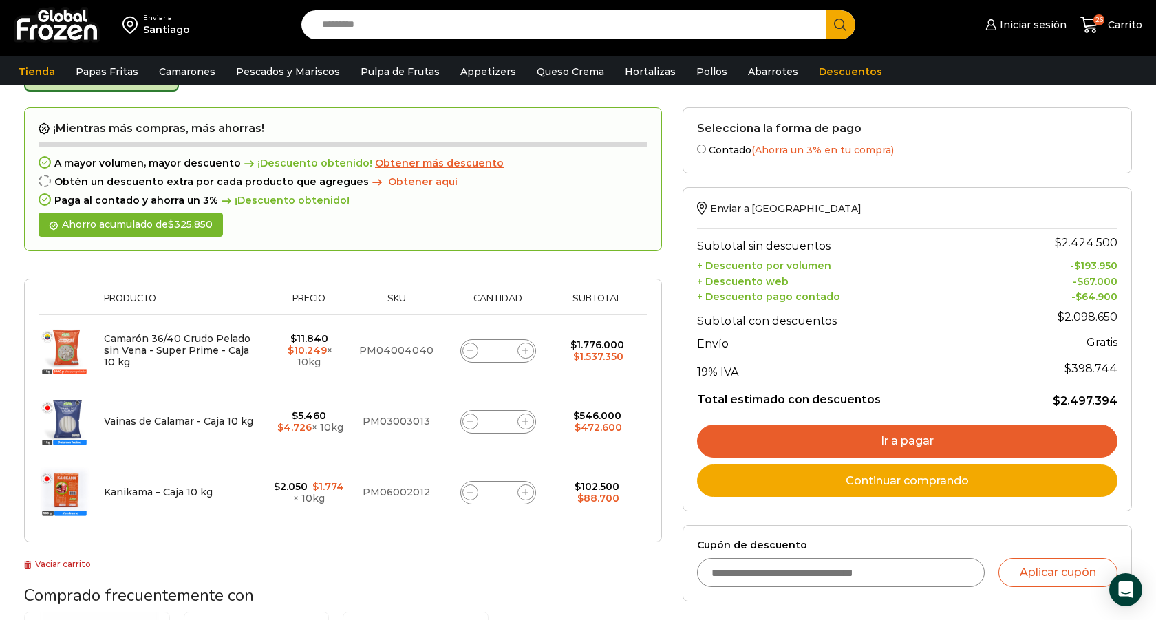
click at [460, 34] on input "Search input" at bounding box center [567, 24] width 504 height 29
paste input "**********"
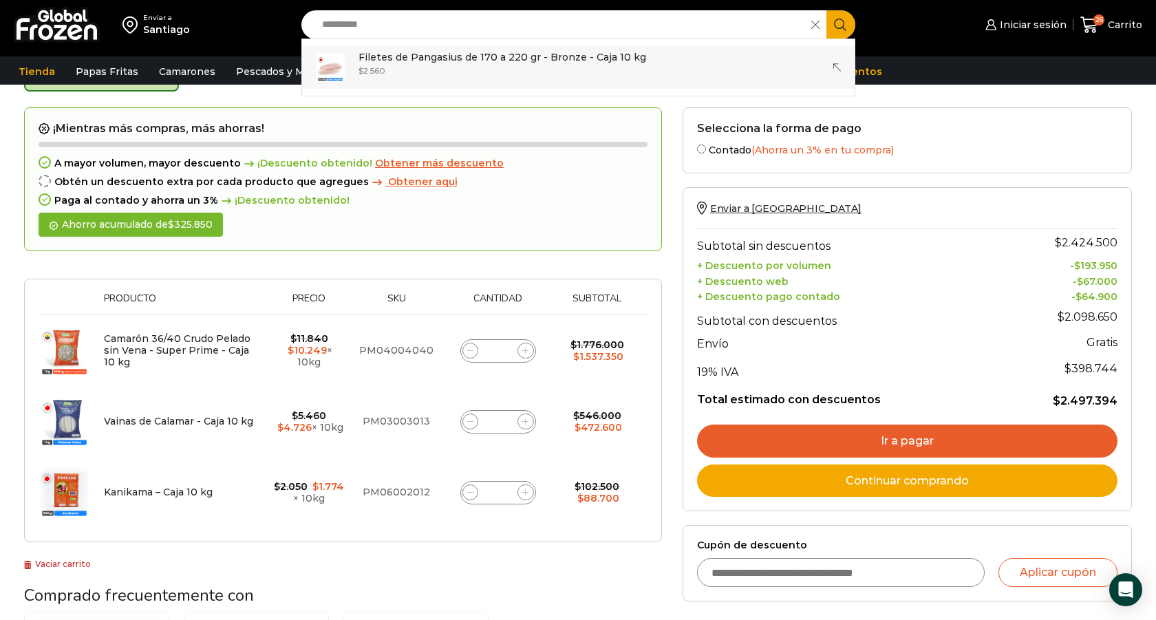
click at [428, 59] on p "Filetes de Pangasius de 170 a 220 gr - Bronze - Caja 10 kg" at bounding box center [502, 57] width 288 height 15
type input "**********"
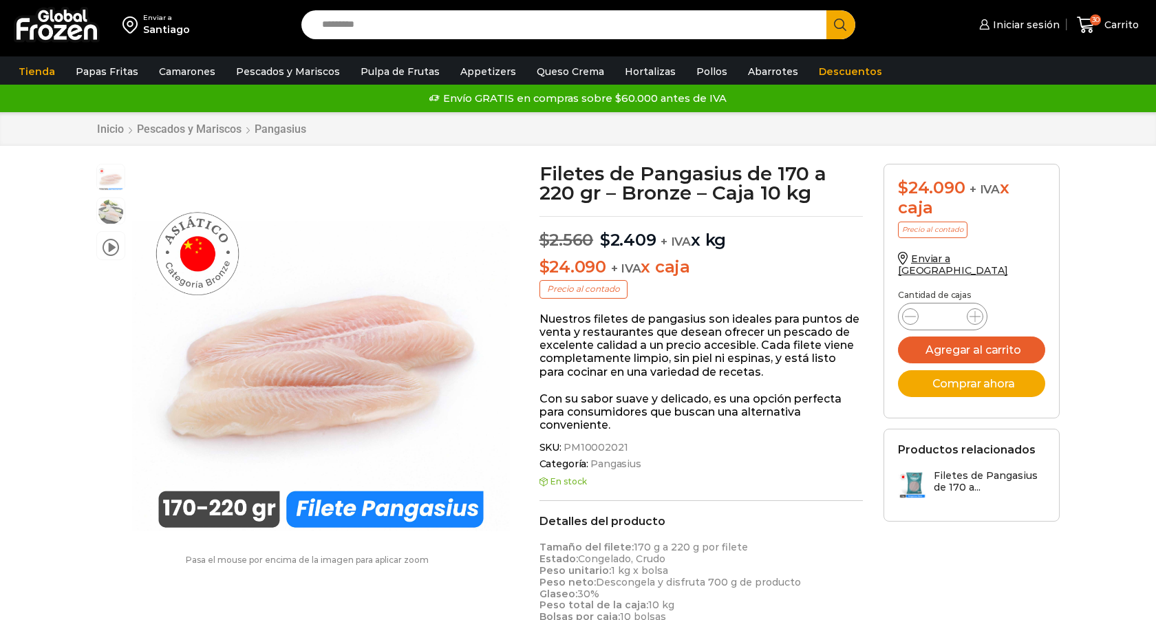
scroll to position [1, 0]
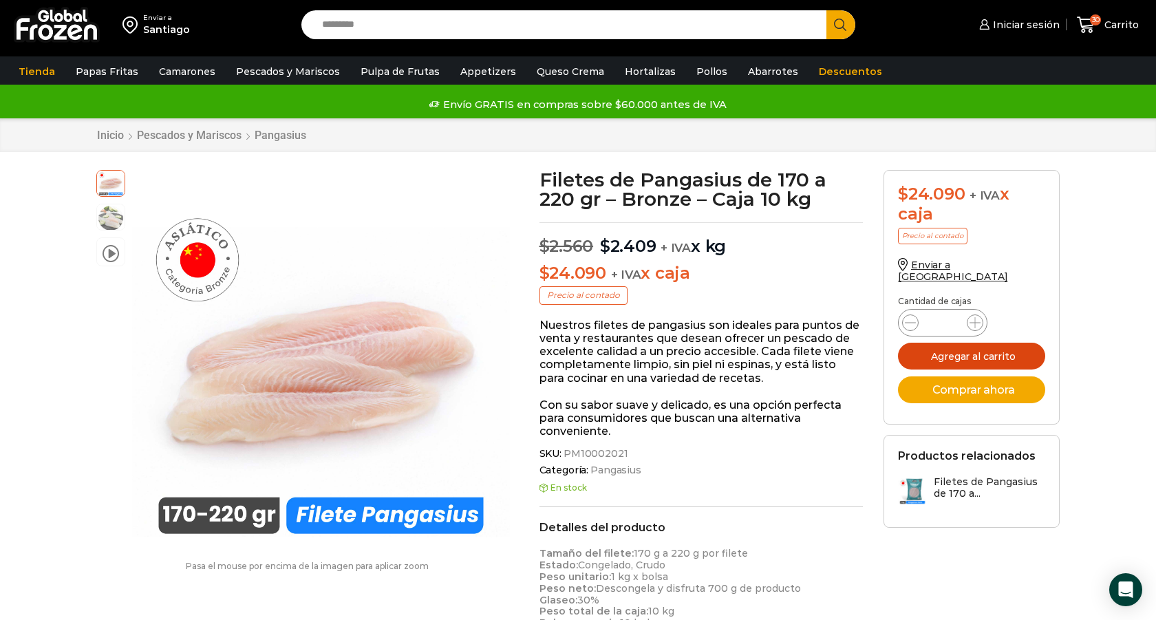
click at [1015, 345] on button "Agregar al carrito" at bounding box center [971, 356] width 147 height 27
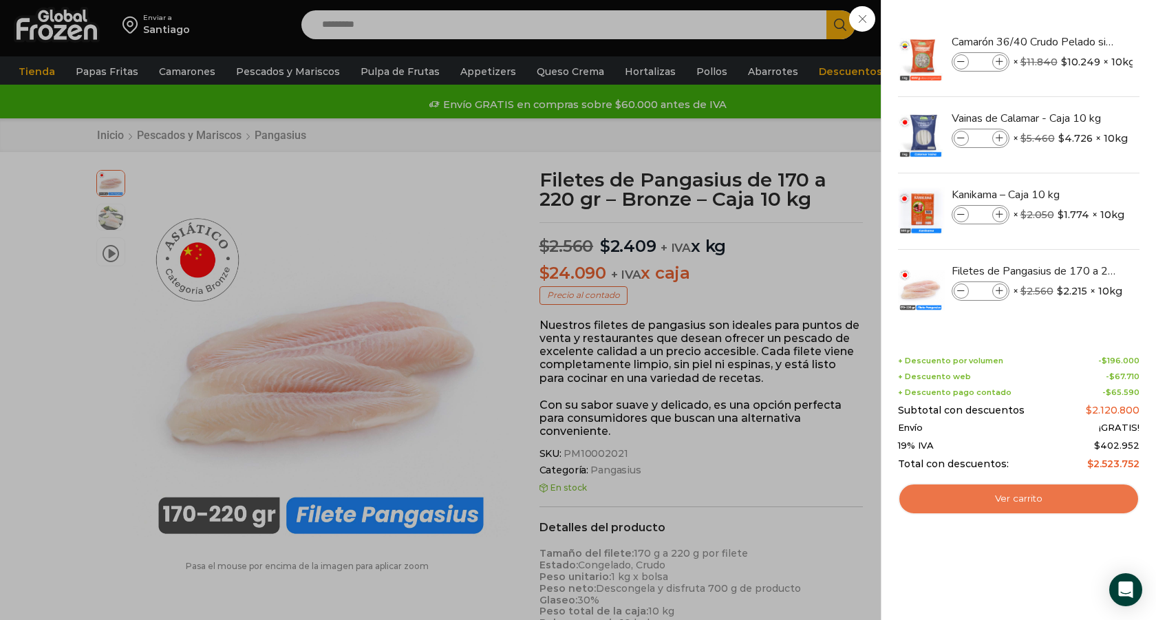
click at [1010, 506] on link "Ver carrito" at bounding box center [1018, 499] width 241 height 32
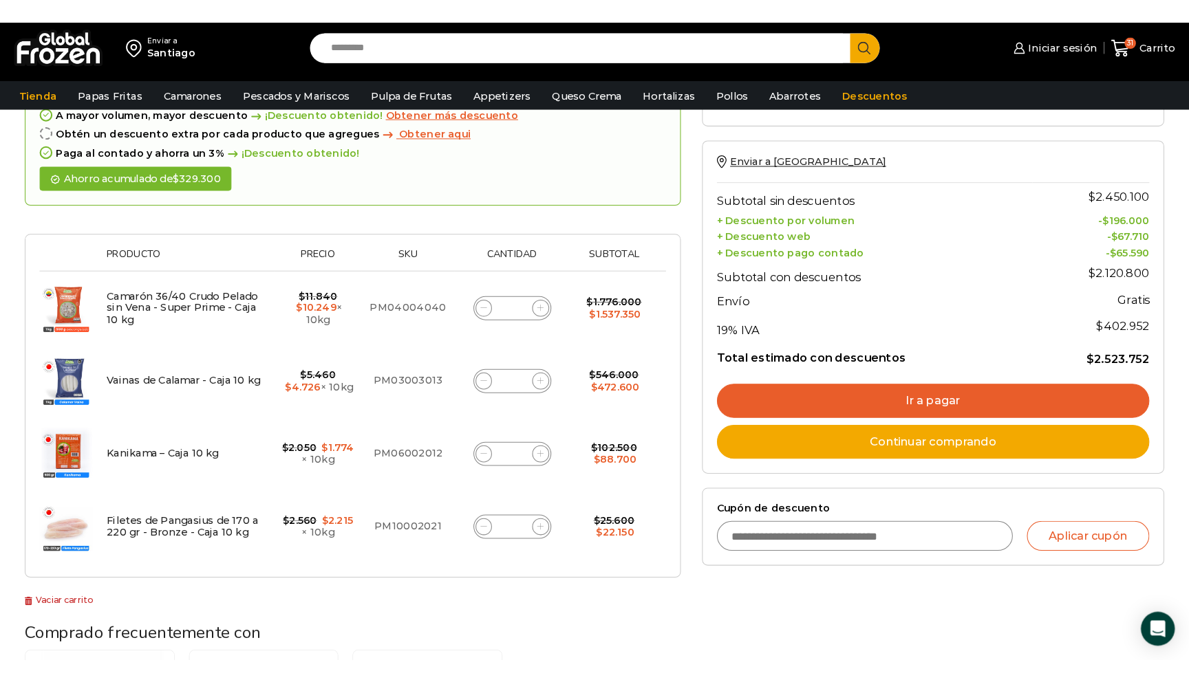
scroll to position [114, 0]
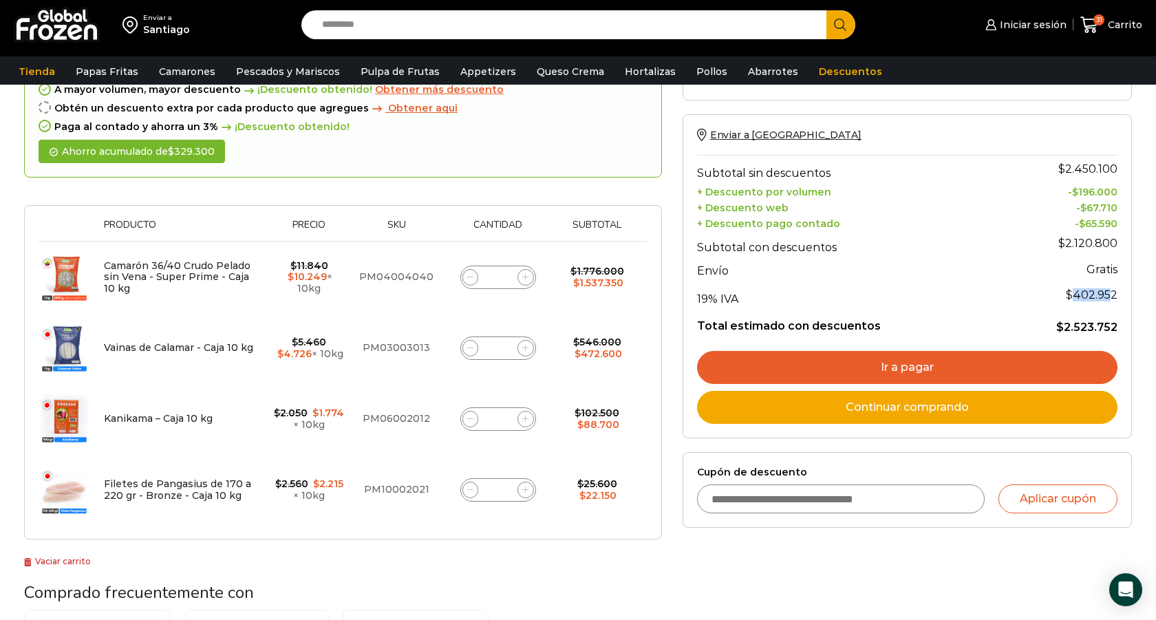
drag, startPoint x: 1076, startPoint y: 294, endPoint x: 1113, endPoint y: 294, distance: 37.1
click at [1113, 294] on span "$ 402.952" at bounding box center [1092, 294] width 52 height 13
copy span "402.95"
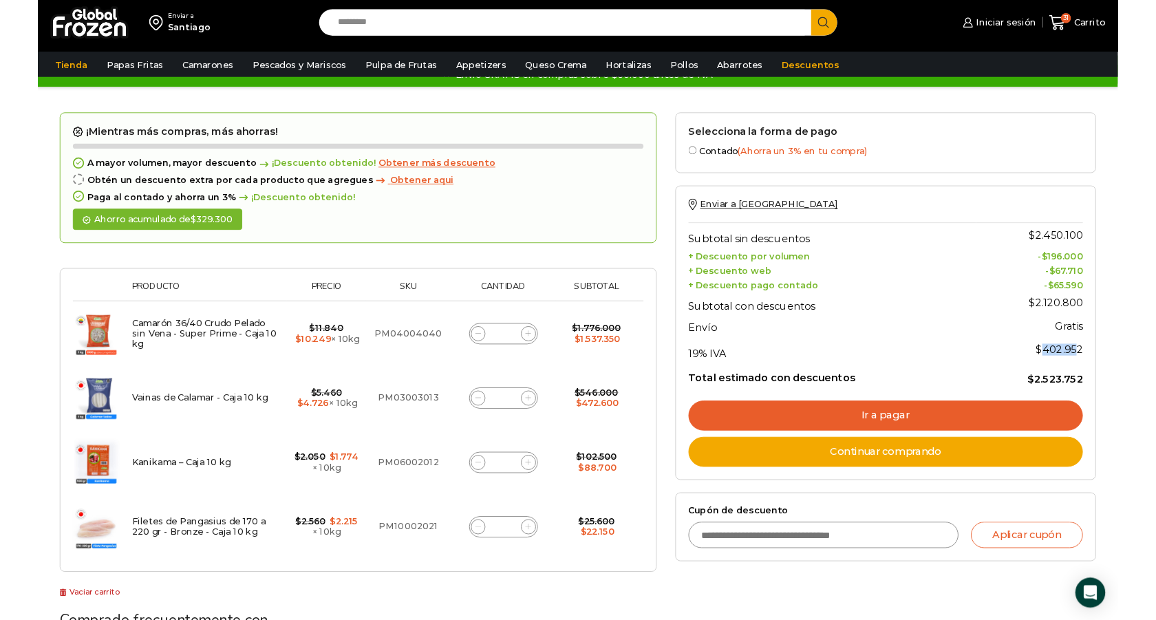
scroll to position [29, 0]
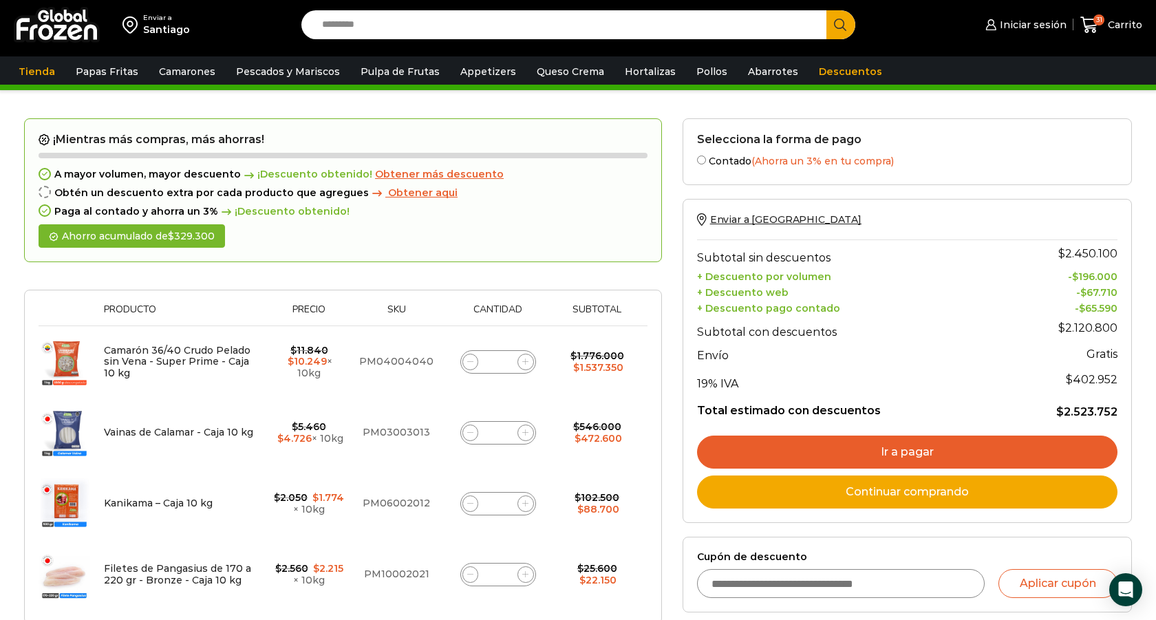
click at [345, 35] on input "Search input" at bounding box center [567, 24] width 504 height 29
paste input "**********"
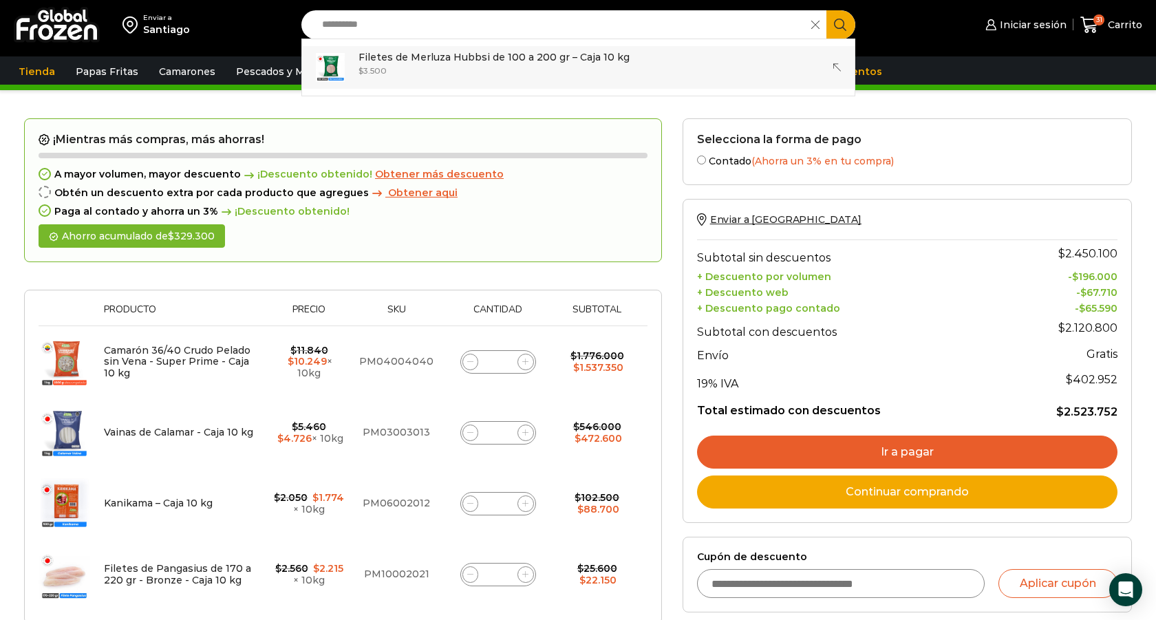
click at [368, 55] on p "Filetes de Merluza Hubbsi de 100 a 200 gr – Caja 10 kg" at bounding box center [493, 57] width 271 height 15
type input "**********"
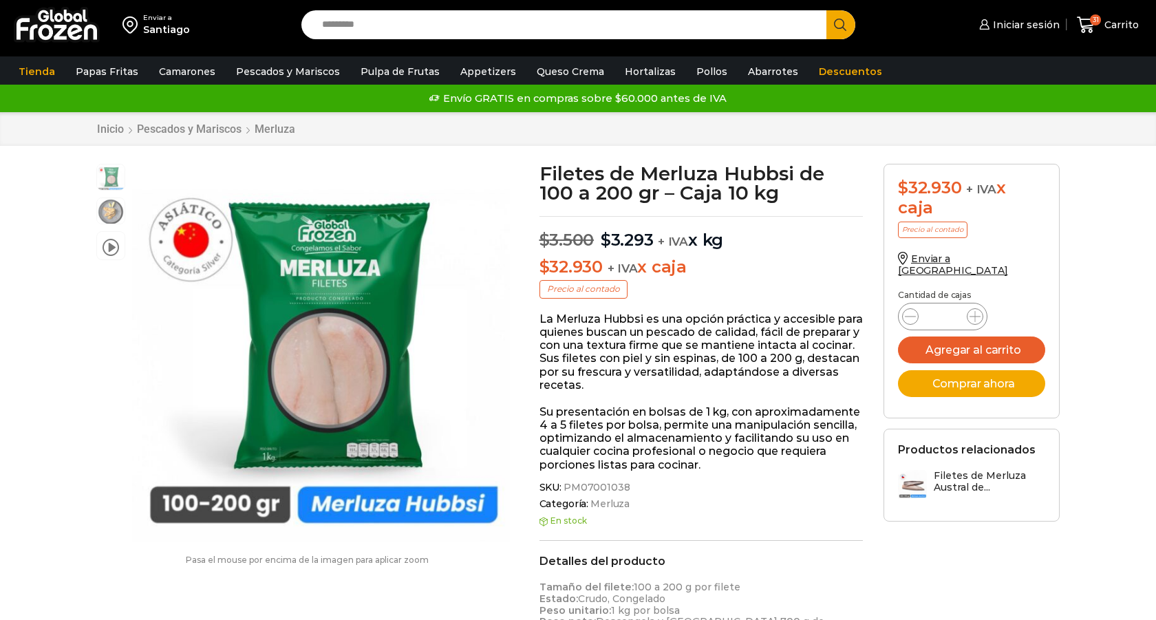
scroll to position [1, 0]
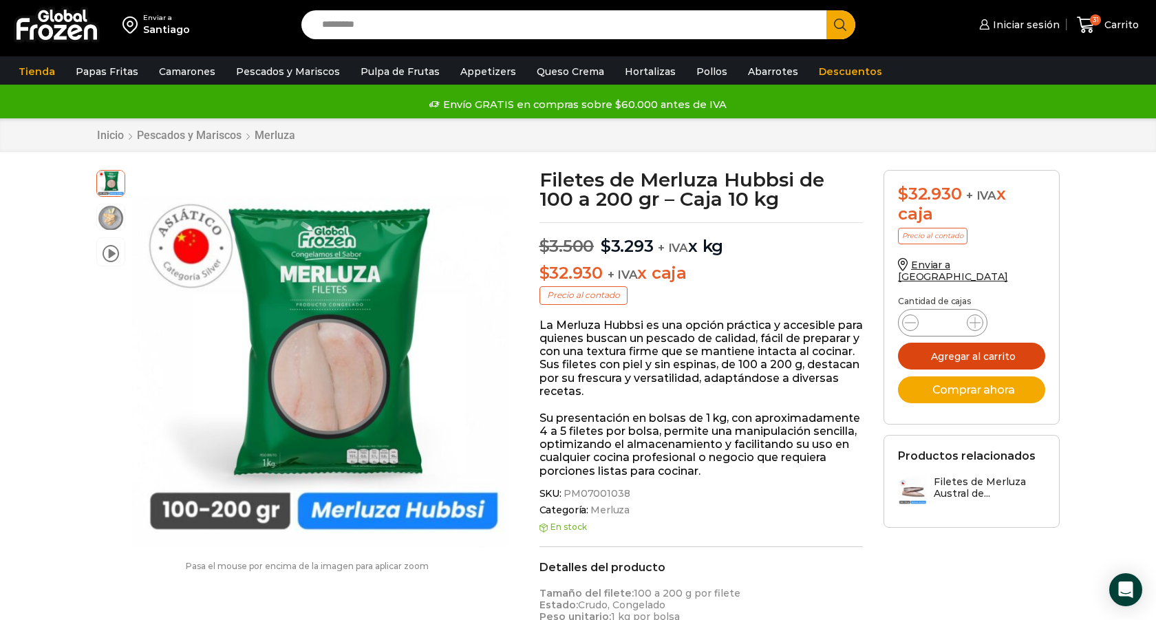
click at [975, 343] on button "Agregar al carrito" at bounding box center [971, 356] width 147 height 27
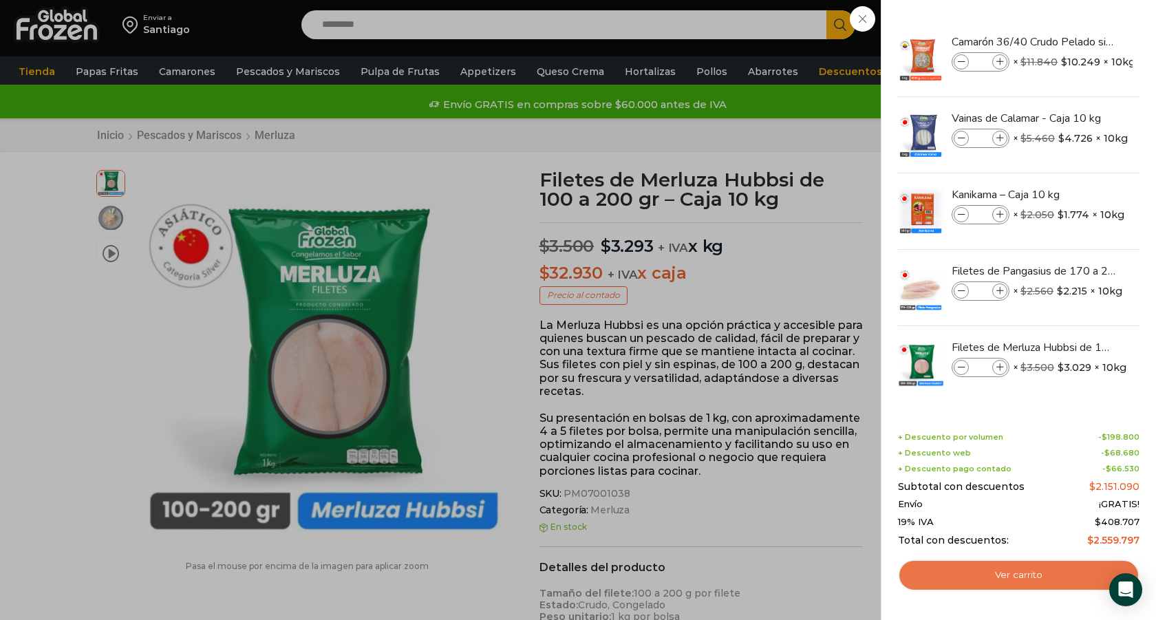
click at [1022, 577] on link "Ver carrito" at bounding box center [1018, 575] width 241 height 32
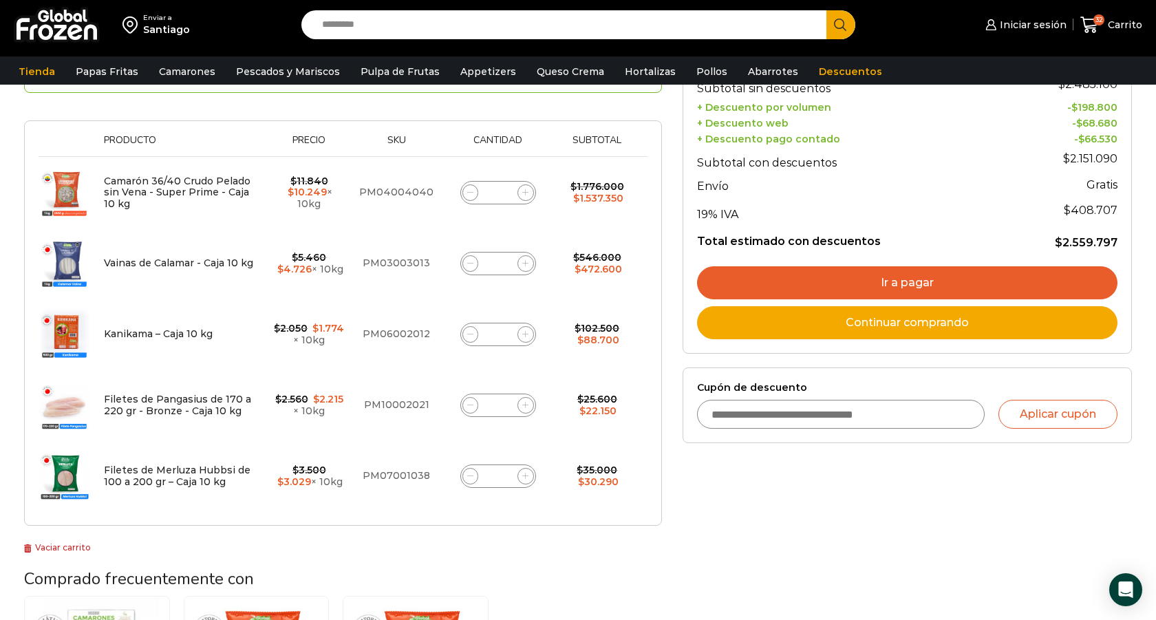
scroll to position [206, 0]
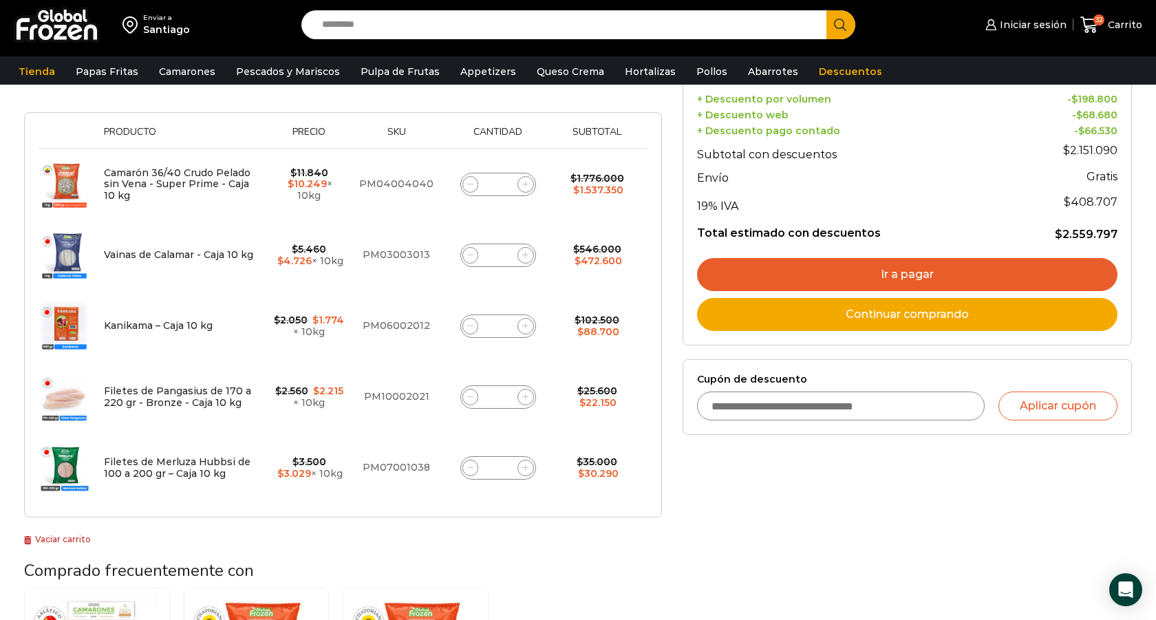
click at [506, 472] on input "*" at bounding box center [497, 467] width 19 height 19
type input "*"
click at [530, 530] on div "¡Mientras más compras, más ahorras! A mayor volumen, mayor descuento ¡Descuento…" at bounding box center [343, 244] width 638 height 606
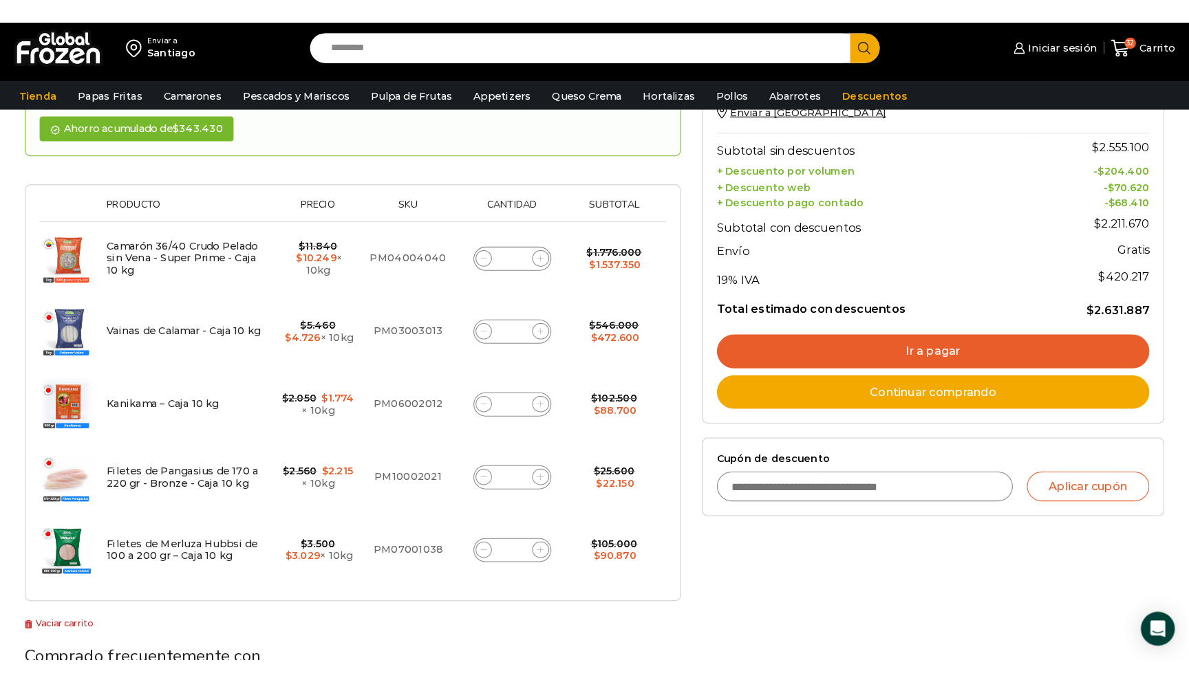
scroll to position [218, 0]
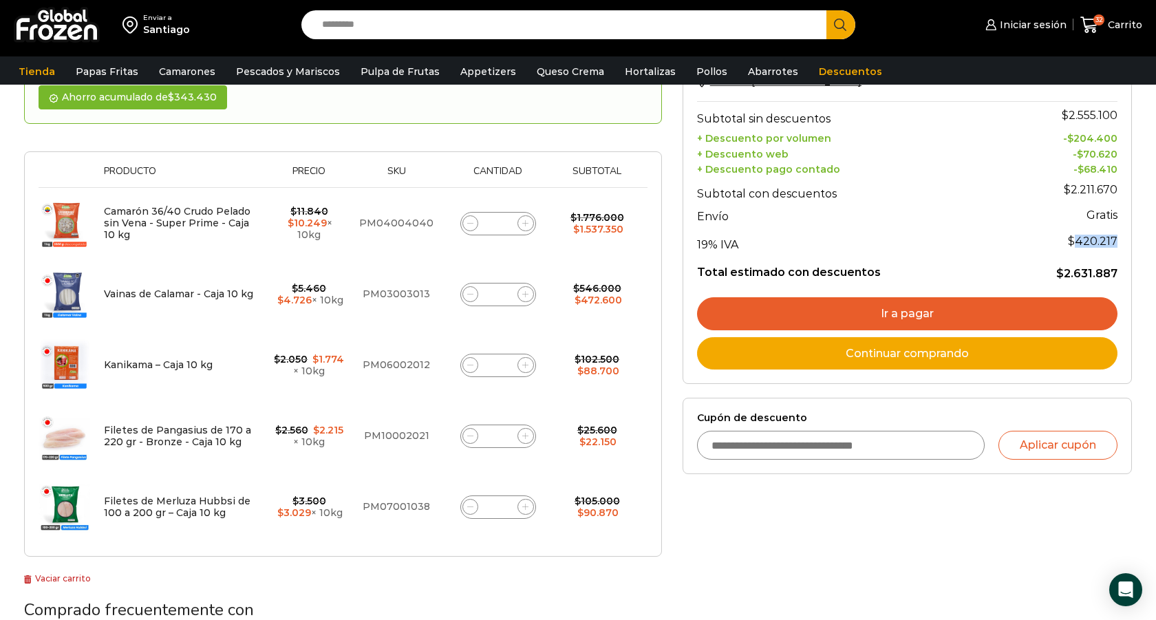
drag, startPoint x: 1080, startPoint y: 238, endPoint x: 1116, endPoint y: 239, distance: 35.8
click at [1116, 239] on span "$ 420.217" at bounding box center [1093, 241] width 50 height 13
copy span "420.217"
drag, startPoint x: 1066, startPoint y: 274, endPoint x: 1116, endPoint y: 271, distance: 49.6
click at [1116, 271] on bdi "$ 2.631.887" at bounding box center [1086, 273] width 61 height 13
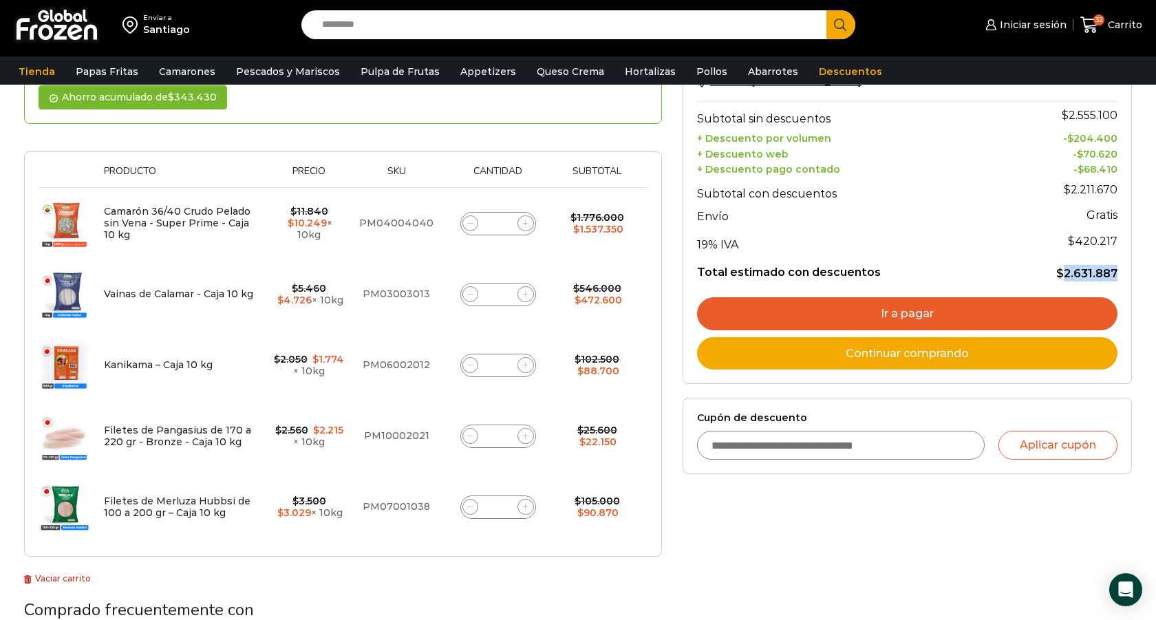
copy bdi "2.631.887"
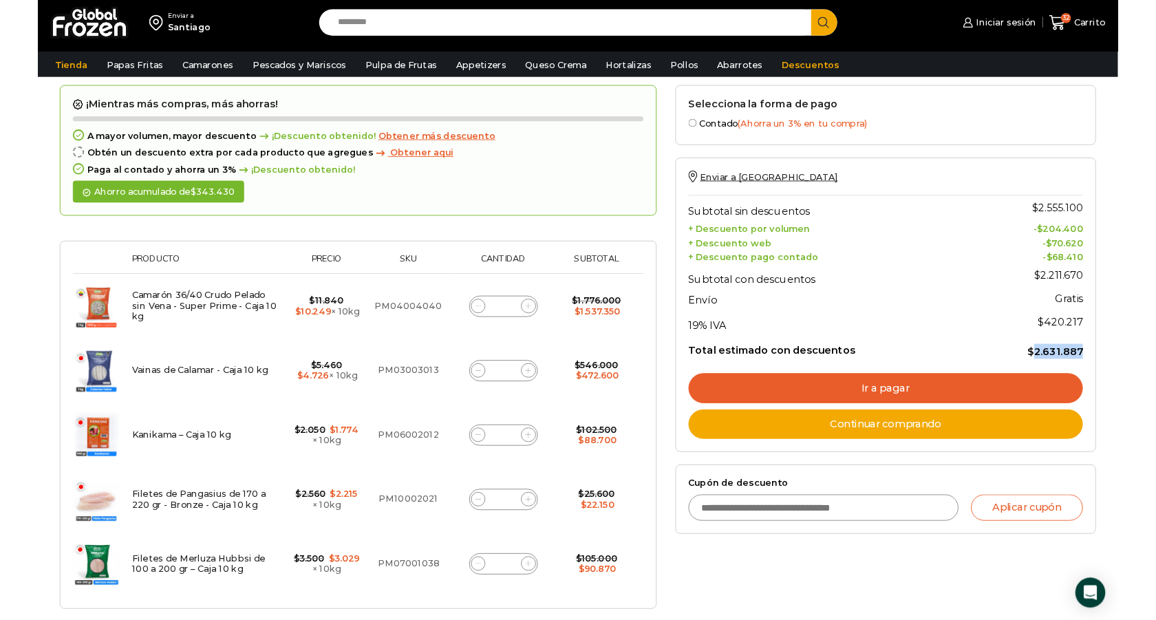
scroll to position [107, 0]
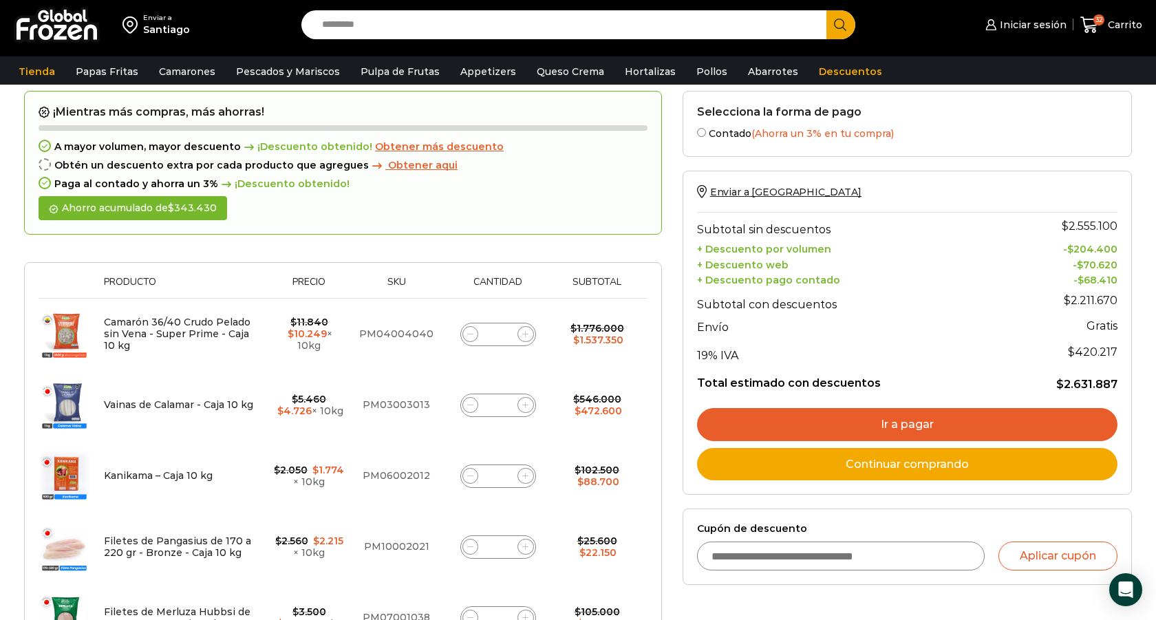
click at [378, 38] on input "Search input" at bounding box center [567, 24] width 504 height 29
paste input "**********"
type input "**********"
click at [826, 10] on button "Search" at bounding box center [840, 24] width 29 height 29
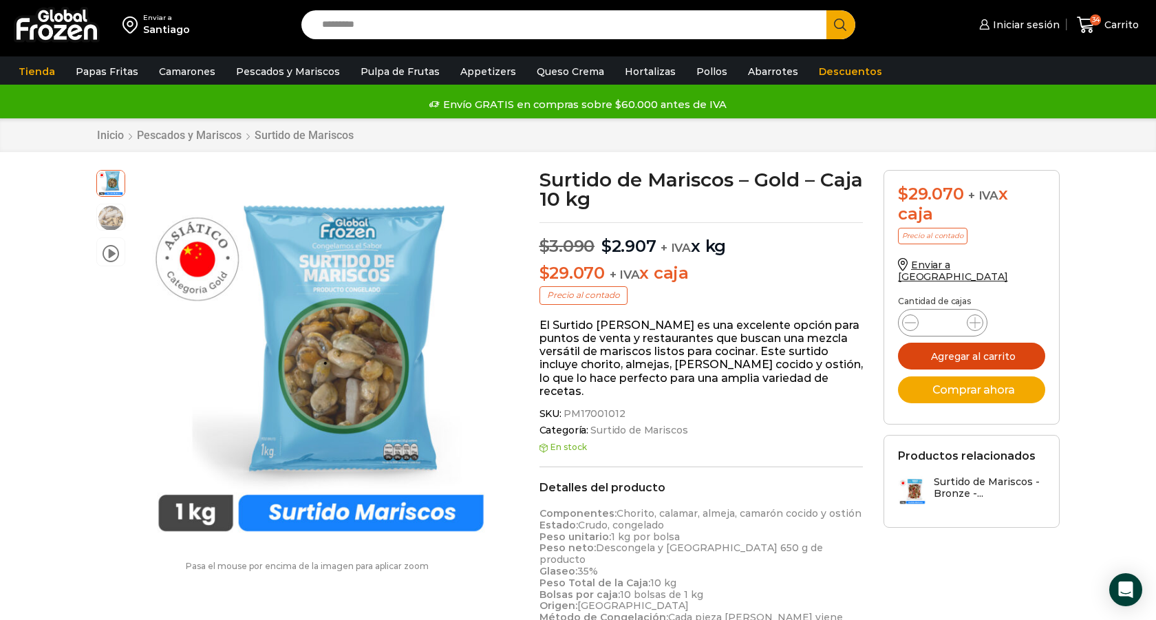
click at [977, 343] on button "Agregar al carrito" at bounding box center [971, 356] width 147 height 27
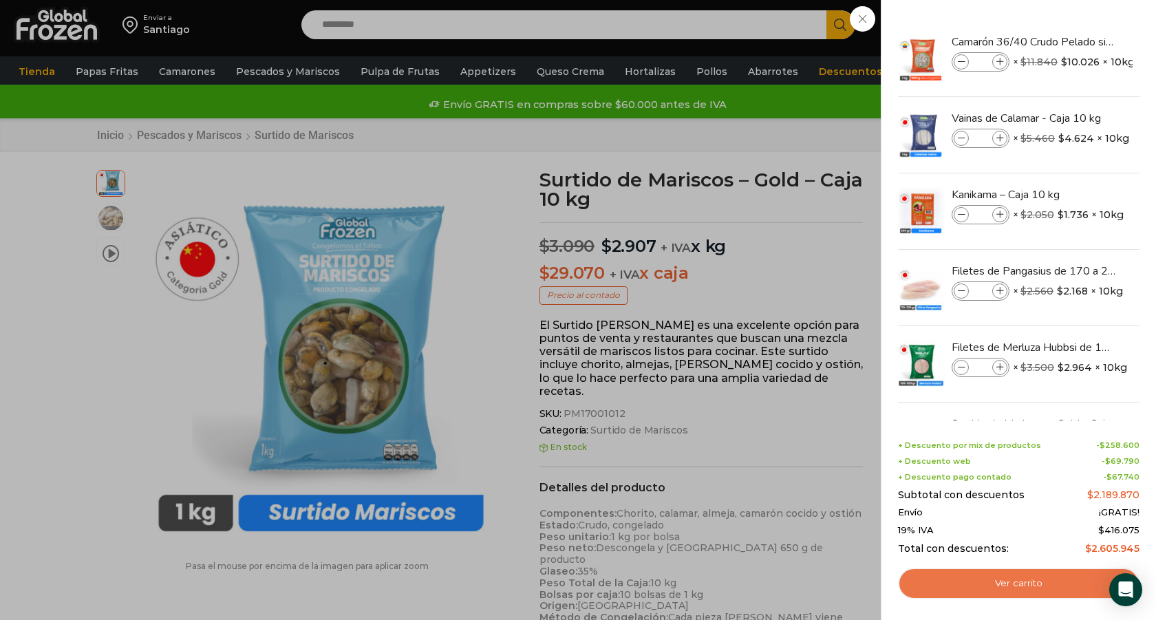
click at [1016, 590] on link "Ver carrito" at bounding box center [1018, 584] width 241 height 32
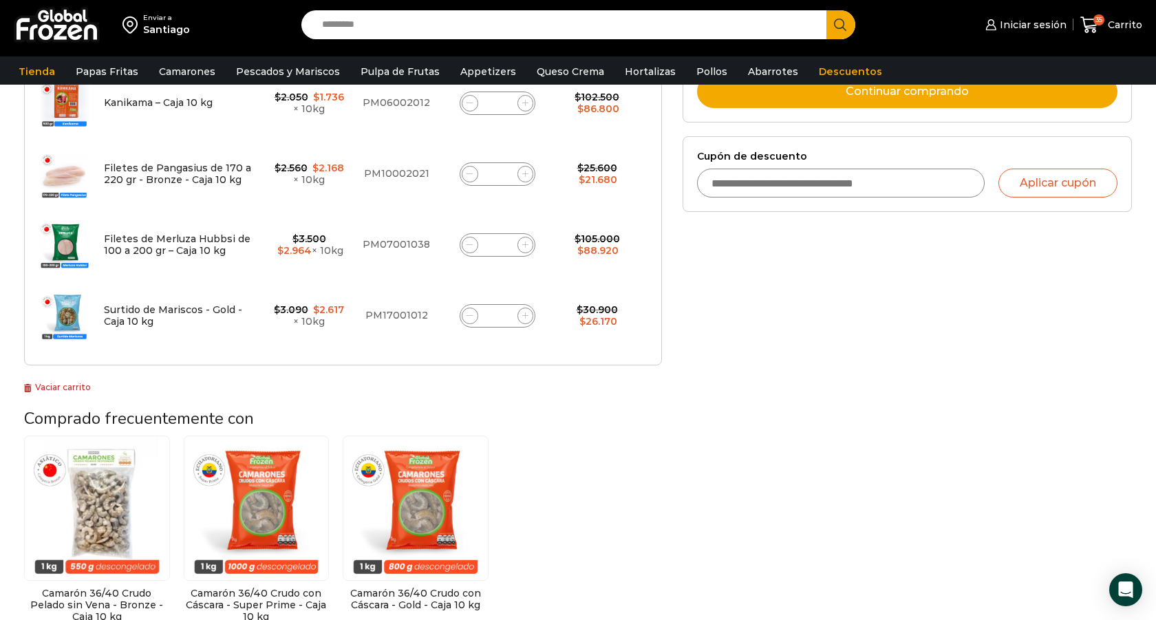
scroll to position [428, 0]
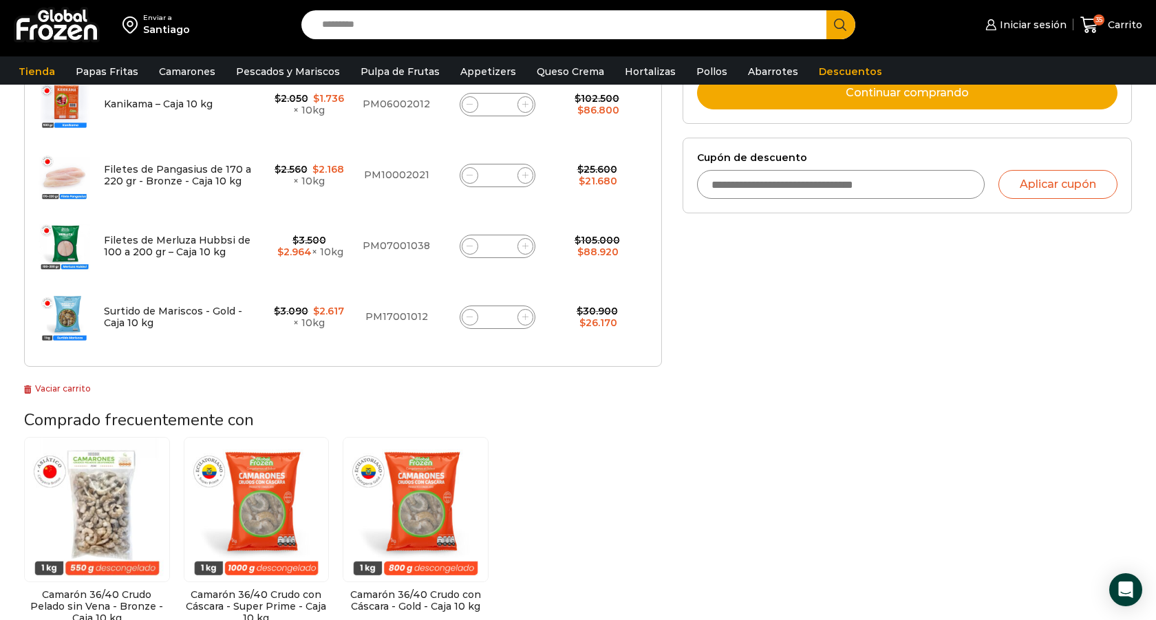
click at [502, 320] on input "*" at bounding box center [497, 317] width 19 height 19
type input "*"
click at [696, 409] on div "Selecciona la forma de pago Contado (Ahorra un 3% en tu compra) Seleccionar Env…" at bounding box center [907, 196] width 470 height 955
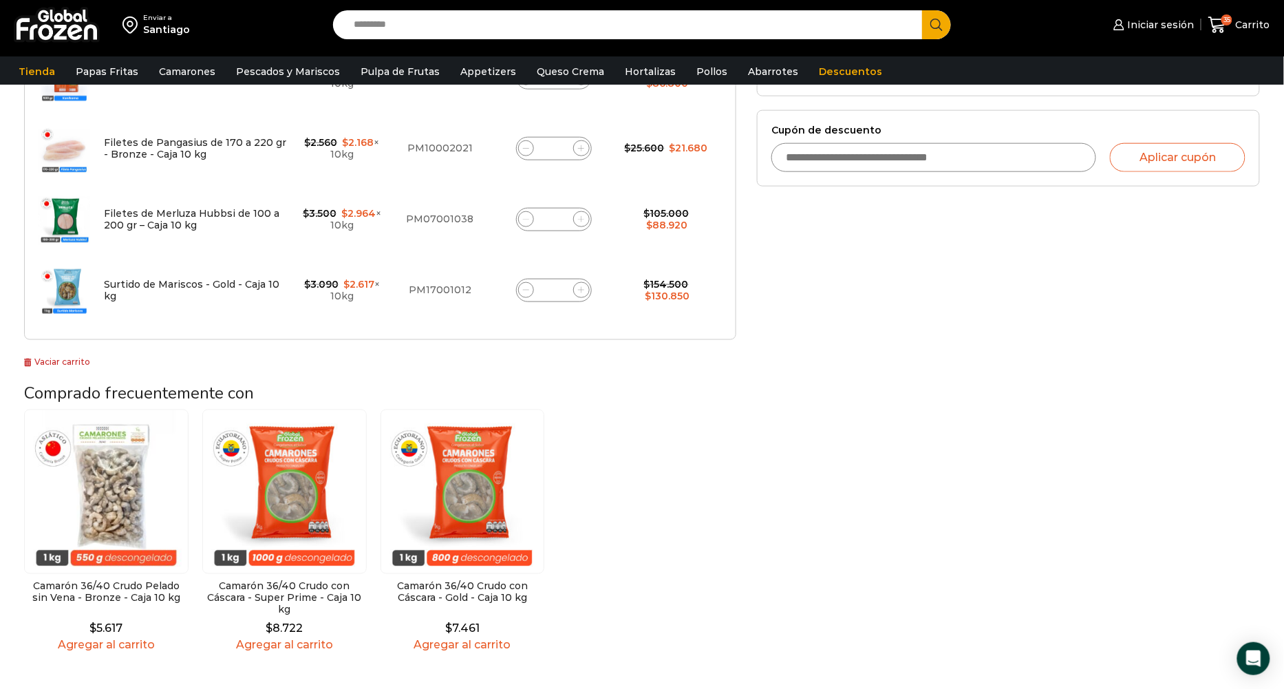
scroll to position [524, 0]
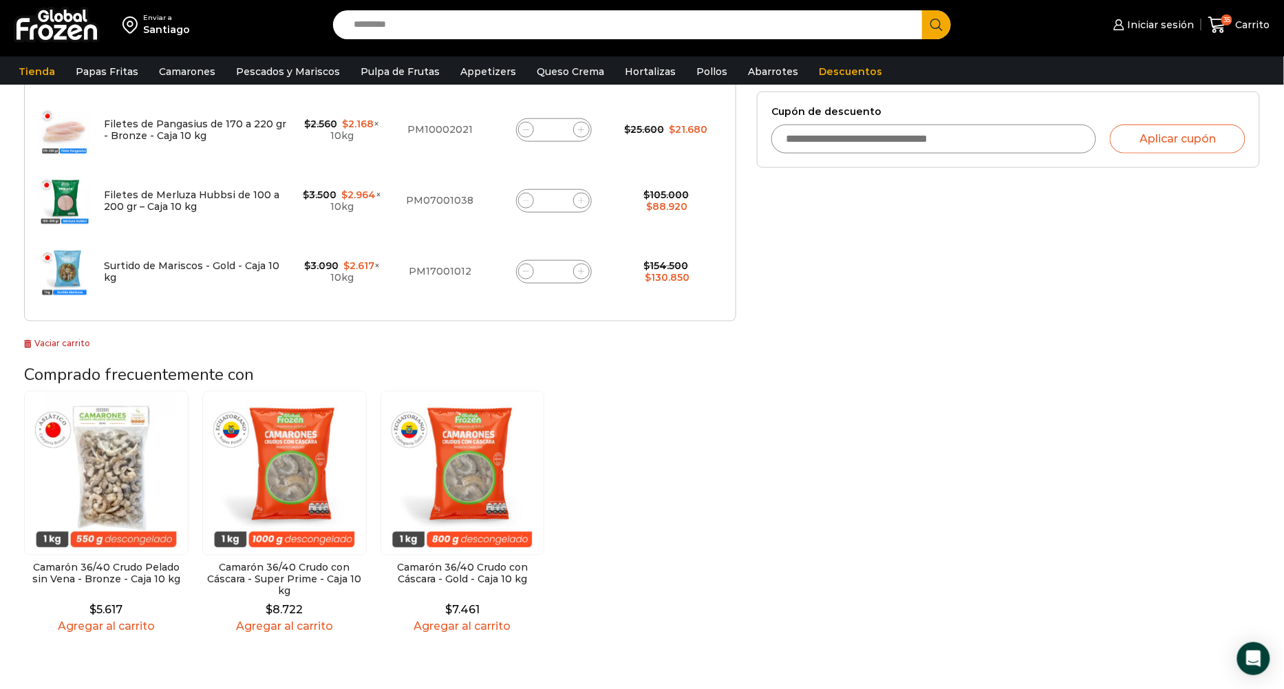
click at [65, 338] on link "Vaciar carrito" at bounding box center [57, 343] width 67 height 10
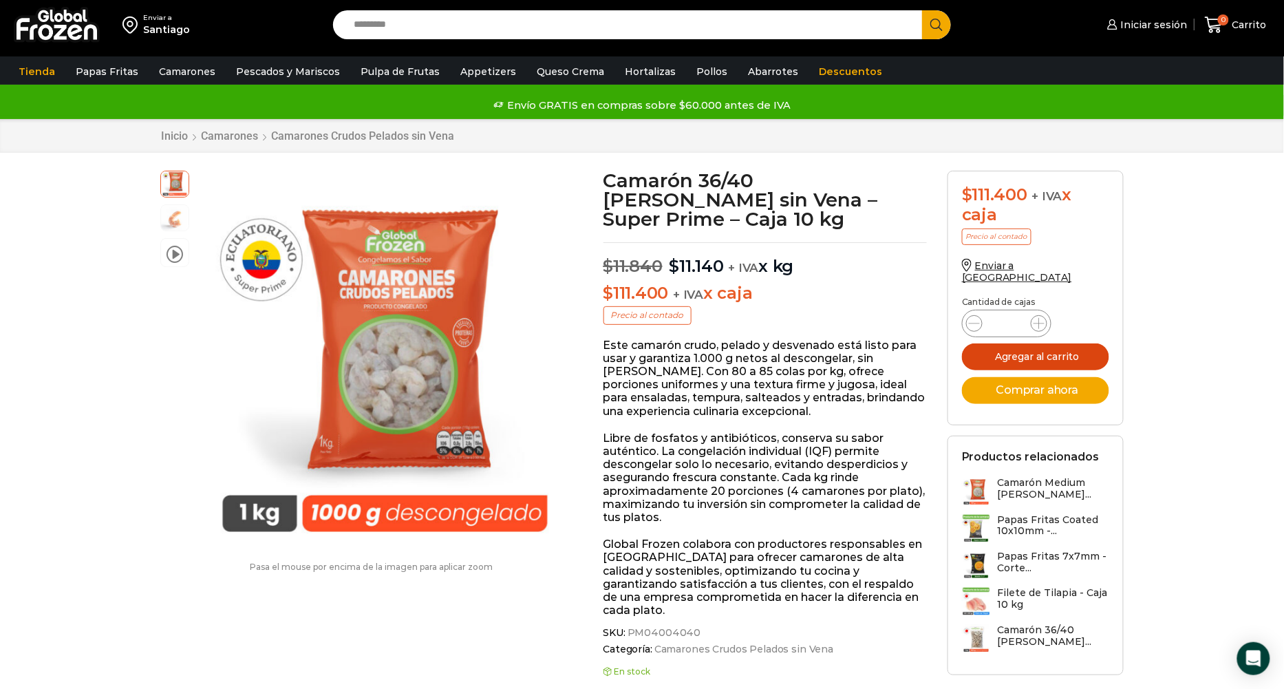
click at [999, 343] on button "Agregar al carrito" at bounding box center [1035, 356] width 147 height 27
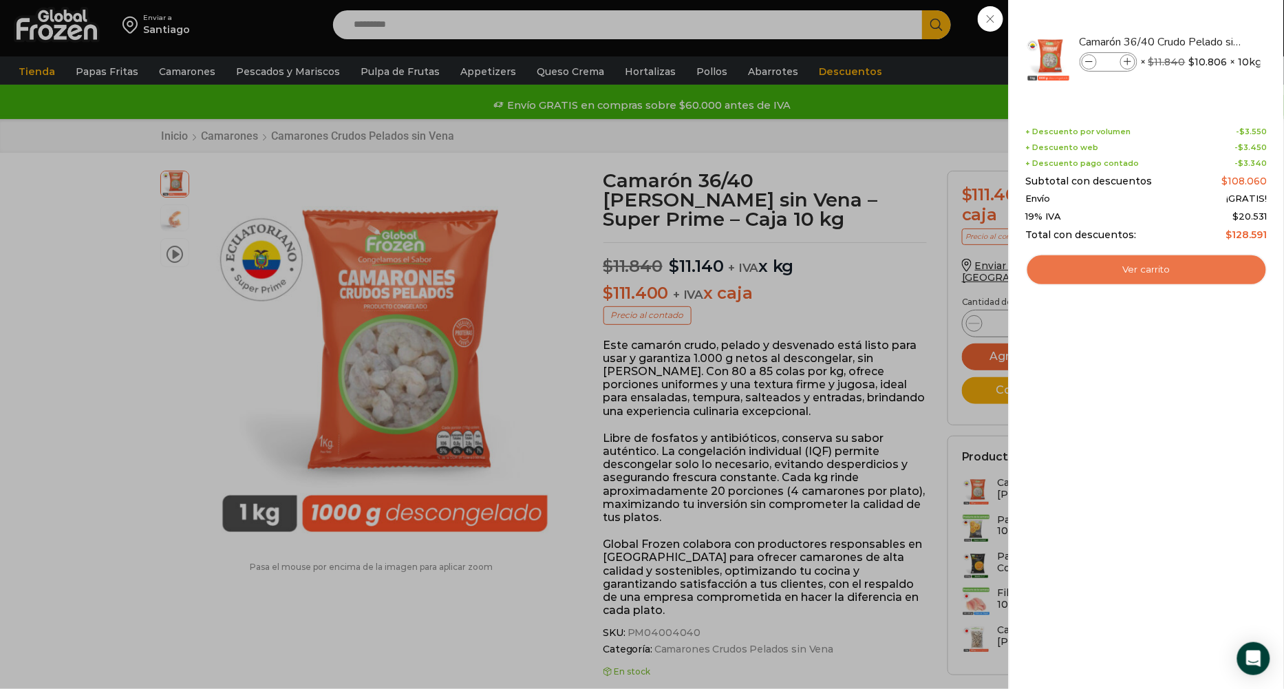
click at [1156, 263] on link "Ver carrito" at bounding box center [1146, 270] width 241 height 32
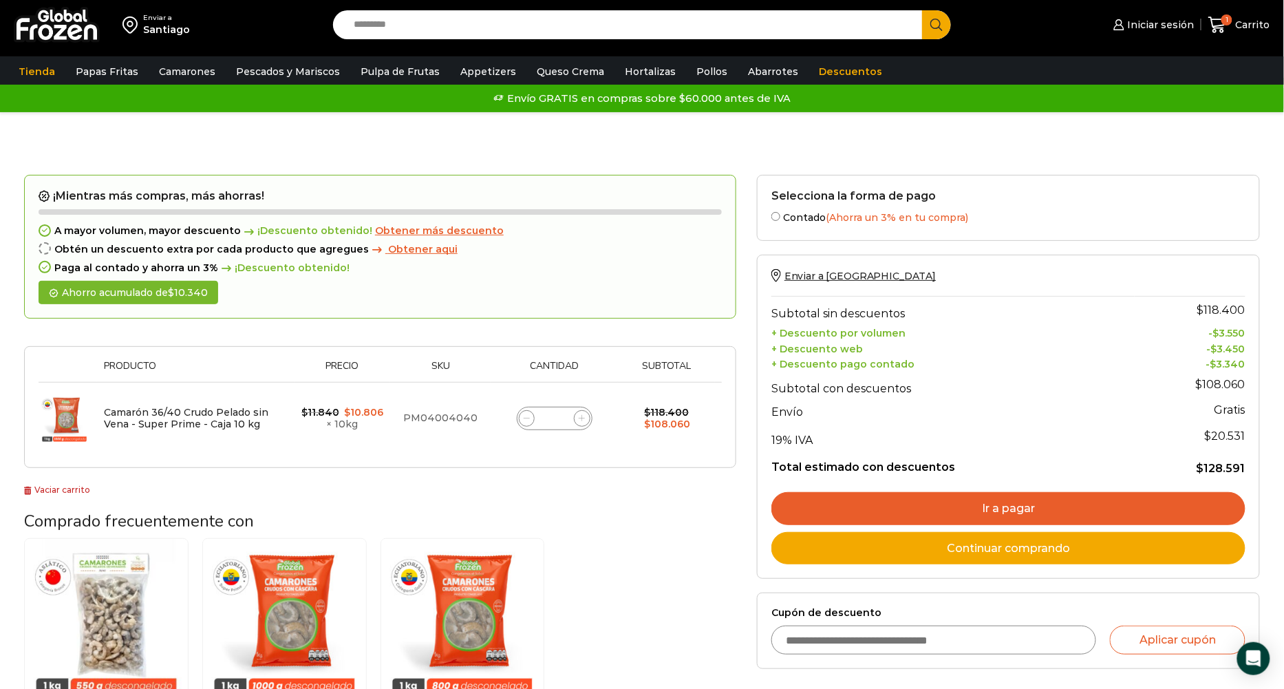
click at [561, 420] on input "*" at bounding box center [554, 418] width 19 height 19
type input "**"
click at [590, 290] on div "¡Mientras más compras, más ahorras! A mayor volumen, mayor descuento ¡Descuento…" at bounding box center [380, 247] width 712 height 144
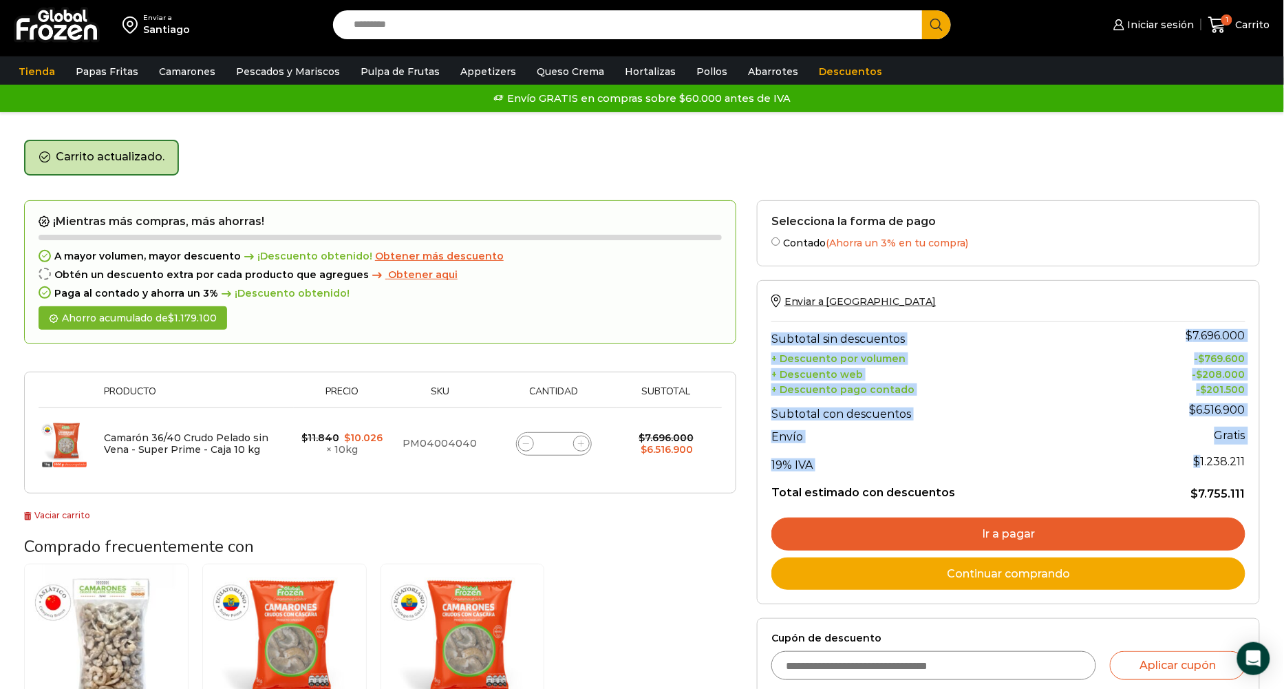
drag, startPoint x: 1205, startPoint y: 456, endPoint x: 1249, endPoint y: 456, distance: 44.0
click at [1249, 456] on div "Enviar a Chile Subtotal sin descuentos $ 7.696.000 + Descuento por volumen - $ …" at bounding box center [1008, 442] width 503 height 324
click at [1242, 456] on span "$ 1.238.211" at bounding box center [1220, 461] width 52 height 13
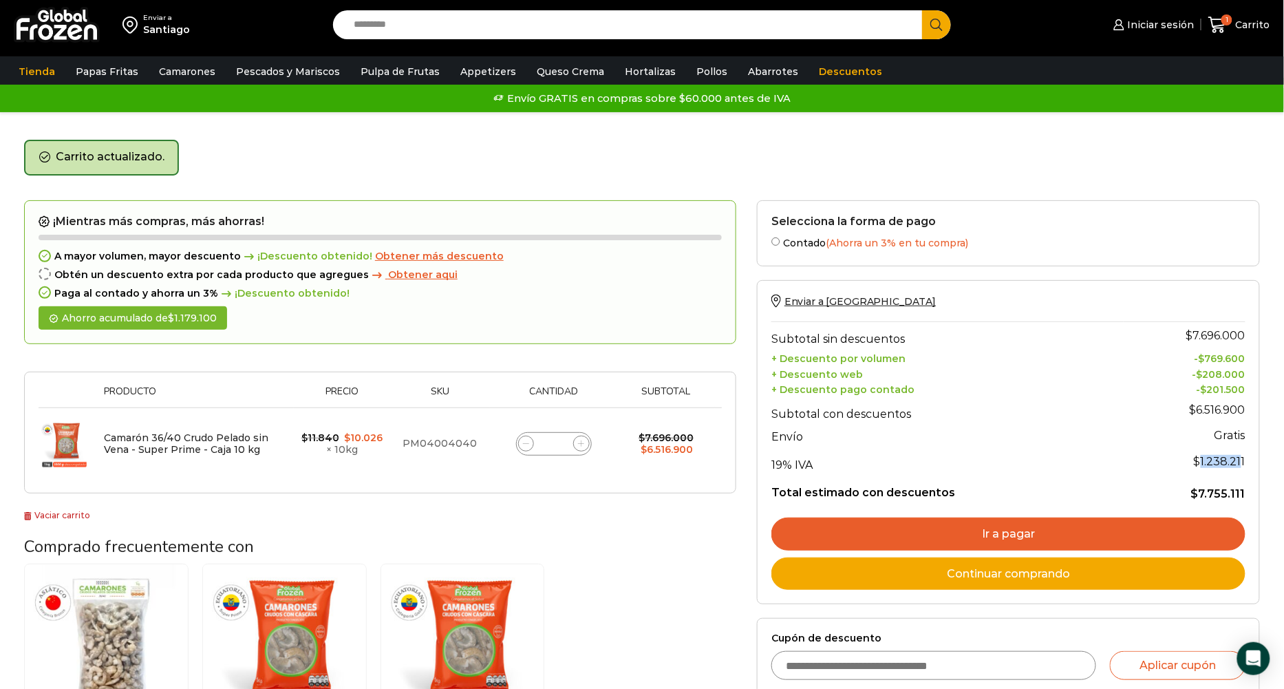
drag, startPoint x: 1205, startPoint y: 456, endPoint x: 1244, endPoint y: 456, distance: 39.2
click at [1244, 456] on span "$ 1.238.211" at bounding box center [1220, 461] width 52 height 13
copy span "1.238.21"
click at [558, 437] on input "**" at bounding box center [553, 443] width 19 height 19
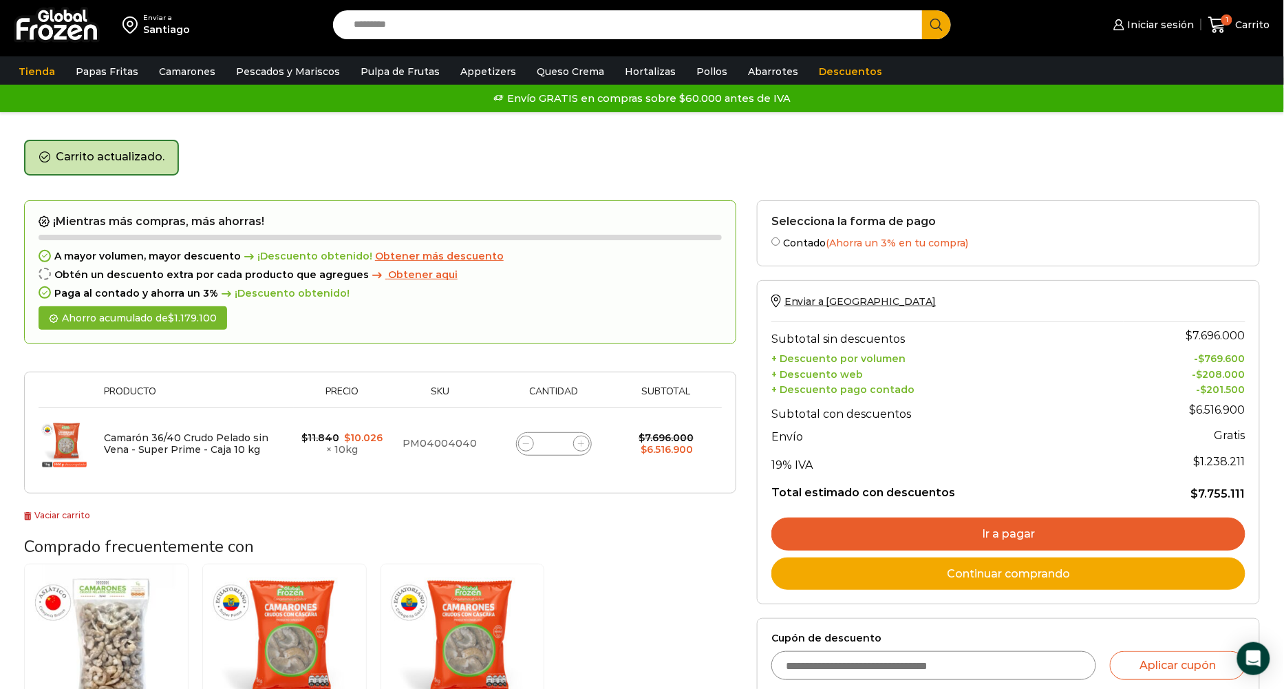
type input "*"
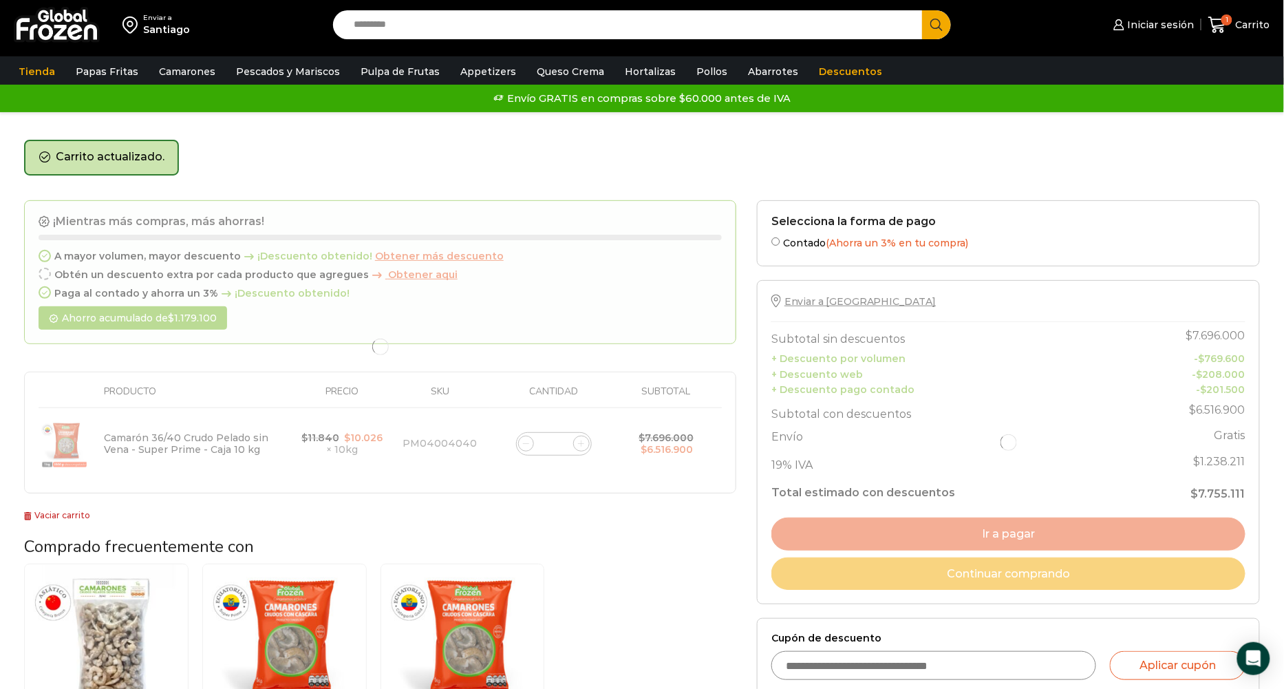
type input "**"
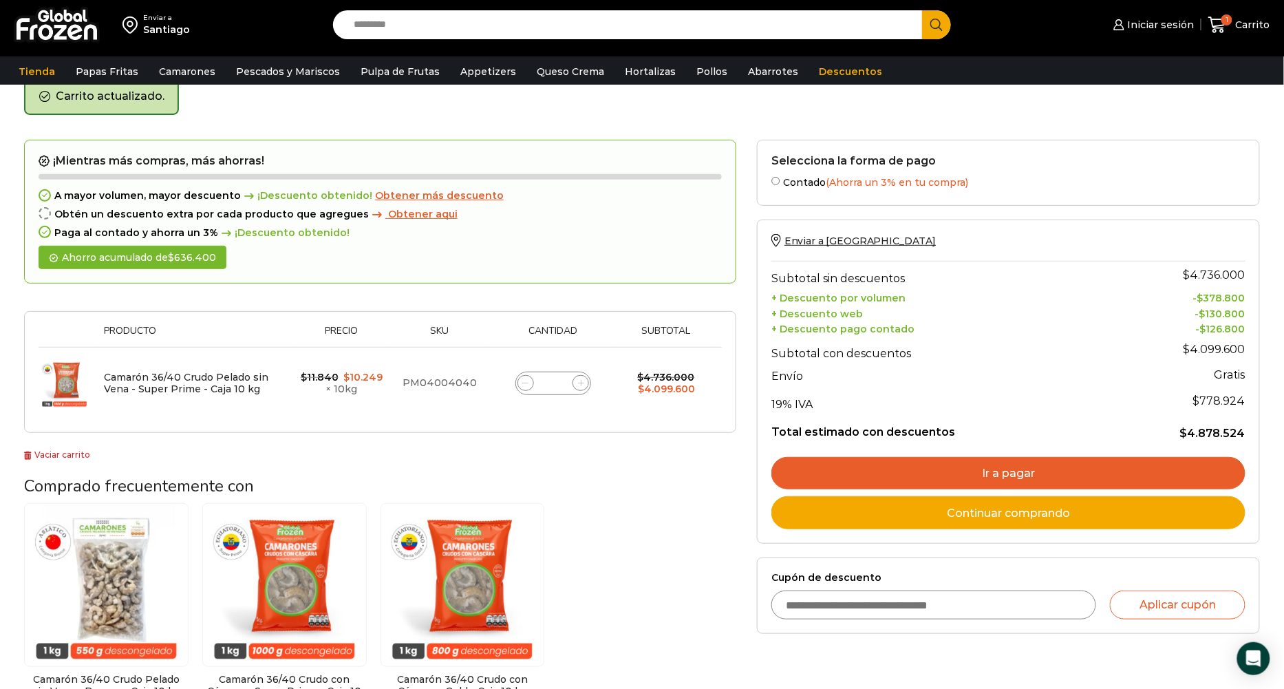
scroll to position [70, 0]
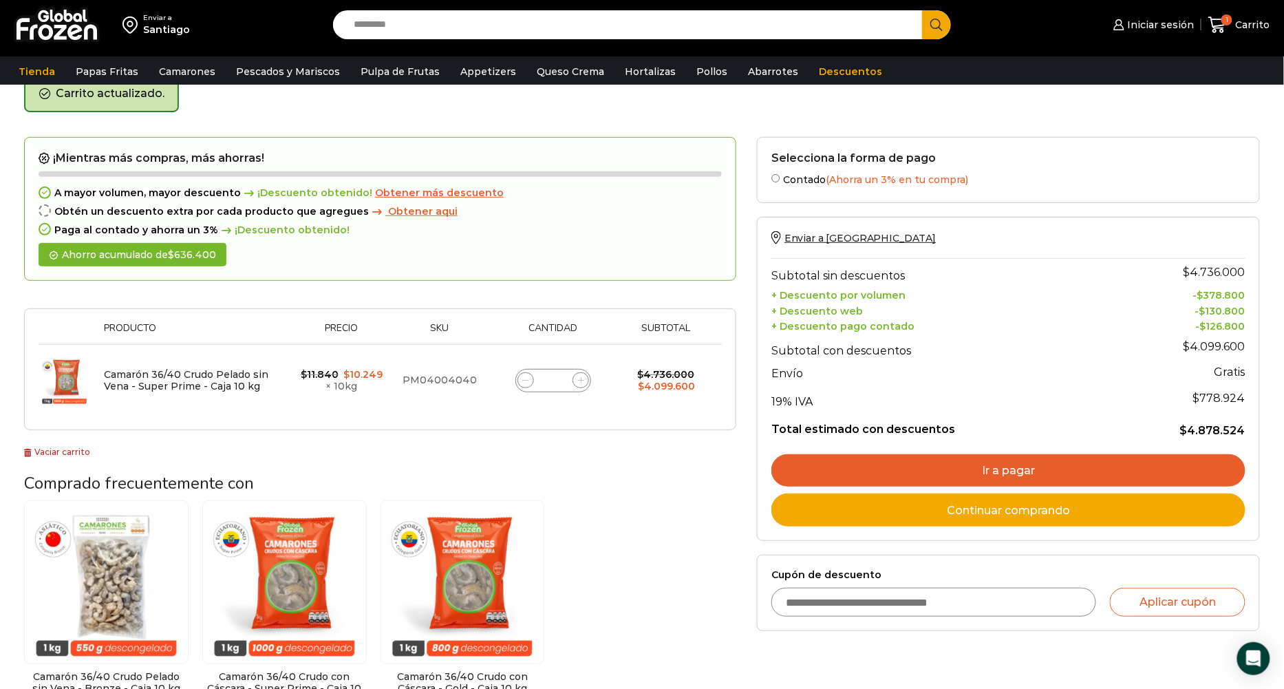
click at [462, 8] on div "Enviar a Santiago Search input Search Iniciar sesión *" at bounding box center [641, 25] width 1277 height 50
click at [462, 23] on input "Search input" at bounding box center [631, 24] width 568 height 29
paste input "**********"
type input "**********"
click at [922, 10] on button "Search" at bounding box center [936, 24] width 29 height 29
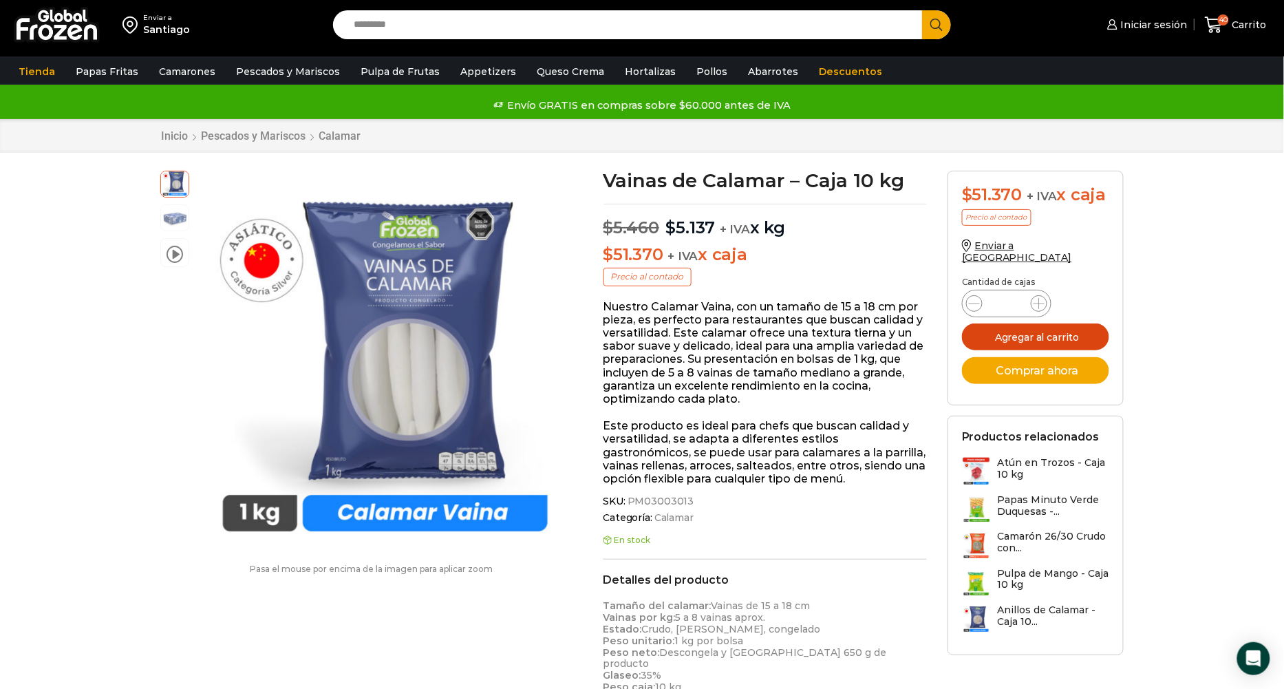
click at [1063, 325] on button "Agregar al carrito" at bounding box center [1035, 336] width 147 height 27
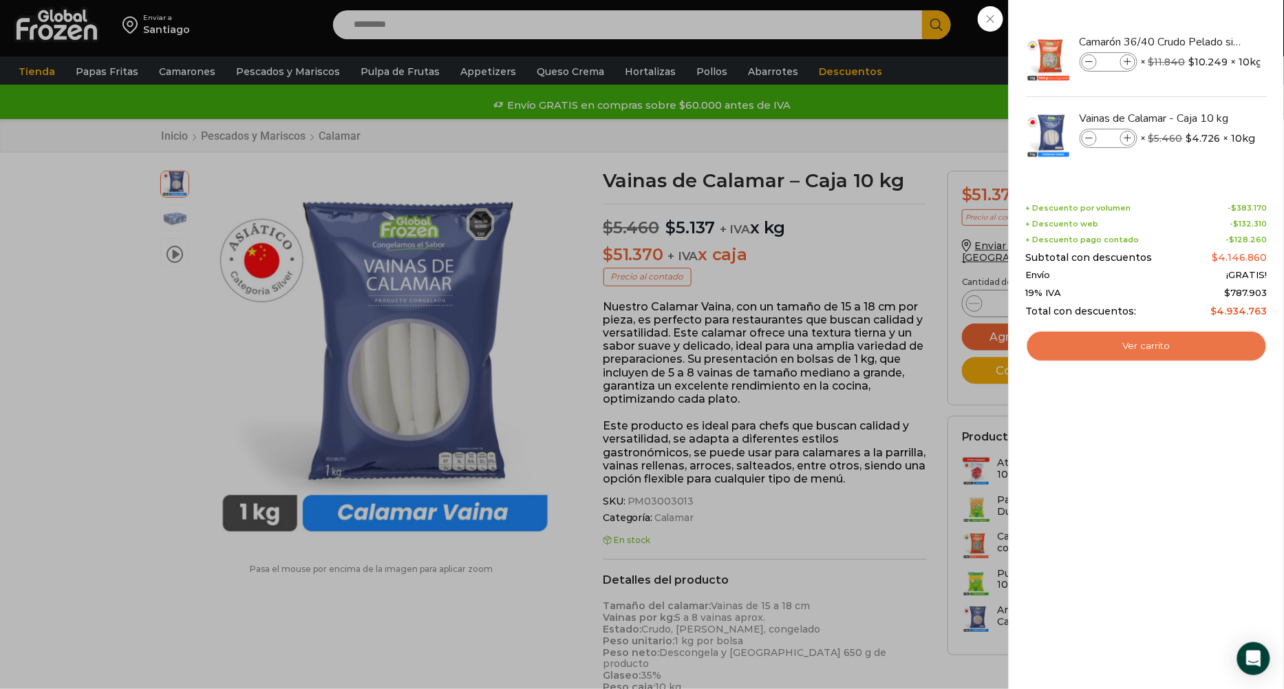
click at [1137, 344] on link "Ver carrito" at bounding box center [1146, 346] width 241 height 32
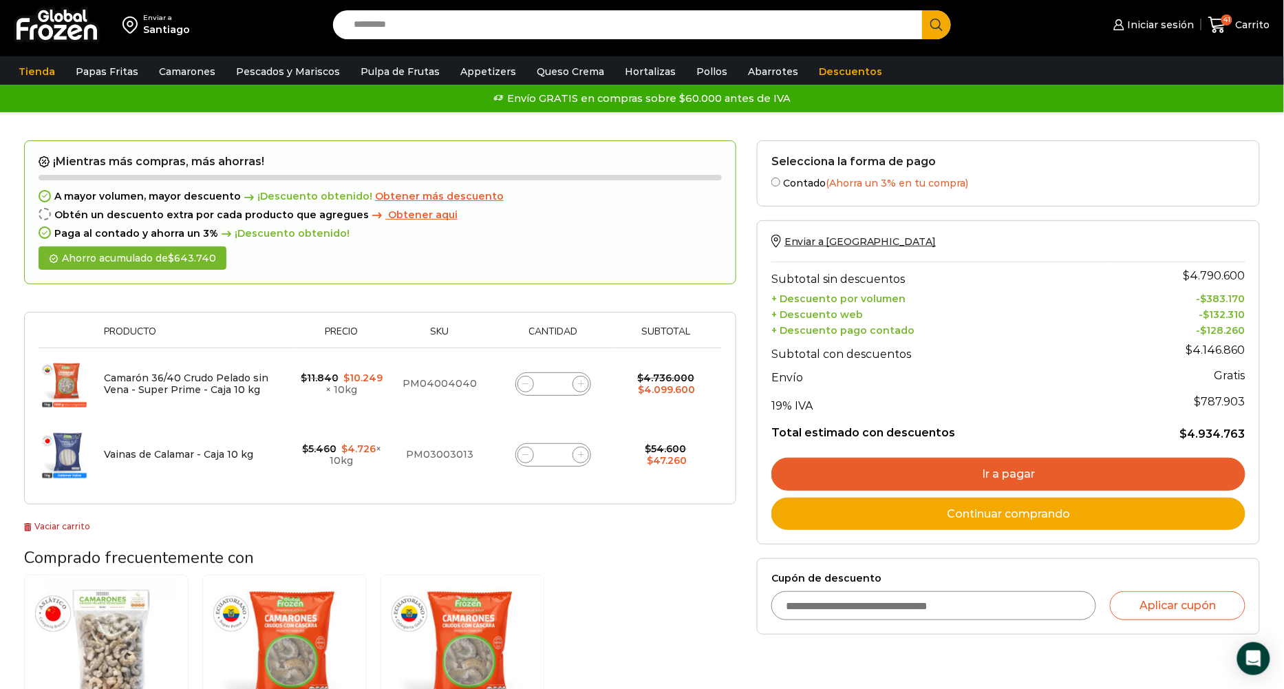
click at [563, 453] on div "Vainas de Calamar - Caja 10 kg cantidad *" at bounding box center [553, 454] width 76 height 23
click at [557, 451] on input "*" at bounding box center [552, 454] width 19 height 19
type input "**"
click at [574, 528] on div "¡Mientras más compras, más ahorras! A mayor volumen, mayor descuento ¡Descuento…" at bounding box center [380, 336] width 712 height 393
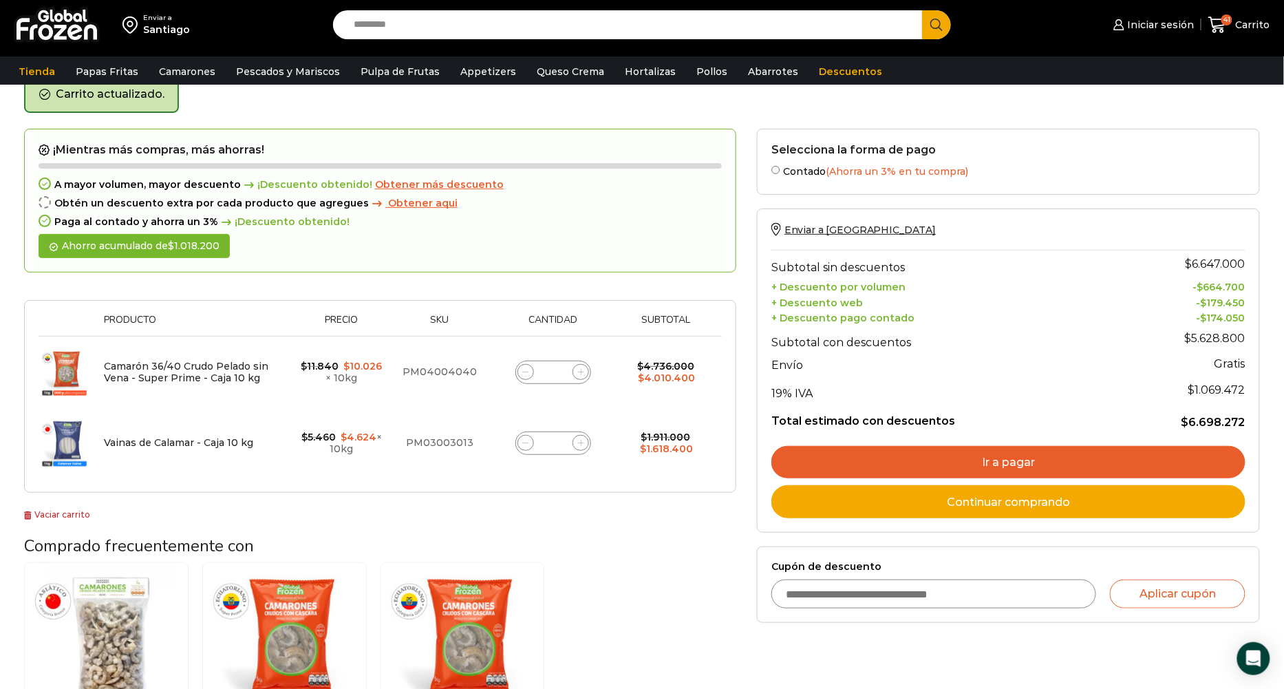
scroll to position [70, 0]
drag, startPoint x: 1197, startPoint y: 384, endPoint x: 1244, endPoint y: 384, distance: 47.5
click at [1244, 384] on span "$ 1.069.472" at bounding box center [1216, 388] width 57 height 13
copy span "1.069.472"
click at [1072, 344] on th "Subtotal con descuentos" at bounding box center [942, 338] width 342 height 28
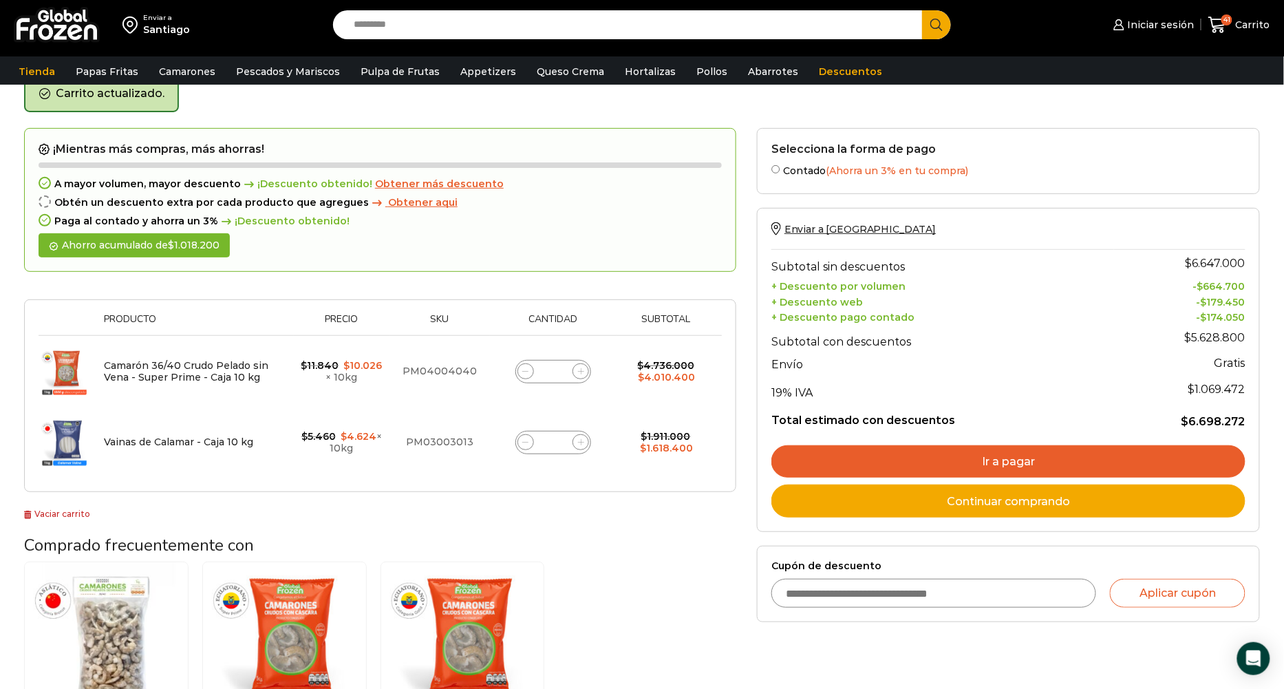
click at [461, 28] on input "Search input" at bounding box center [631, 24] width 568 height 29
paste input "**********"
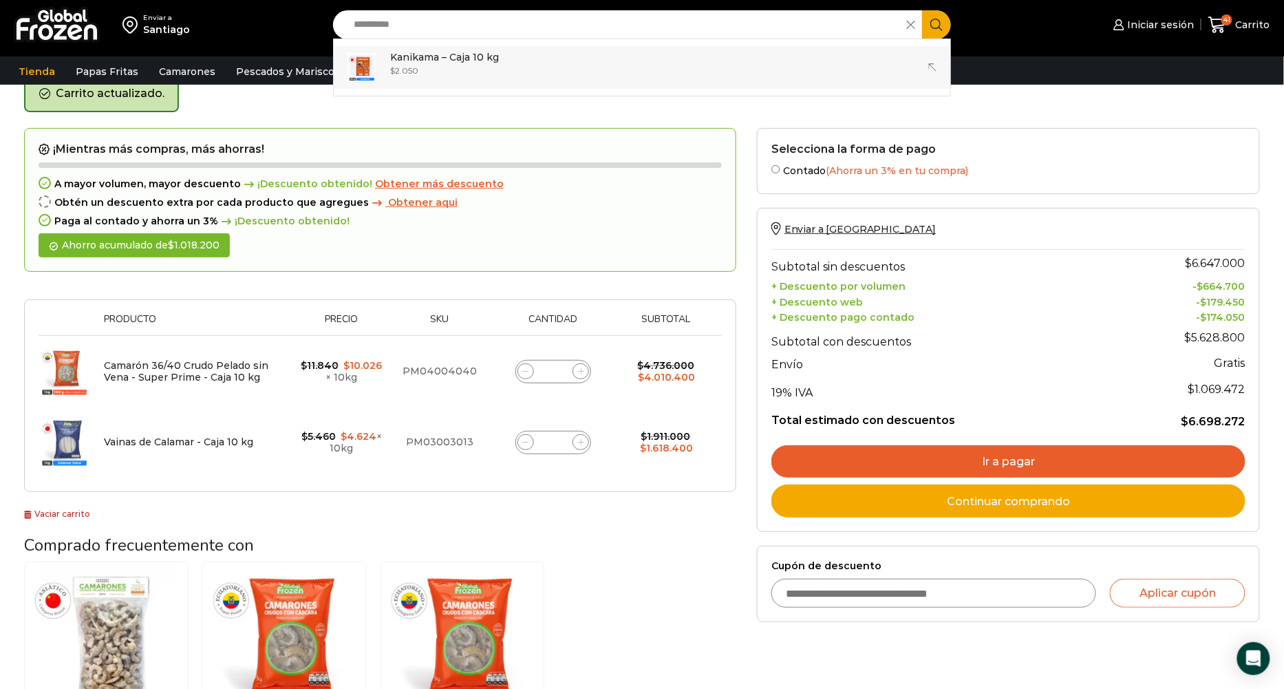
click at [451, 74] on div "$ 2.050" at bounding box center [444, 71] width 109 height 12
type input "**********"
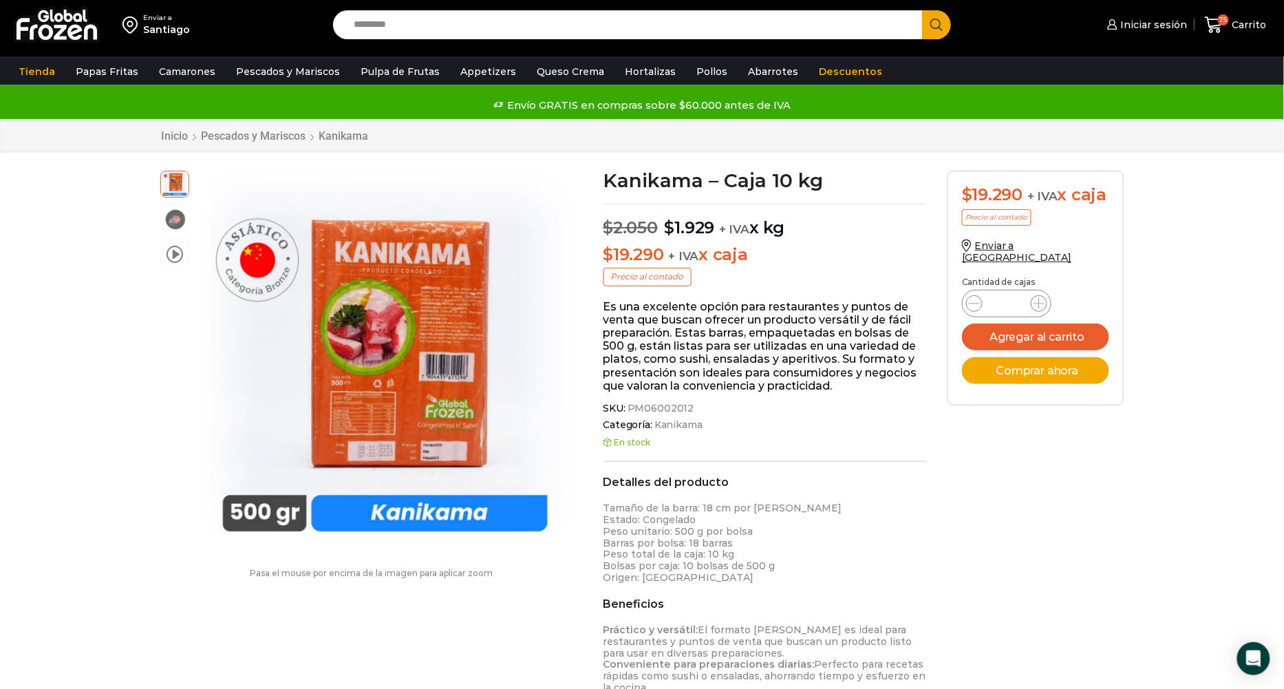
click at [1015, 294] on input "*" at bounding box center [1006, 303] width 26 height 19
type input "**"
click at [1026, 325] on button "Agregar al carrito" at bounding box center [1035, 336] width 147 height 27
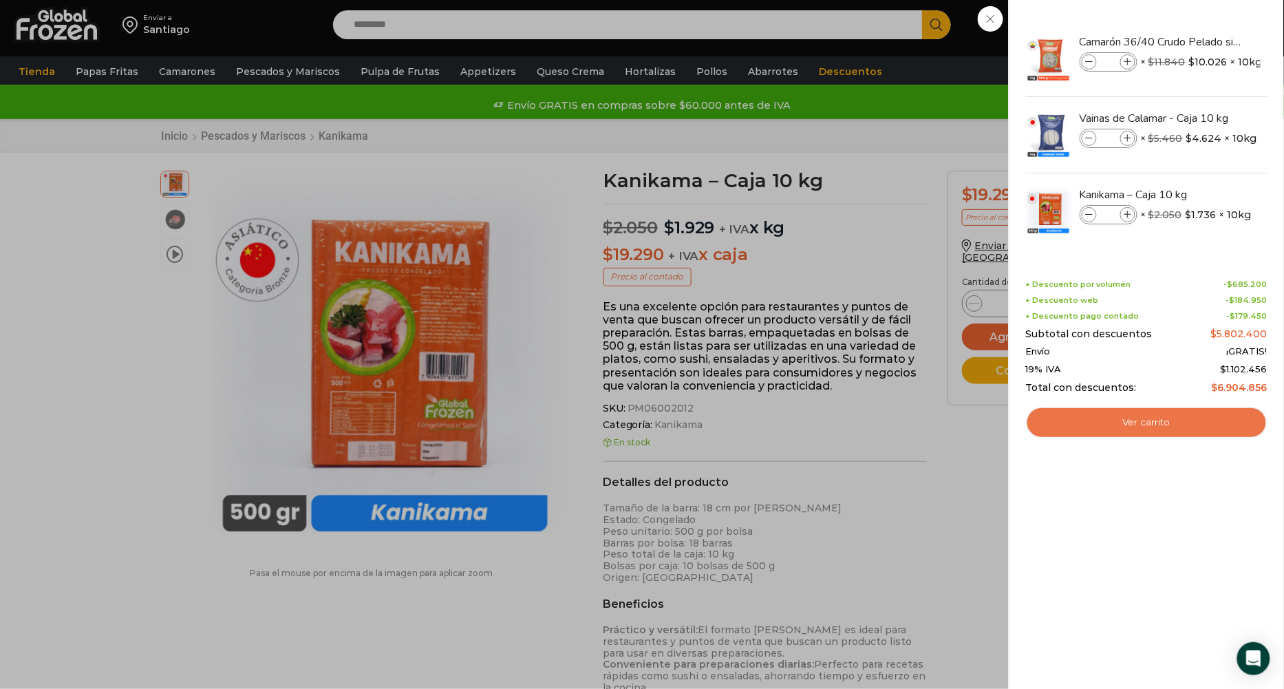
click at [1090, 422] on link "Ver carrito" at bounding box center [1146, 423] width 241 height 32
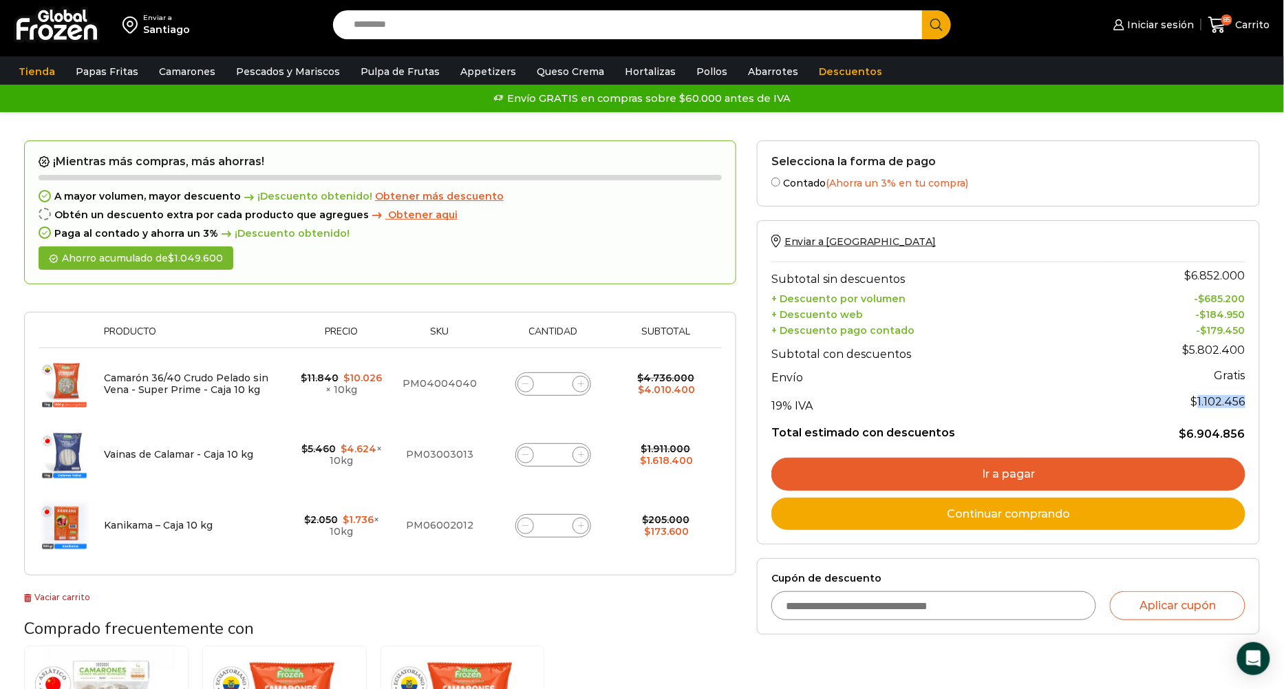
drag, startPoint x: 1200, startPoint y: 398, endPoint x: 1244, endPoint y: 398, distance: 44.0
click at [1244, 398] on span "$ 1.102.456" at bounding box center [1218, 401] width 54 height 13
copy span "1.102.456"
click at [543, 25] on input "Search input" at bounding box center [631, 24] width 568 height 29
paste input "*********"
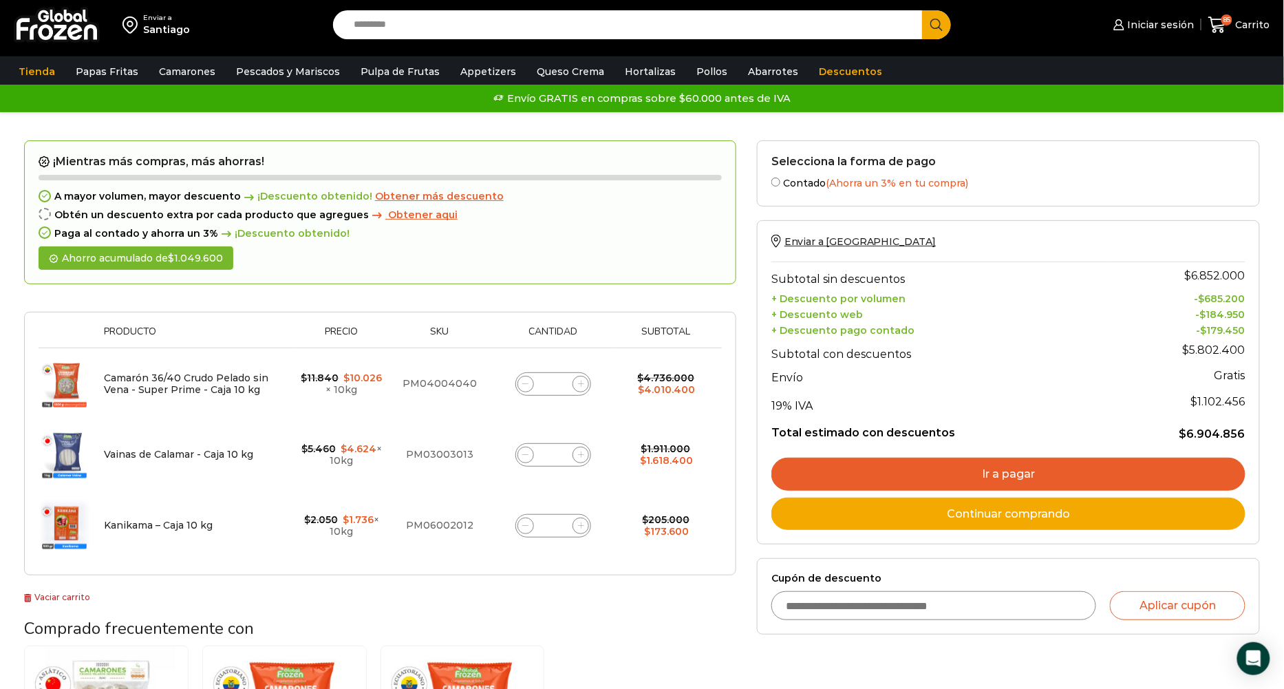
type input "*********"
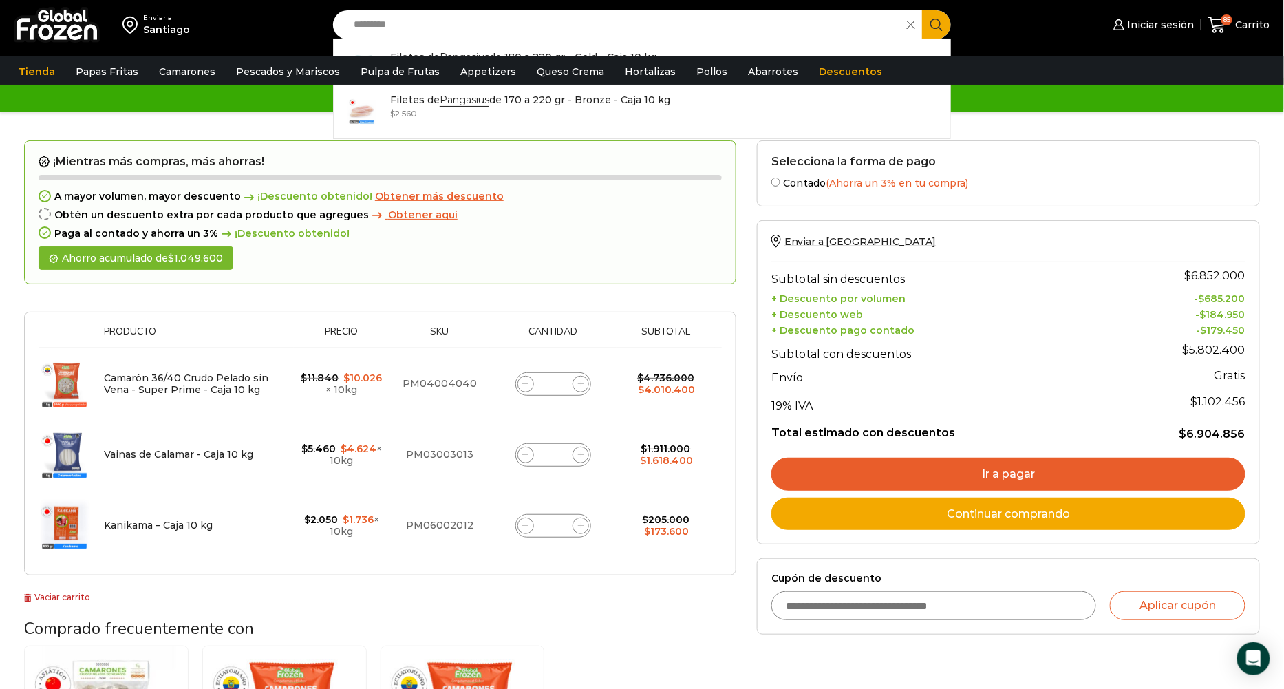
click at [380, 28] on input "*********" at bounding box center [623, 24] width 553 height 29
paste input "*"
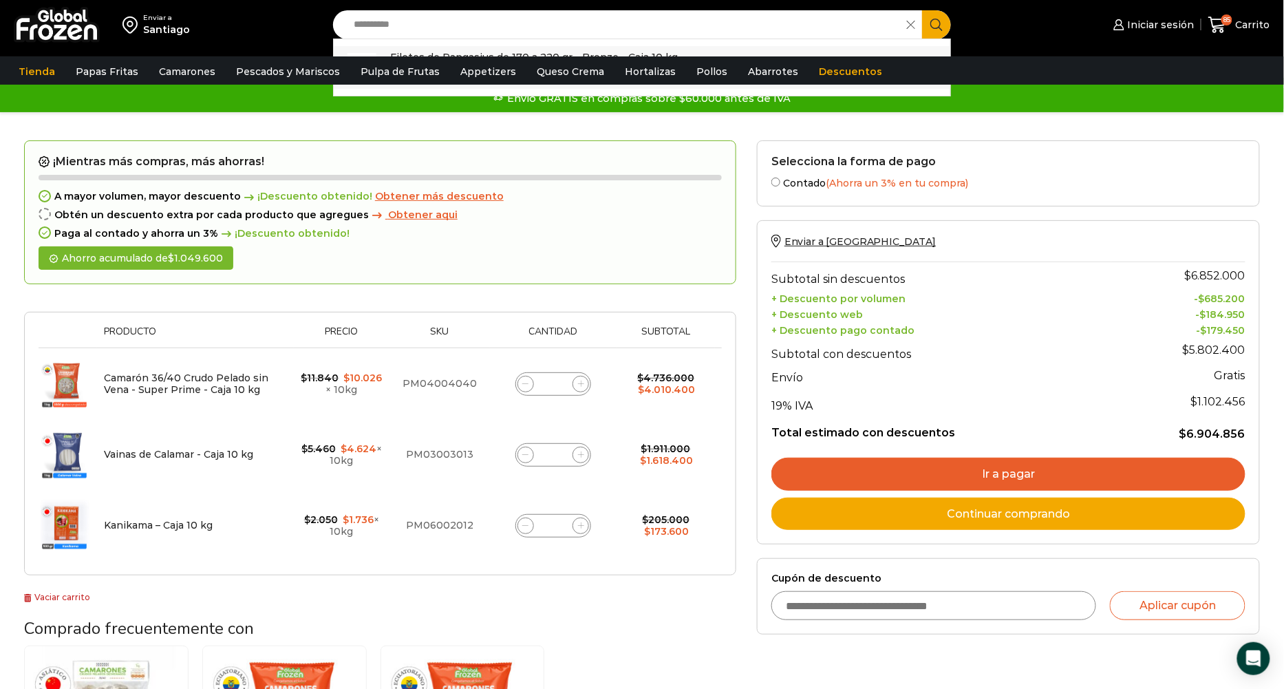
click at [423, 50] on p "Filetes de Pangasius de 170 a 220 gr - Bronze - Caja 10 kg" at bounding box center [534, 57] width 288 height 15
type input "**********"
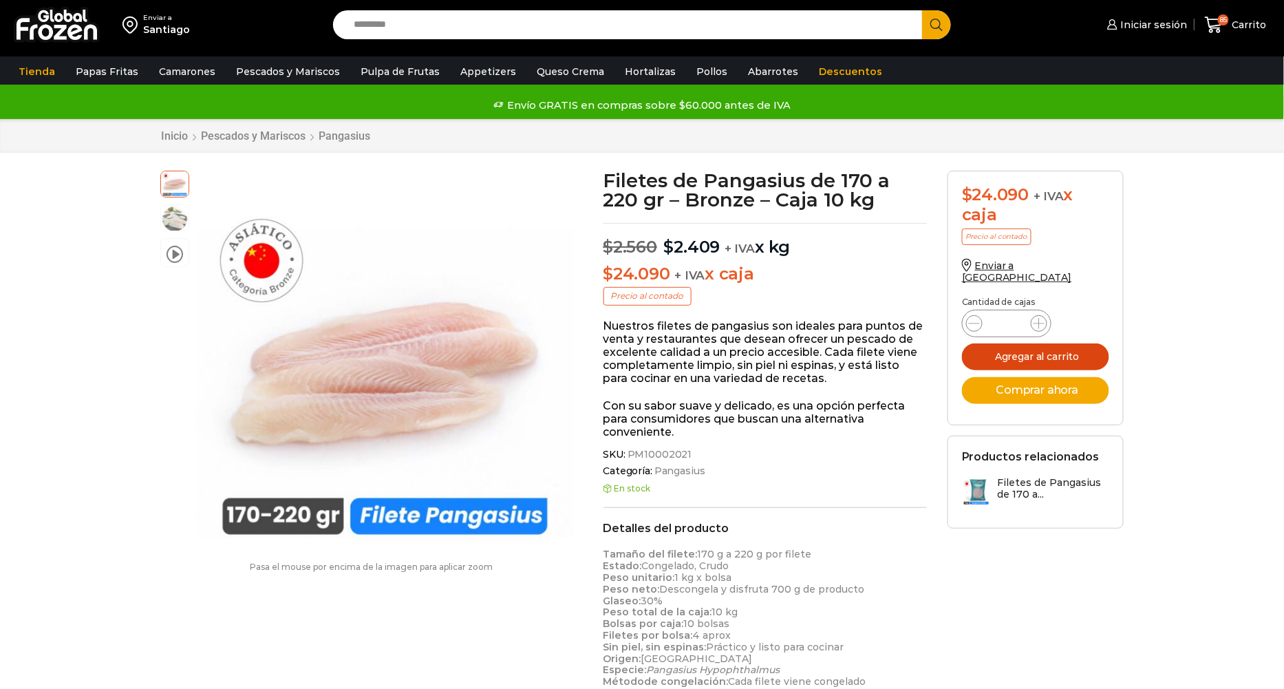
click at [1048, 343] on button "Agregar al carrito" at bounding box center [1035, 356] width 147 height 27
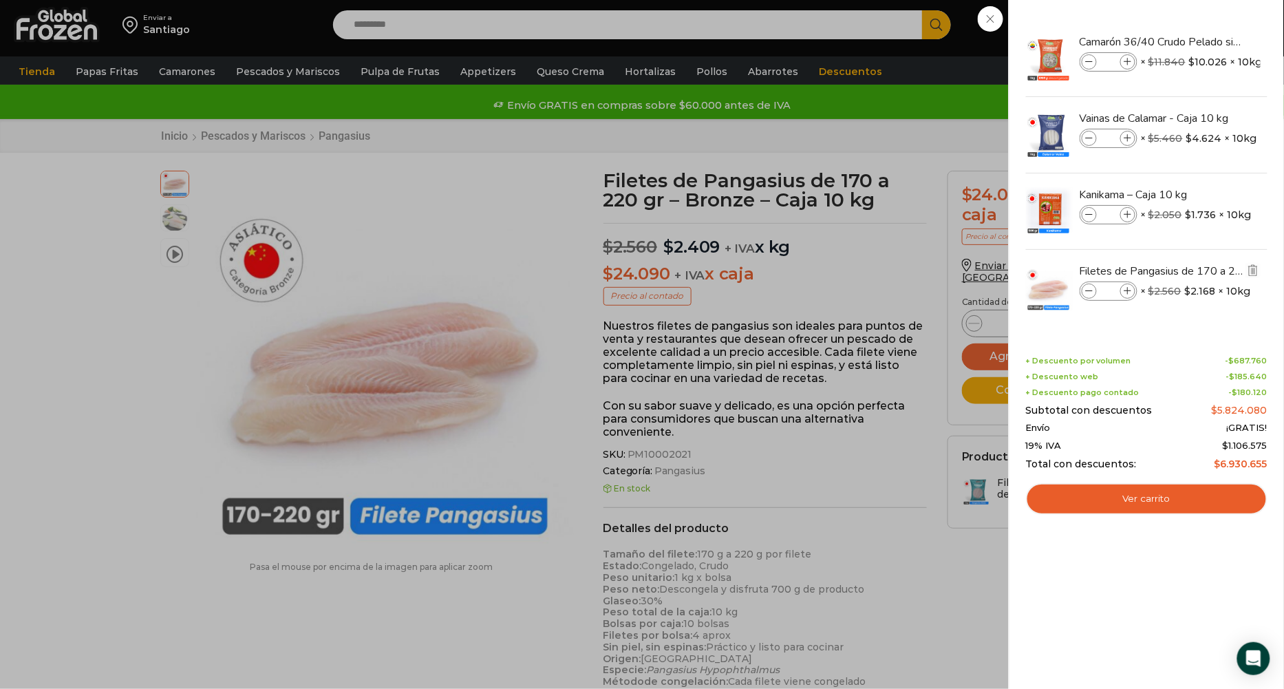
click at [1112, 285] on input "*" at bounding box center [1108, 290] width 21 height 15
type input "*"
click at [1133, 319] on li "Filetes de Pangasius de 170 a 220 gr - Bronze - Caja 10 kg Filetes de Pangasius…" at bounding box center [1146, 288] width 244 height 76
click at [1136, 484] on link "Ver carrito" at bounding box center [1146, 499] width 241 height 32
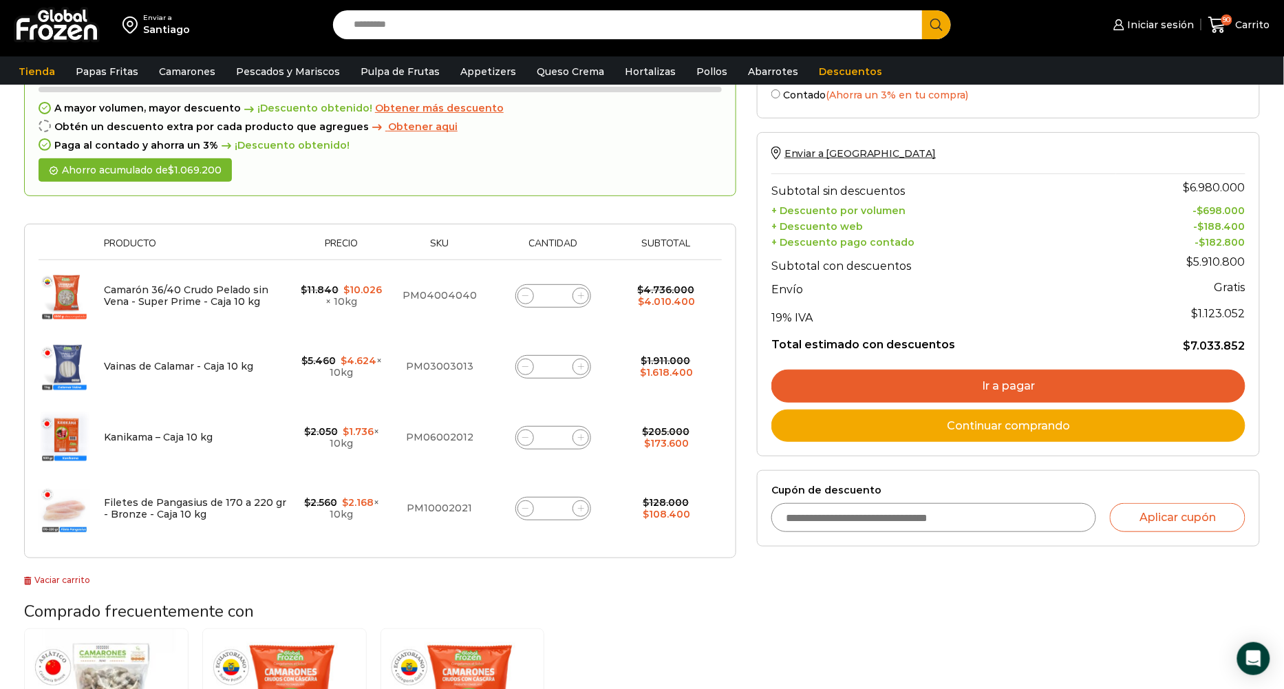
scroll to position [101, 0]
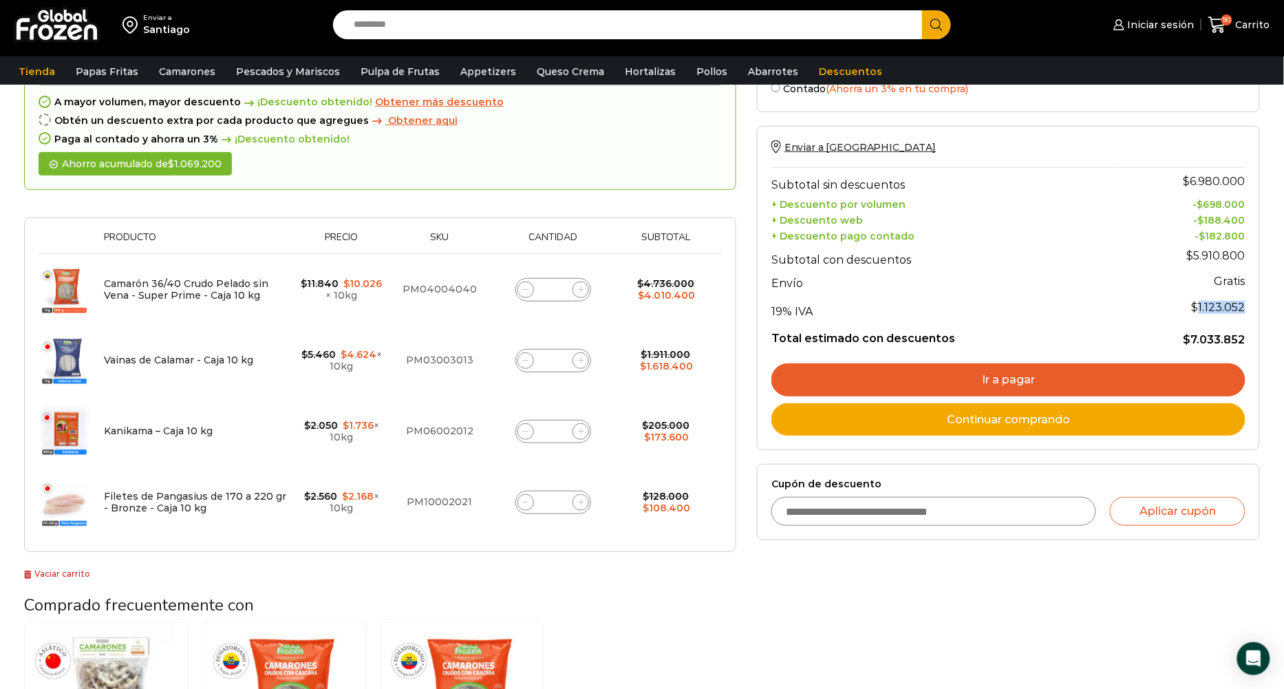
drag, startPoint x: 1202, startPoint y: 303, endPoint x: 1244, endPoint y: 302, distance: 42.0
click at [1244, 302] on span "$ 1.123.052" at bounding box center [1219, 307] width 54 height 13
copy span "1.123.052"
click at [1089, 312] on th "19% IVA" at bounding box center [943, 307] width 345 height 28
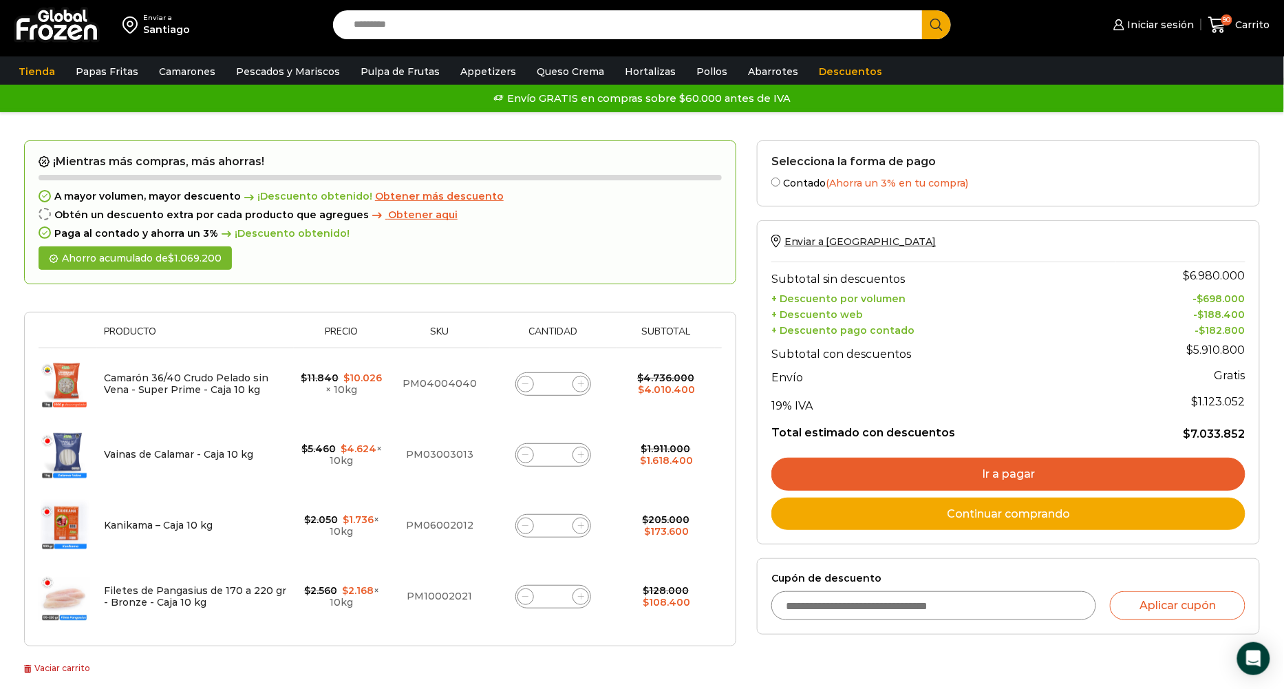
scroll to position [19, 0]
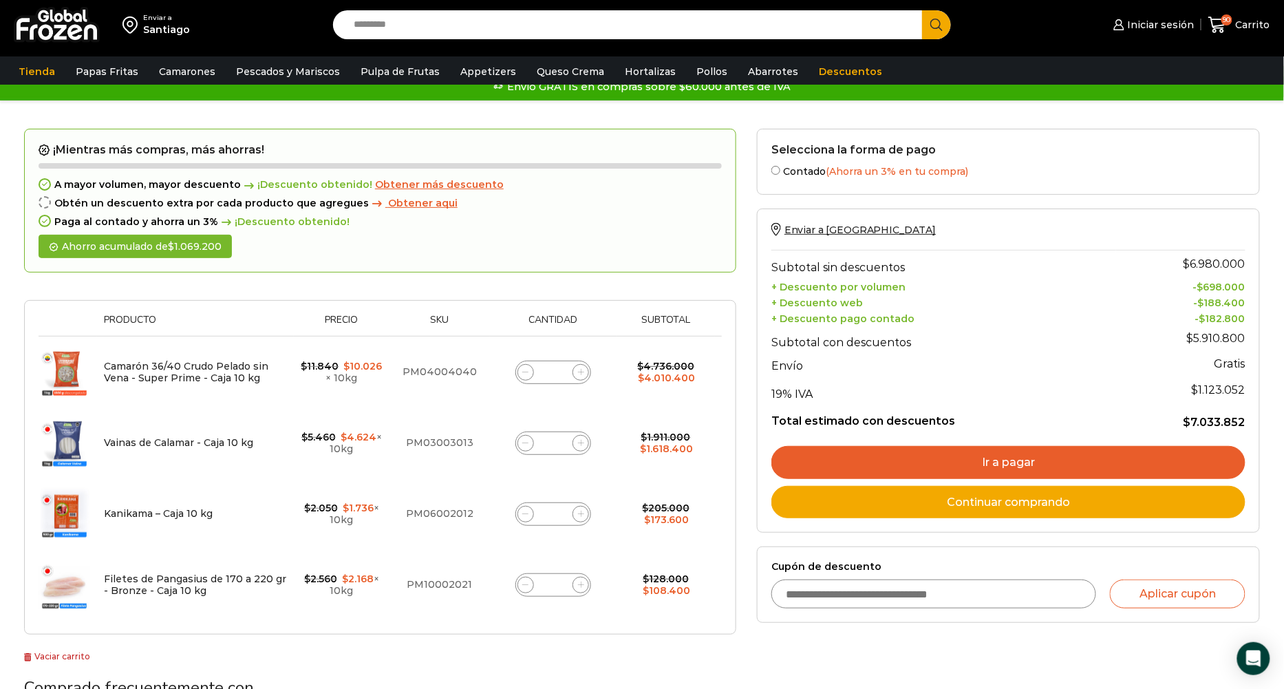
click at [400, 30] on input "Search input" at bounding box center [631, 24] width 568 height 29
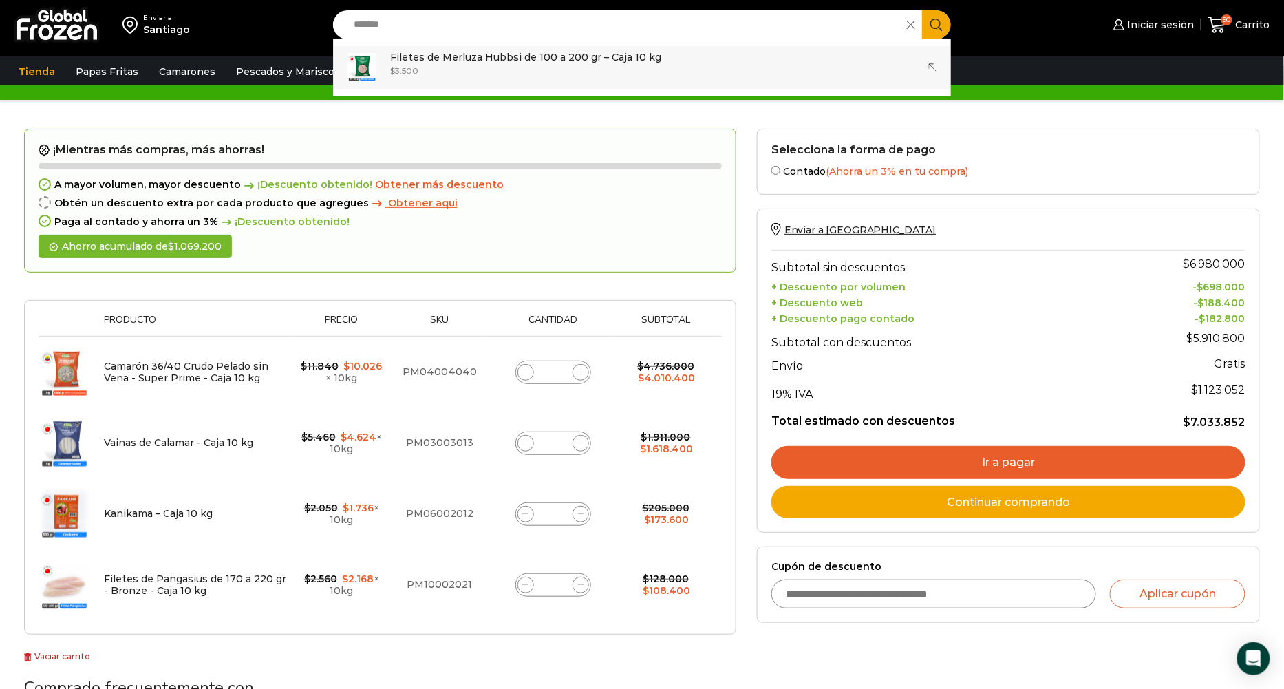
click at [443, 60] on p "Filetes de Merluza Hubbsi de 100 a 200 gr – Caja 10 kg" at bounding box center [525, 57] width 271 height 15
type input "**********"
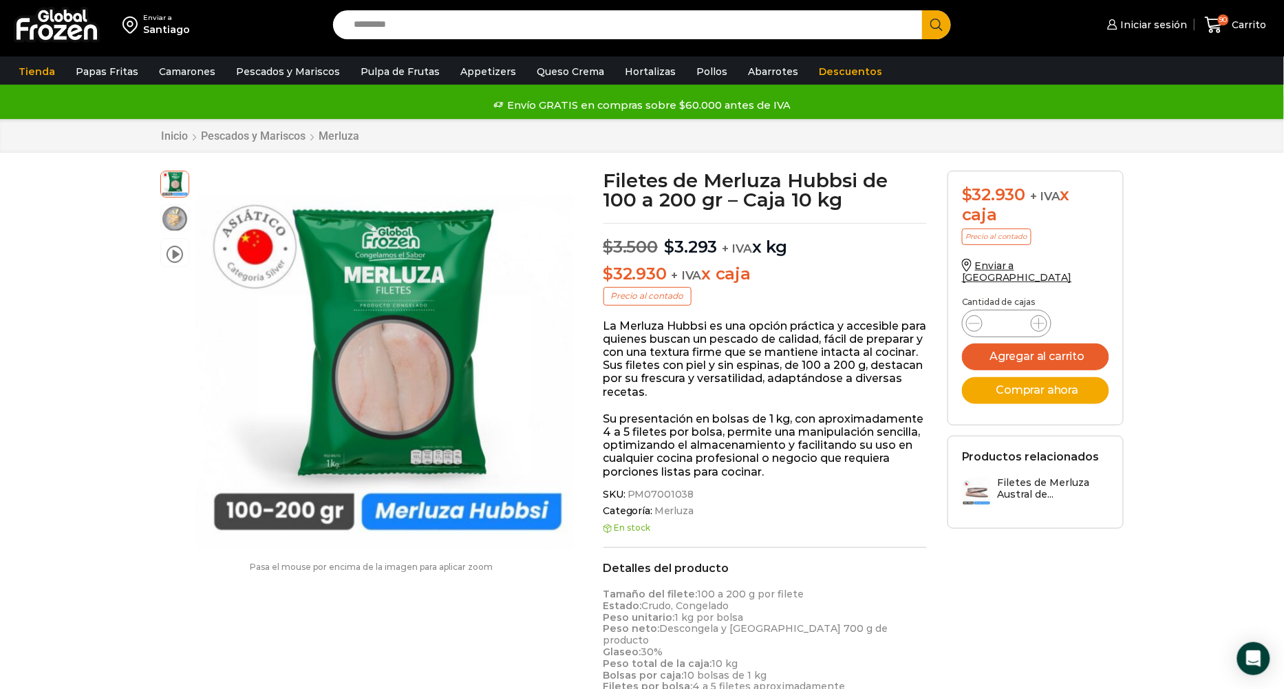
click at [1013, 314] on input "*" at bounding box center [1006, 323] width 26 height 19
type input "*"
click at [1045, 353] on button "Agregar al carrito" at bounding box center [1035, 356] width 147 height 27
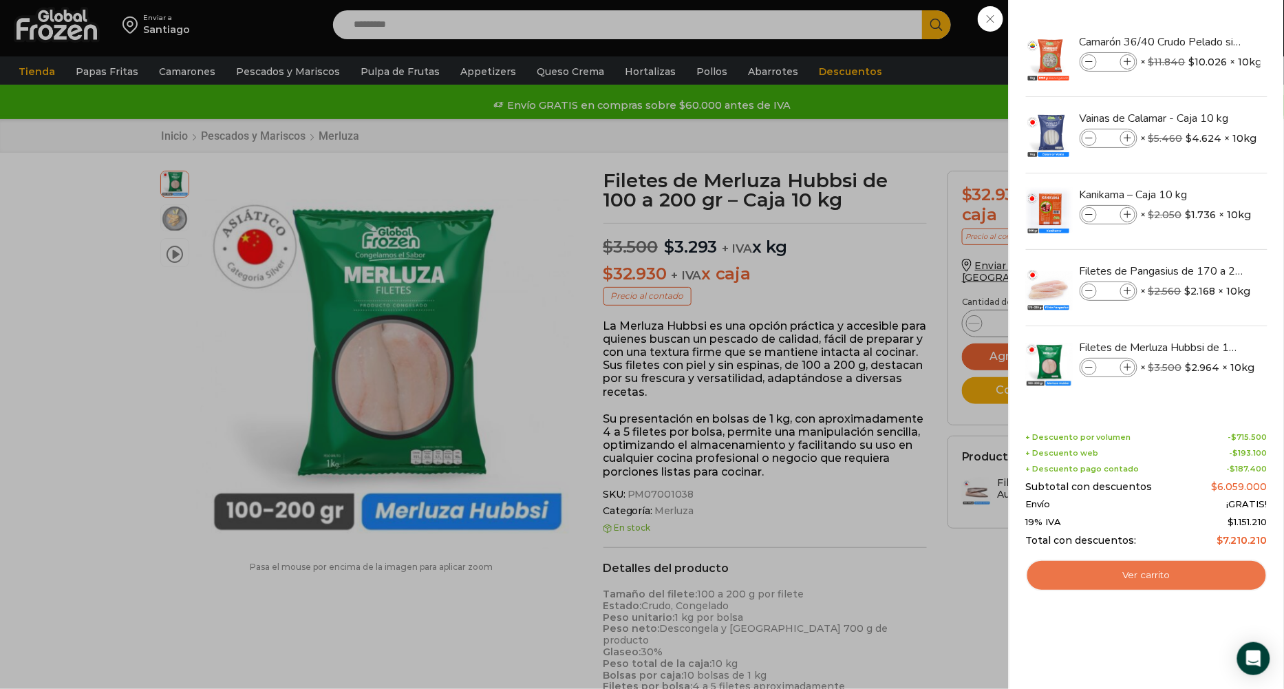
click at [1171, 578] on link "Ver carrito" at bounding box center [1146, 575] width 241 height 32
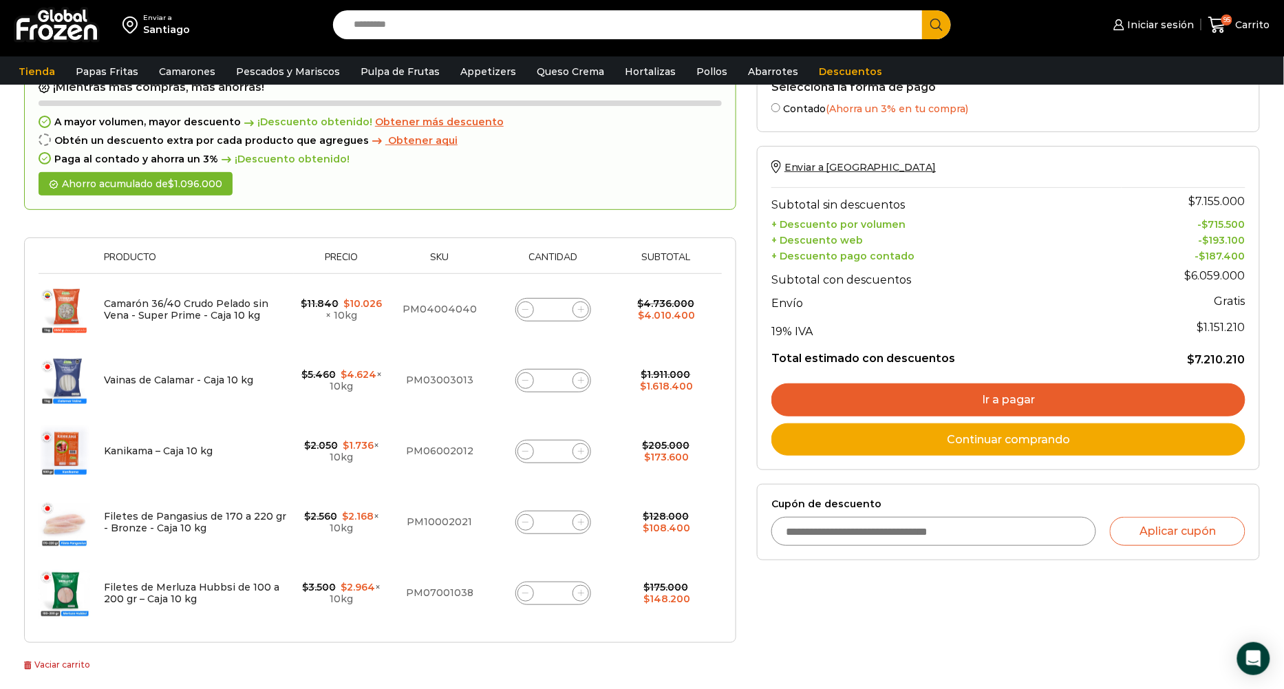
scroll to position [91, 0]
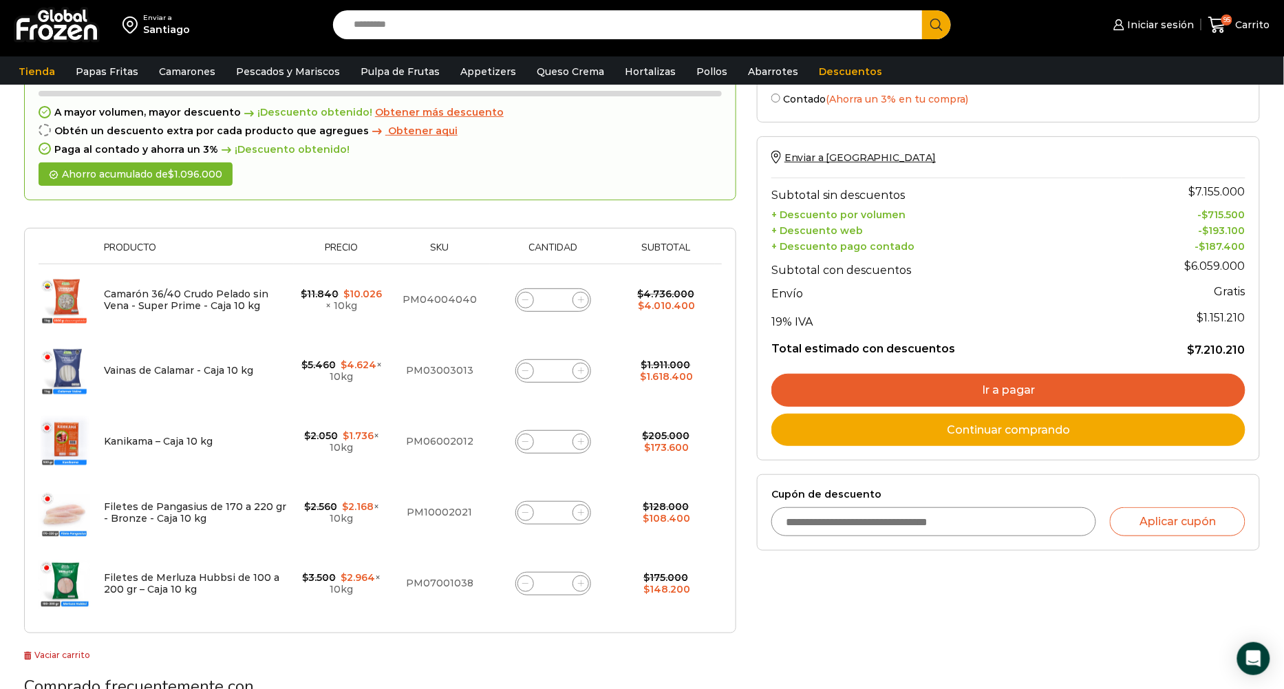
click at [569, 581] on div "Filetes de Merluza Hubbsi de 100 a 200 gr – Caja 10 kg cantidad *" at bounding box center [553, 583] width 76 height 23
click at [559, 582] on input "*" at bounding box center [552, 583] width 19 height 19
type input "**"
click at [632, 550] on td "$ 175.000 Original price was: $175.000. $ 148.200 Current price is: $148.200." at bounding box center [665, 583] width 98 height 71
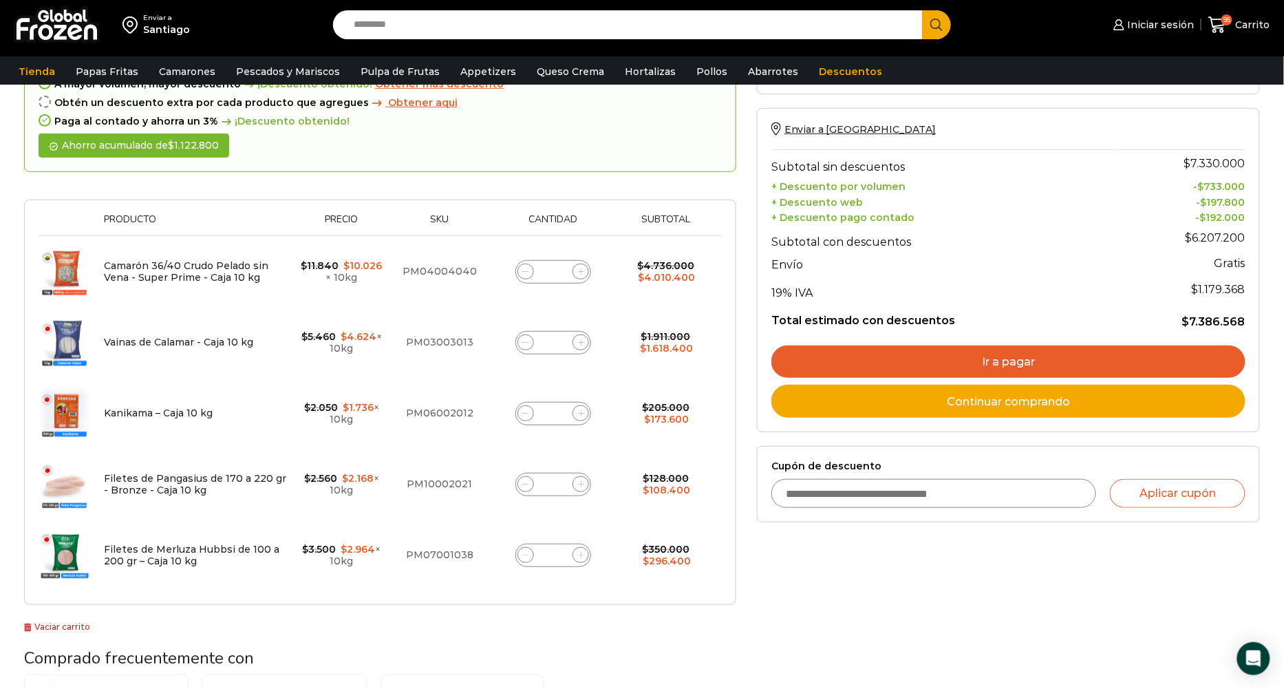
scroll to position [177, 0]
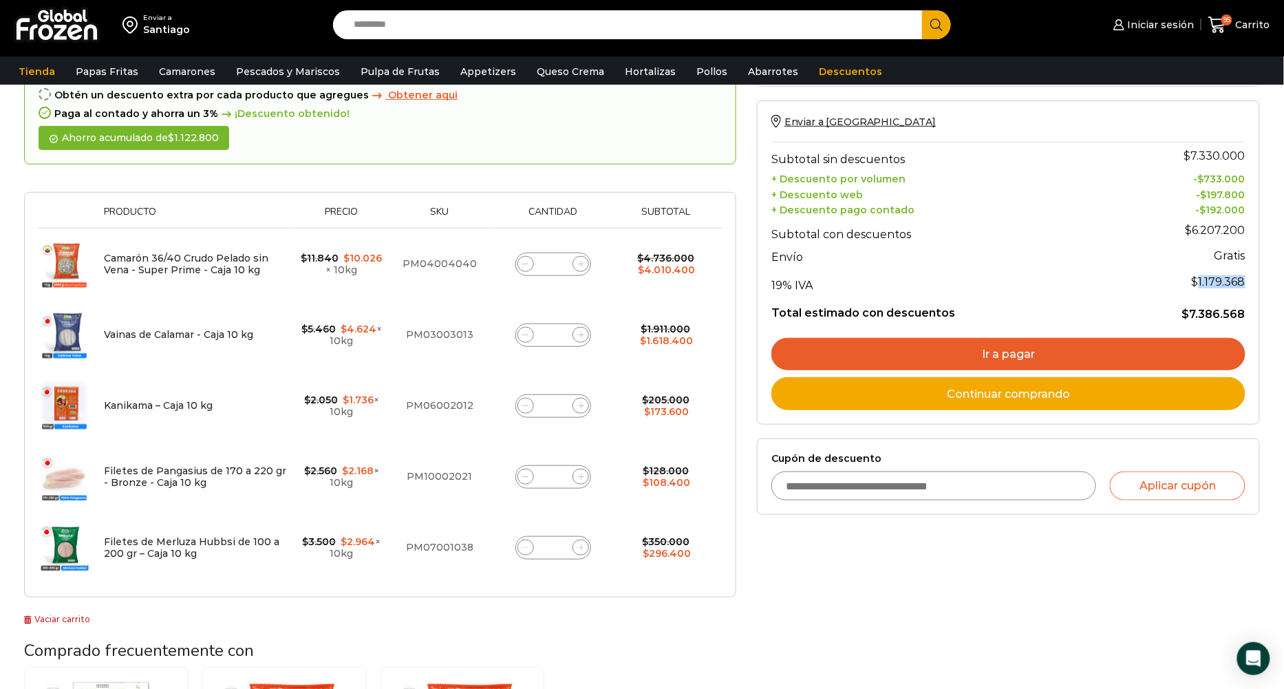
drag, startPoint x: 1201, startPoint y: 279, endPoint x: 1245, endPoint y: 278, distance: 44.0
click at [1245, 278] on span "$ 1.179.368" at bounding box center [1219, 281] width 54 height 13
copy span "1.179.368"
click at [1171, 530] on div "Selecciona la forma de pago Contado (Ahorra un 3% en tu compra) Seleccionar Env…" at bounding box center [1008, 472] width 524 height 903
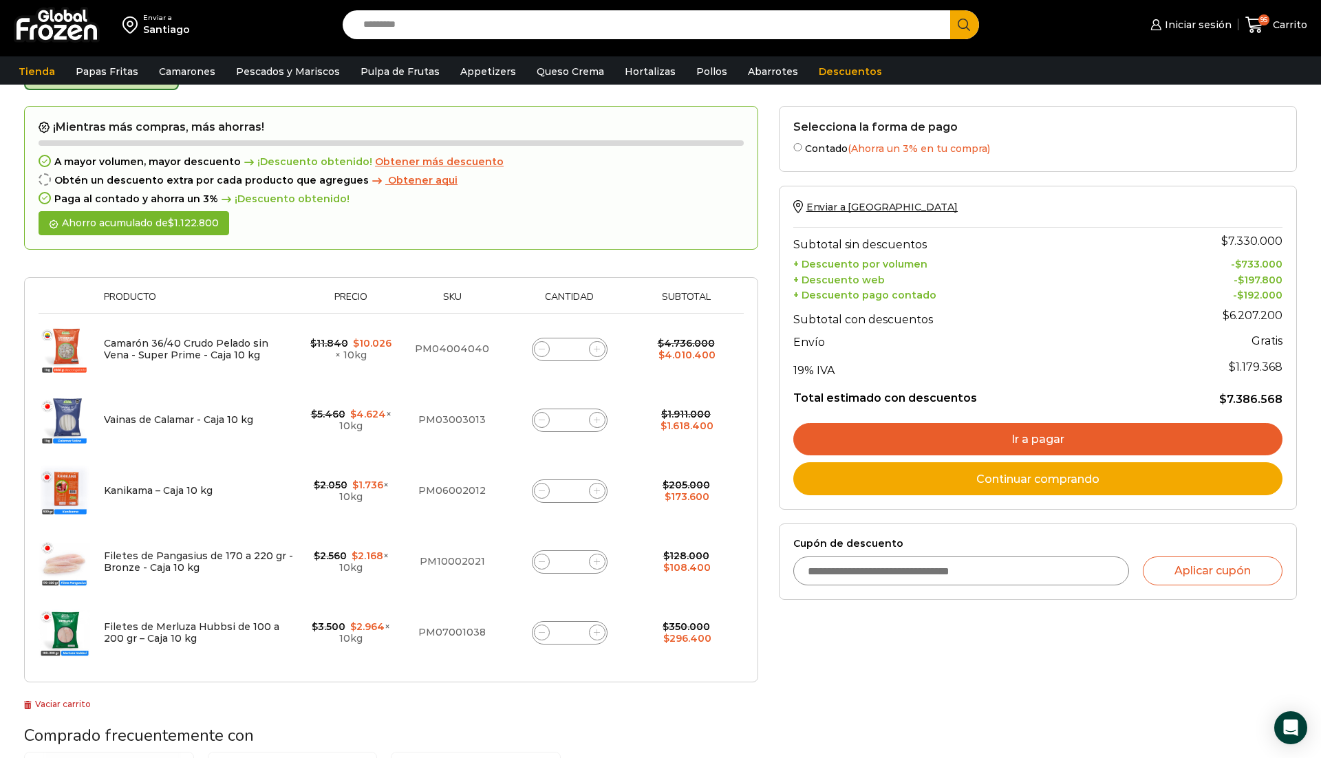
scroll to position [95, 0]
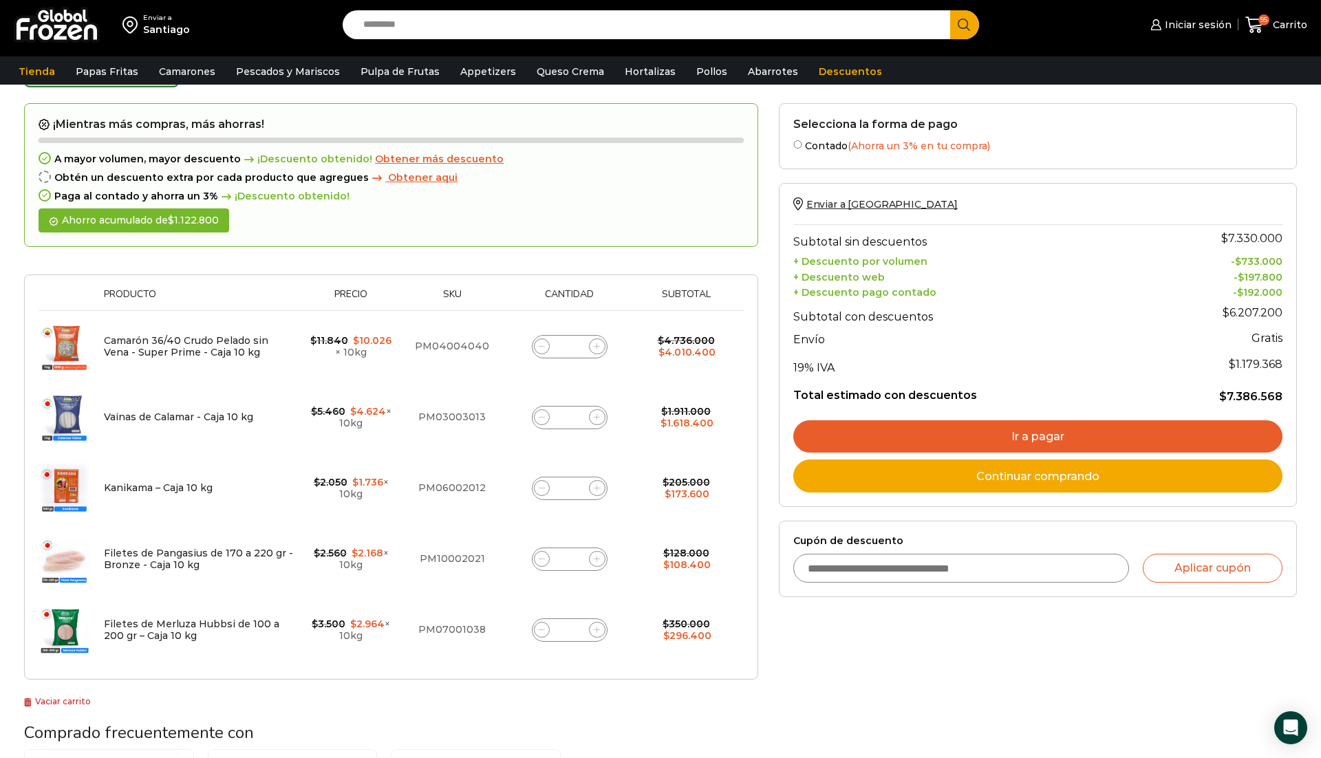
drag, startPoint x: 18, startPoint y: 98, endPoint x: 422, endPoint y: 446, distance: 532.7
click at [422, 446] on div "Carrito de compras Checkout Estado del pedido Carrito actualizado. ¡Mientras má…" at bounding box center [660, 526] width 1293 height 948
click at [312, 688] on div "¡Mientras más compras, más ahorras! A mayor volumen, mayor descuento ¡Descuento…" at bounding box center [391, 406] width 734 height 606
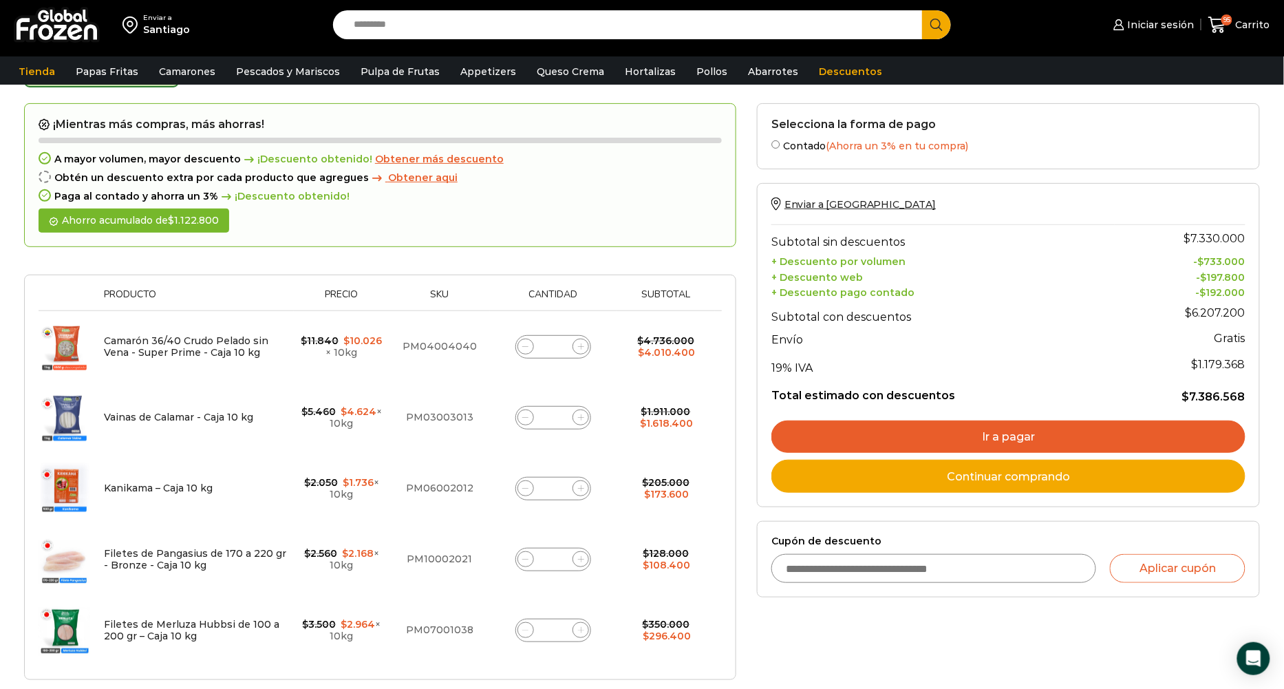
click at [527, 23] on input "Search input" at bounding box center [631, 24] width 568 height 29
paste input "**********"
type input "**********"
click at [922, 10] on button "Search" at bounding box center [936, 24] width 29 height 29
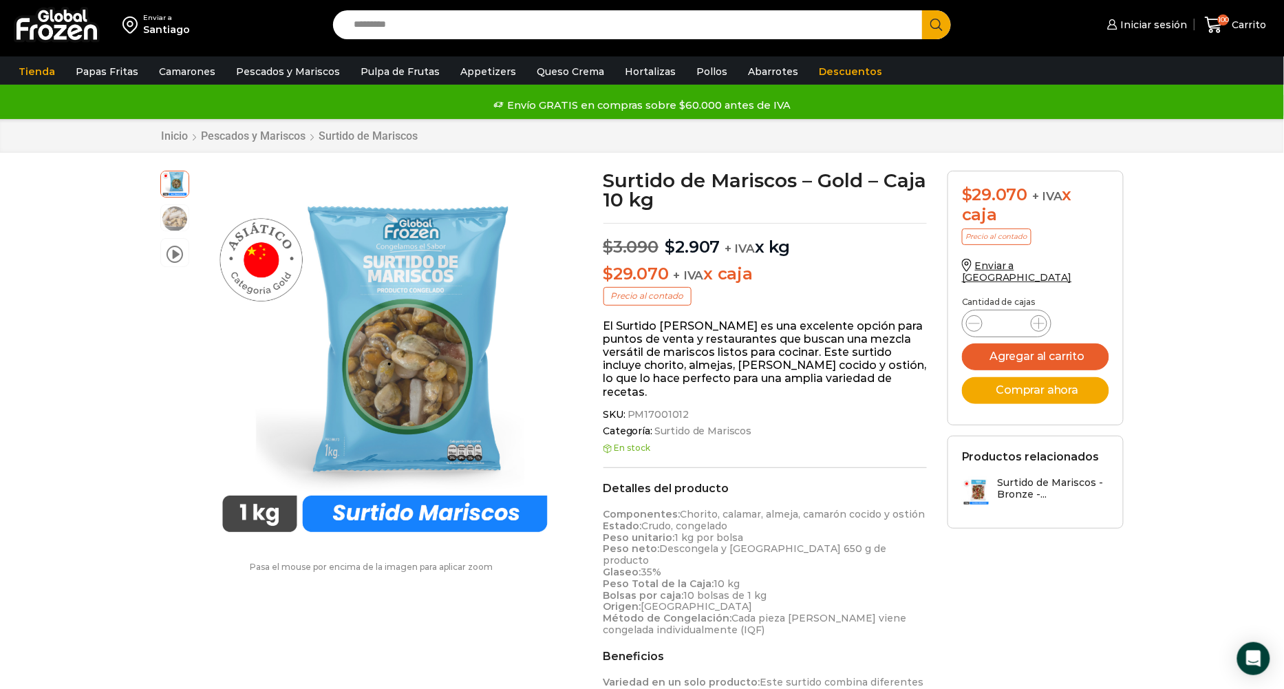
click at [1012, 314] on input "*" at bounding box center [1006, 323] width 26 height 19
type input "*"
click at [1031, 351] on button "Agregar al carrito" at bounding box center [1035, 356] width 147 height 27
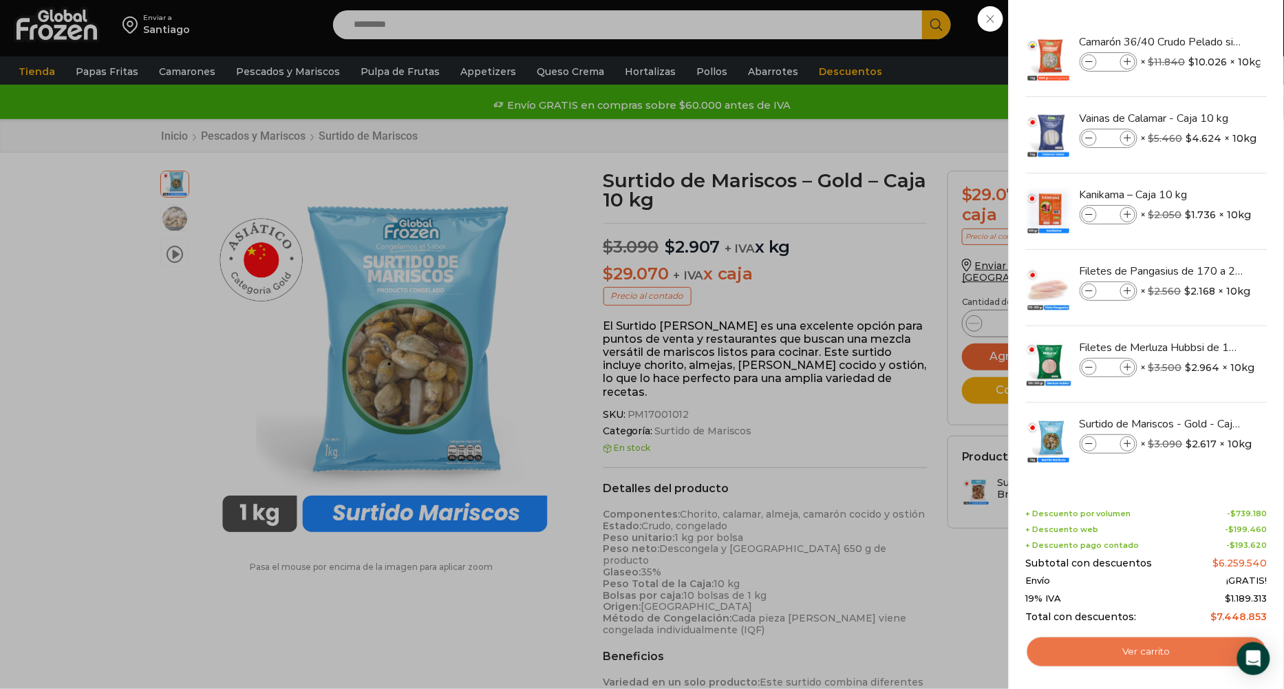
click at [1134, 658] on link "Ver carrito" at bounding box center [1146, 652] width 241 height 32
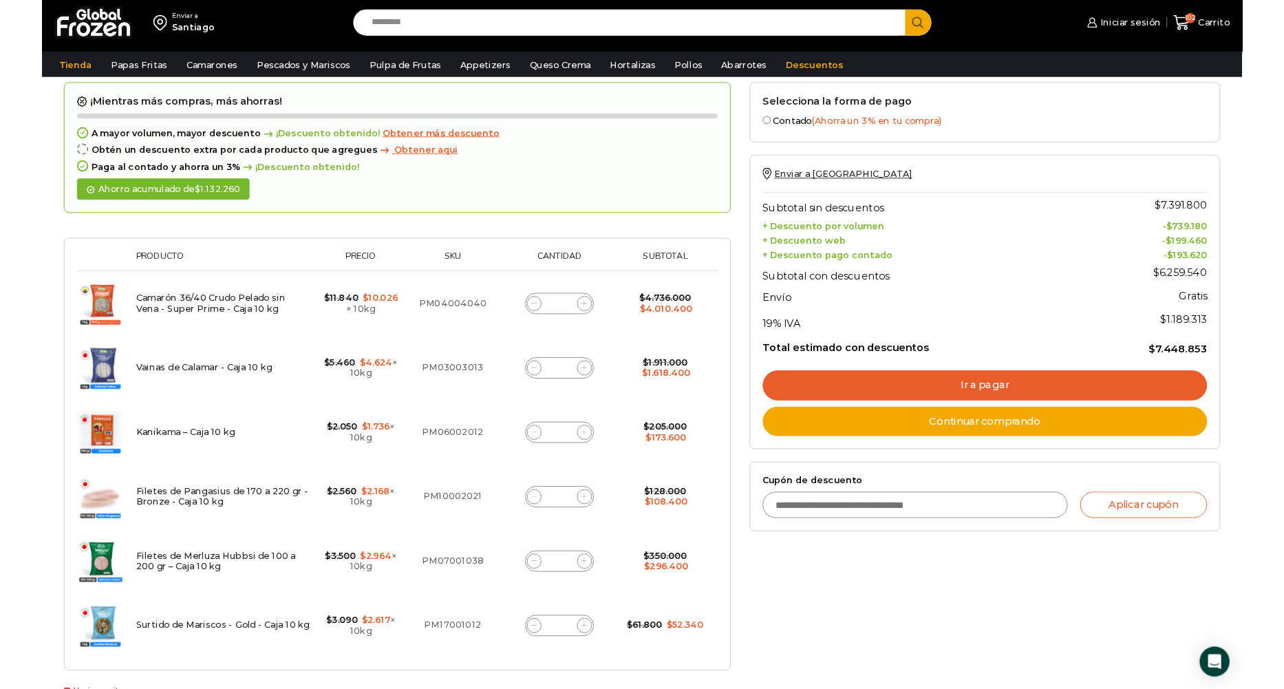
scroll to position [56, 0]
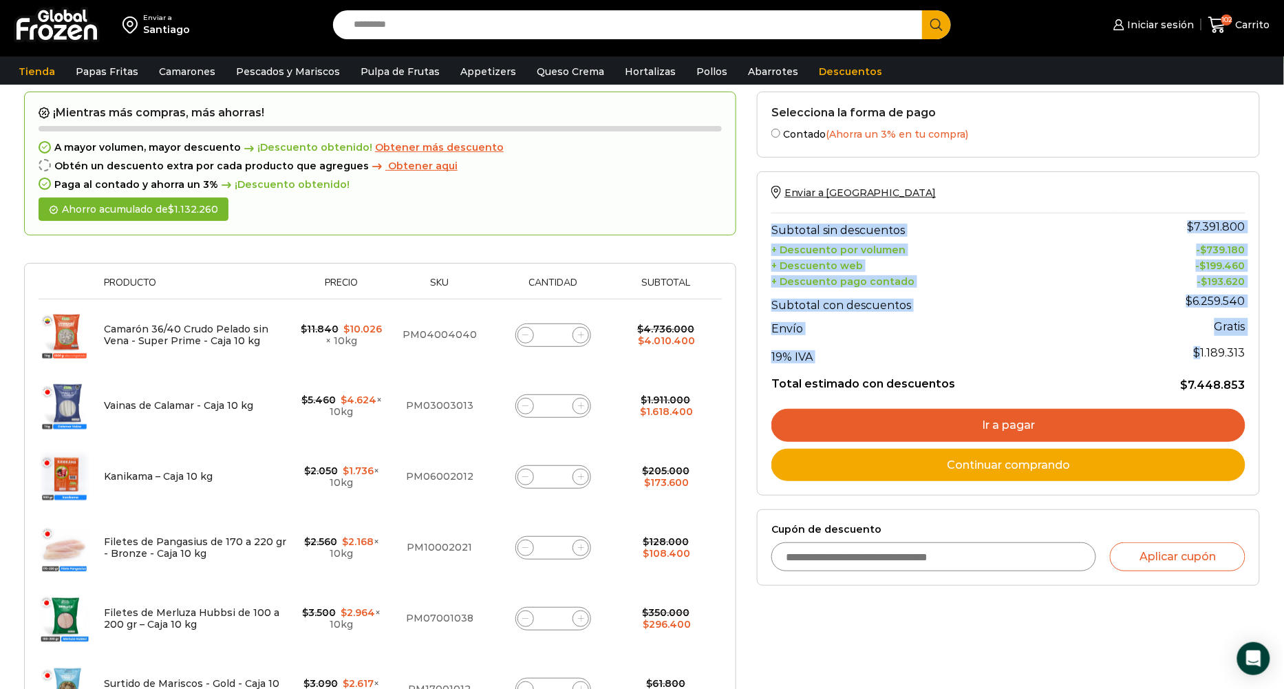
drag, startPoint x: 1203, startPoint y: 349, endPoint x: 1247, endPoint y: 349, distance: 43.3
click at [1247, 349] on div "Enviar a [GEOGRAPHIC_DATA] Subtotal sin descuentos $ 7.391.800 + Descuento por …" at bounding box center [1008, 333] width 503 height 324
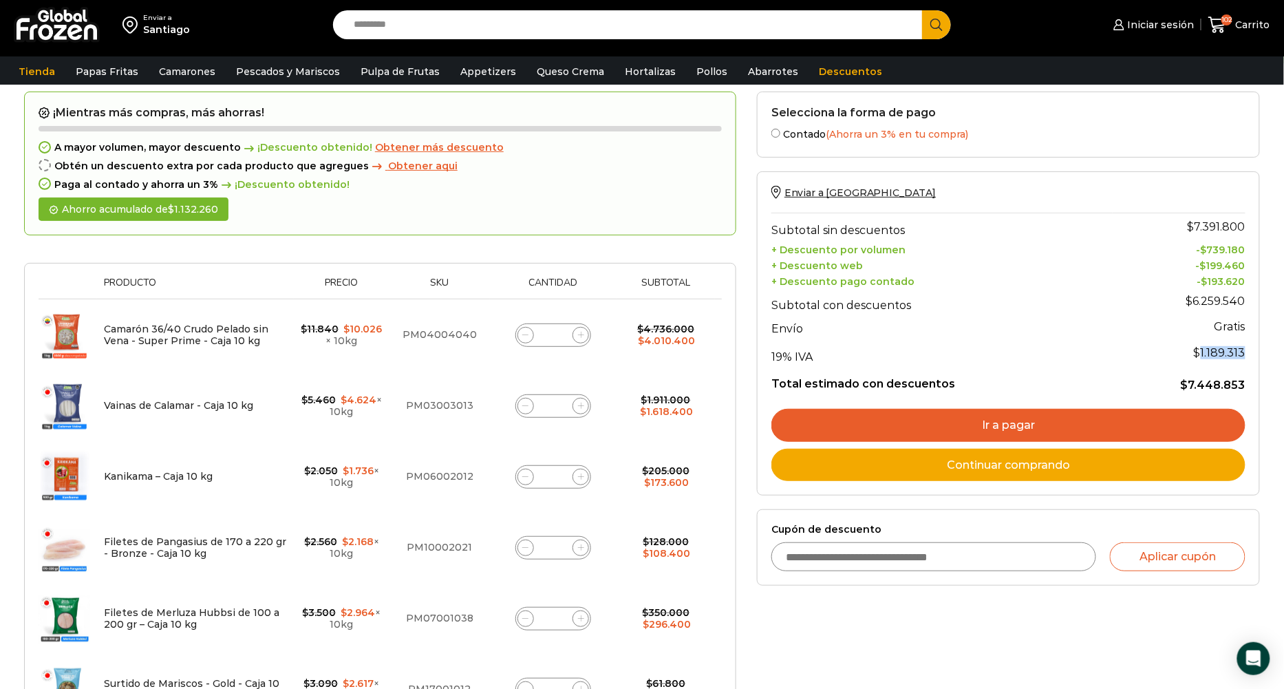
drag, startPoint x: 1203, startPoint y: 348, endPoint x: 1244, endPoint y: 347, distance: 41.3
click at [1244, 347] on span "$ 1.189.313" at bounding box center [1220, 352] width 52 height 13
copy span "1.189.313"
click at [391, 29] on input "Search input" at bounding box center [631, 24] width 568 height 29
paste input "*********"
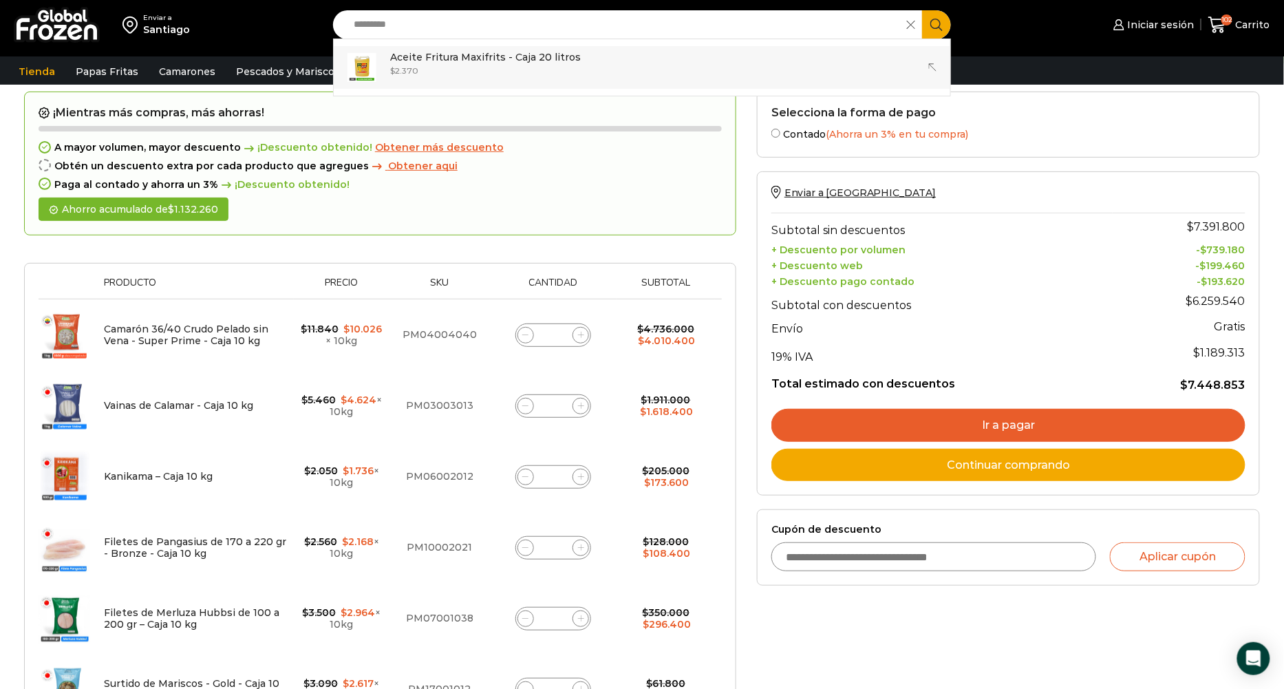
click at [409, 61] on p "Aceite Fritura Maxifrits - Caja 20 litros" at bounding box center [485, 57] width 191 height 15
type input "**********"
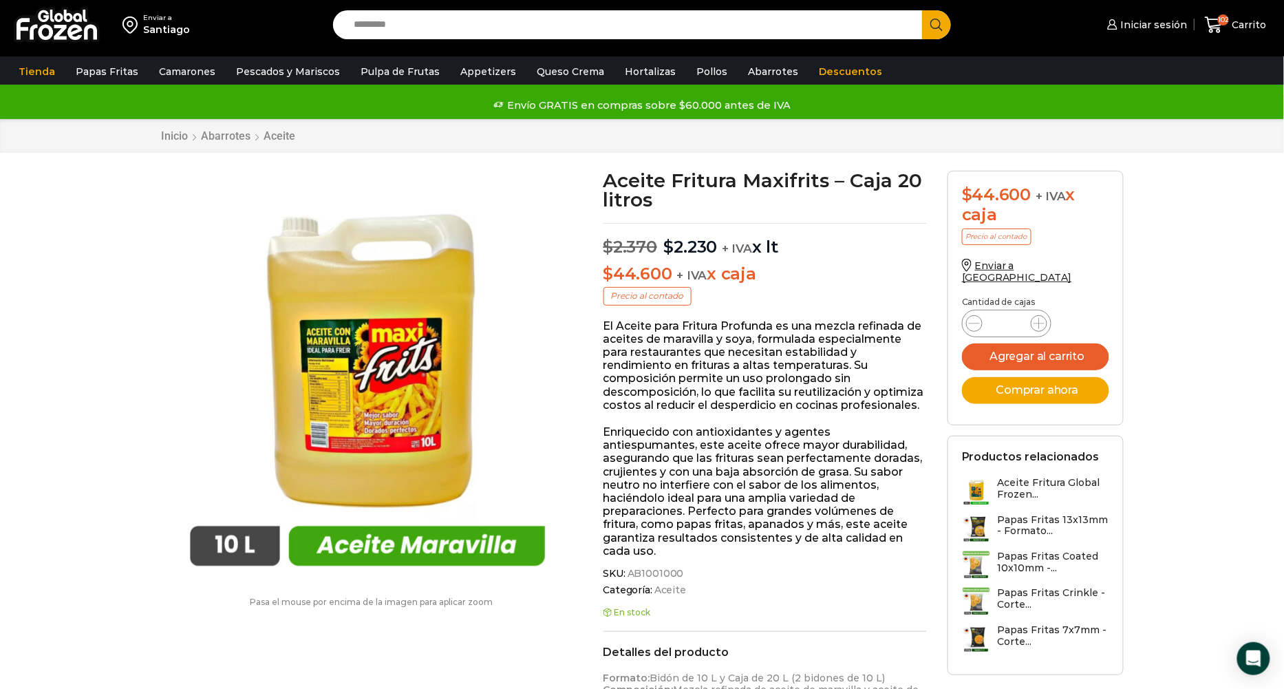
click at [1020, 310] on div "Aceite Fritura Maxifrits - Caja 20 litros cantidad *" at bounding box center [1006, 324] width 89 height 28
click at [1008, 314] on input "*" at bounding box center [1006, 323] width 26 height 19
type input "*"
click at [1024, 346] on button "Agregar al carrito" at bounding box center [1035, 356] width 147 height 27
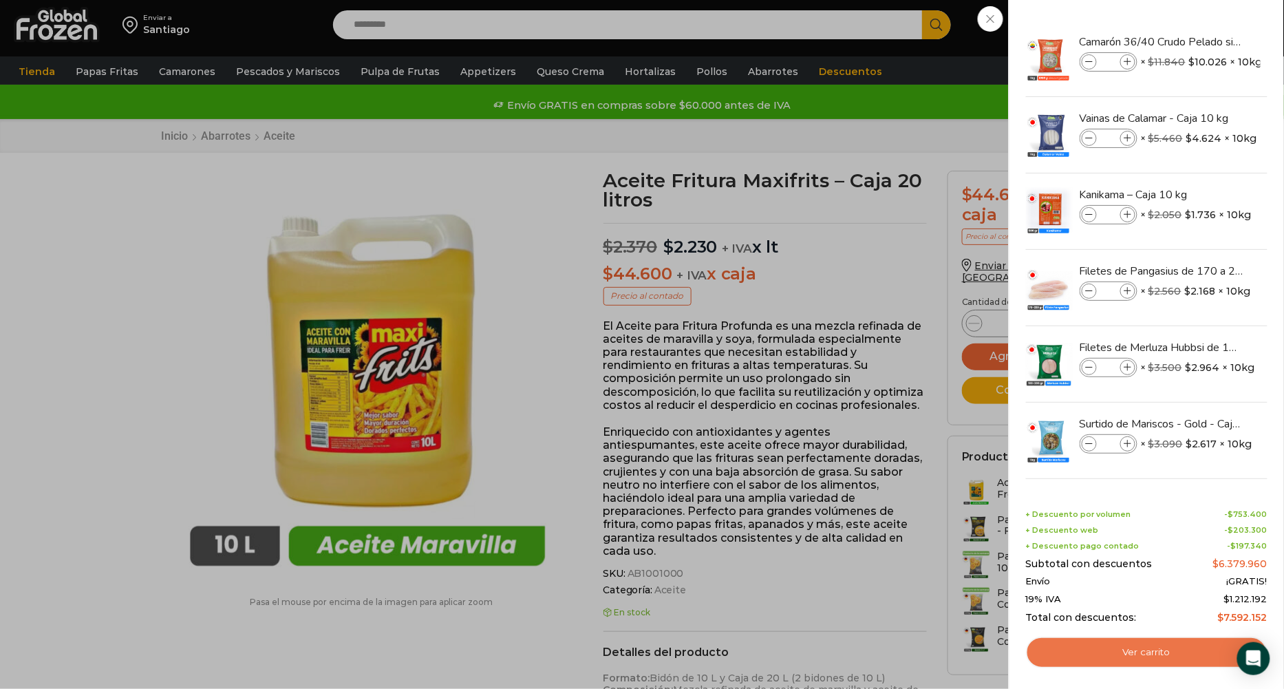
click at [1111, 649] on link "Ver carrito" at bounding box center [1146, 652] width 241 height 32
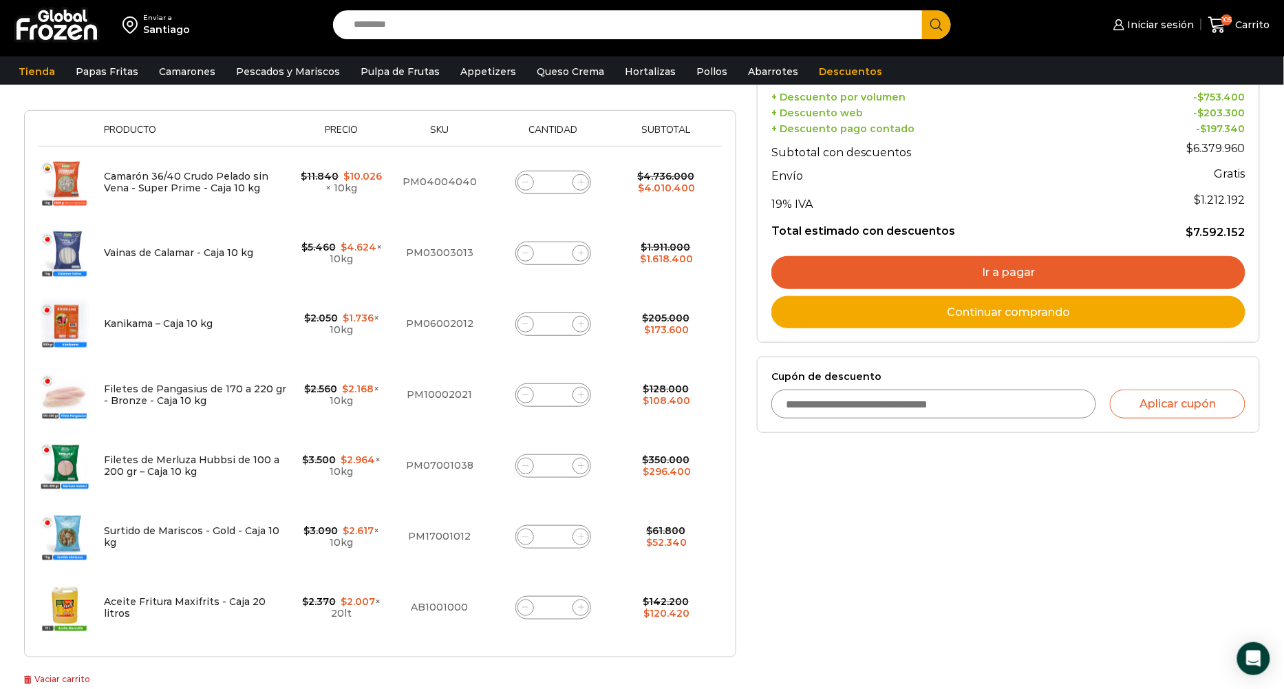
scroll to position [197, 0]
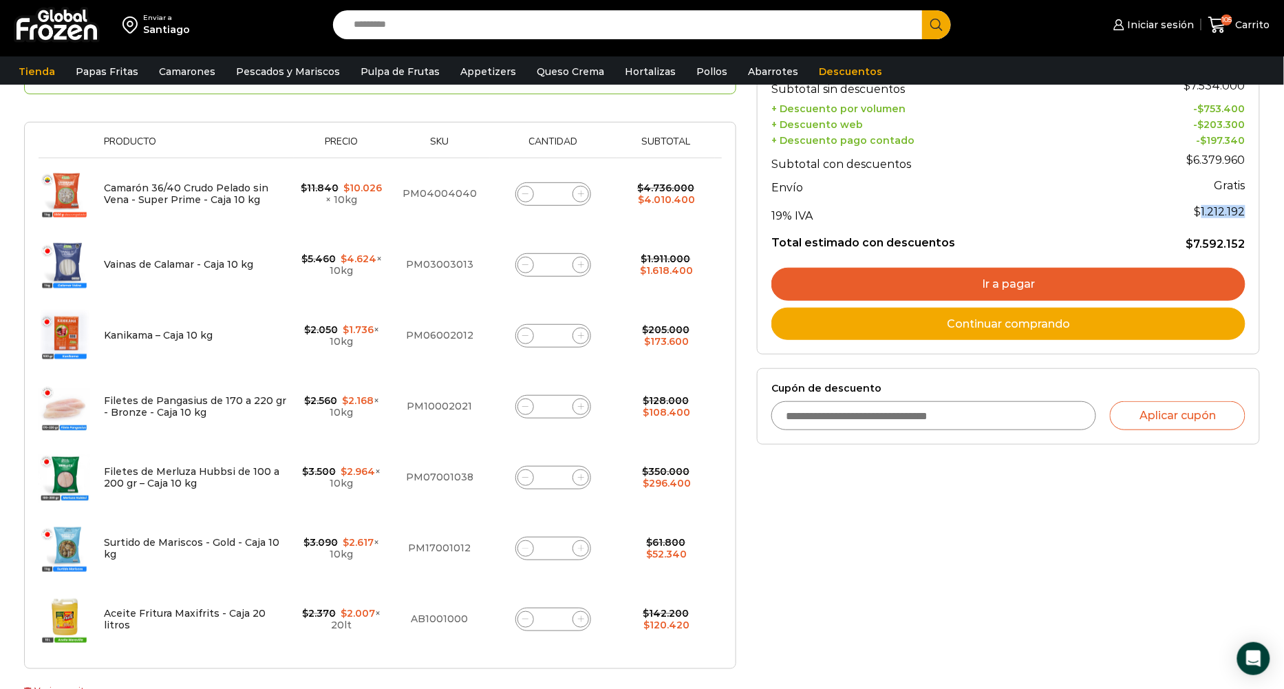
drag, startPoint x: 1204, startPoint y: 205, endPoint x: 1244, endPoint y: 205, distance: 39.9
click at [1244, 205] on span "$ 1.212.192" at bounding box center [1219, 211] width 51 height 13
copy span "1.212.192"
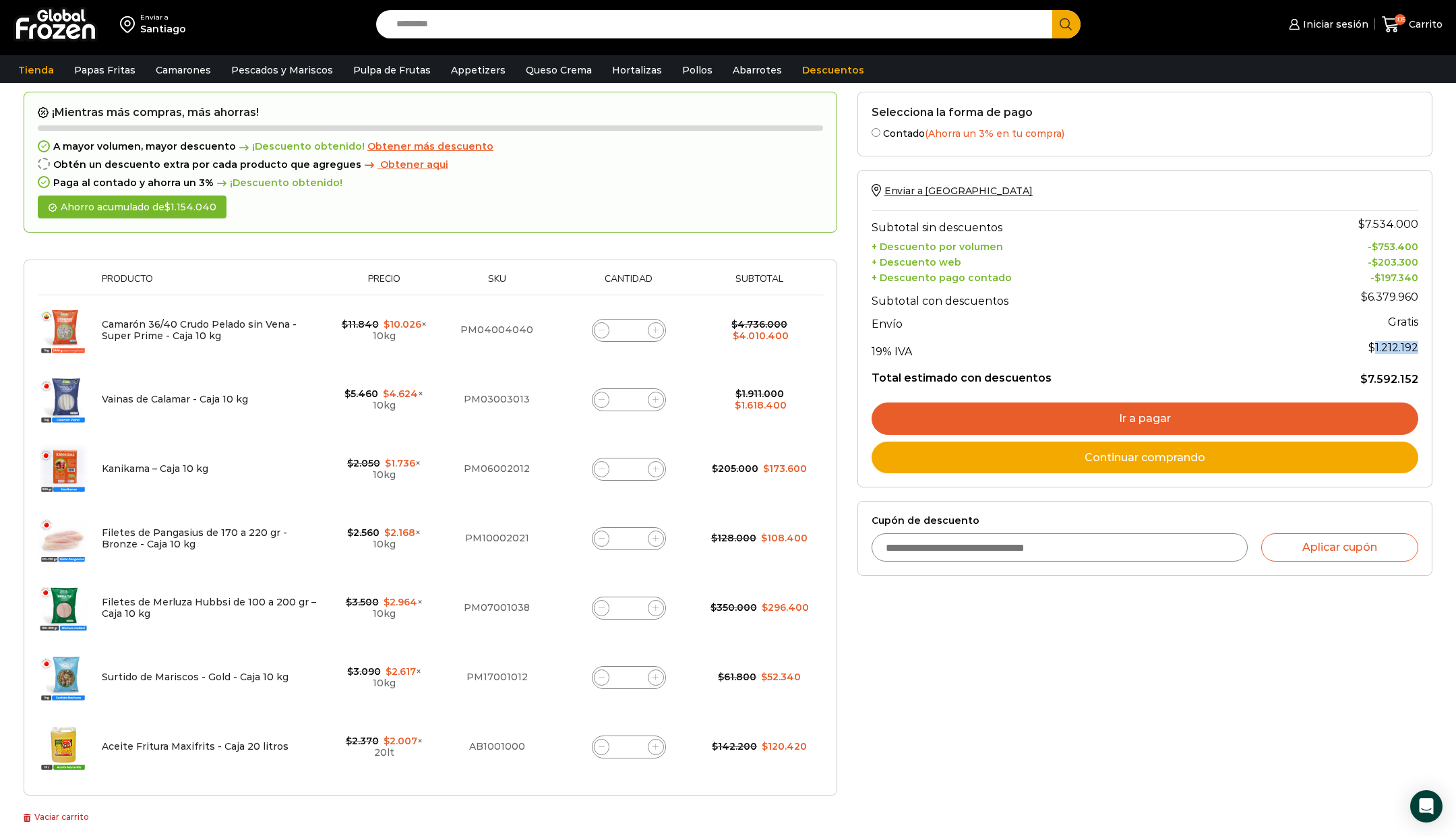
scroll to position [38, 0]
